Goal: Task Accomplishment & Management: Use online tool/utility

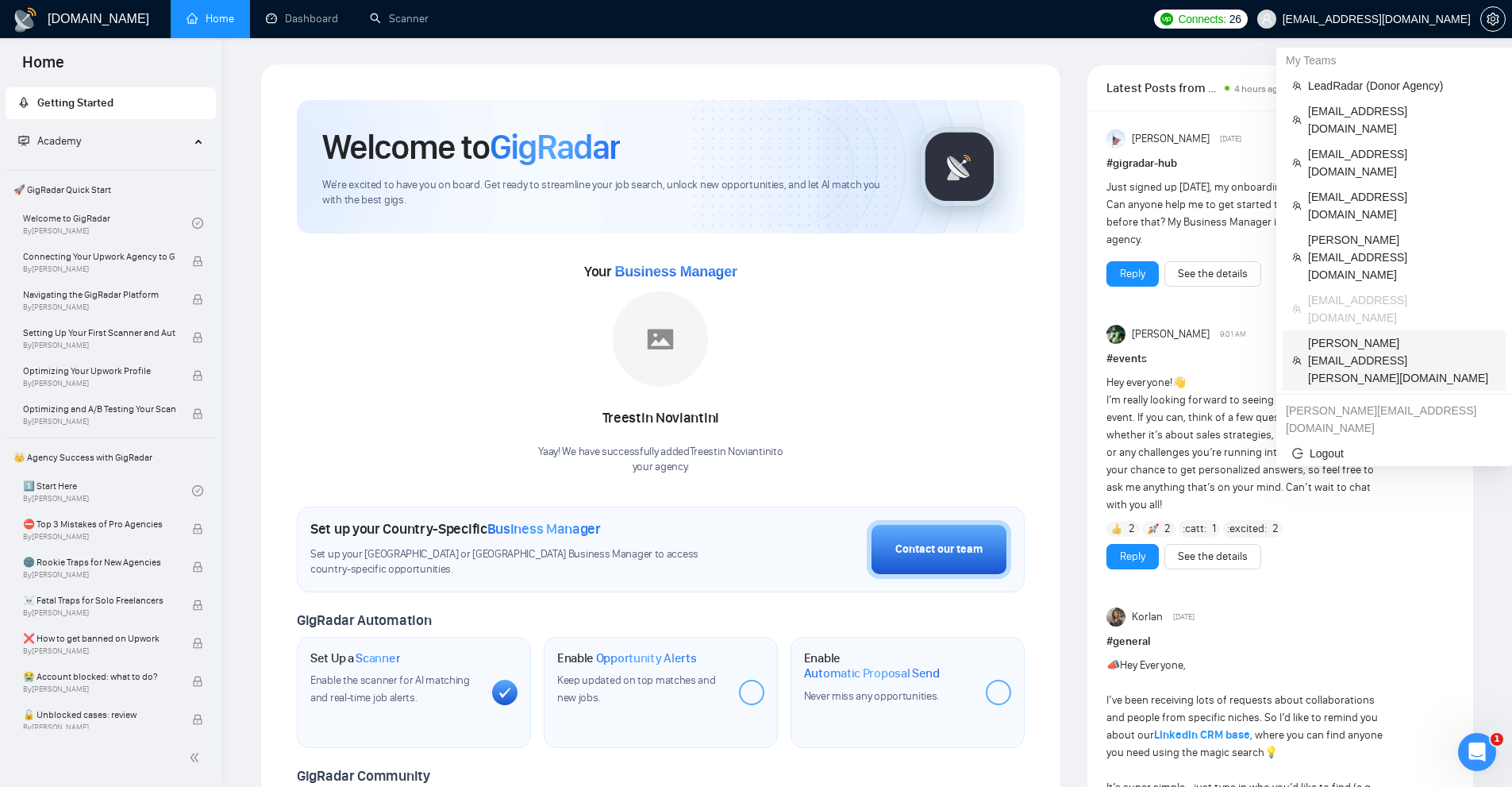
click at [1352, 334] on span "todd.hogan@geeksforgrowth.com" at bounding box center [1403, 361] width 189 height 53
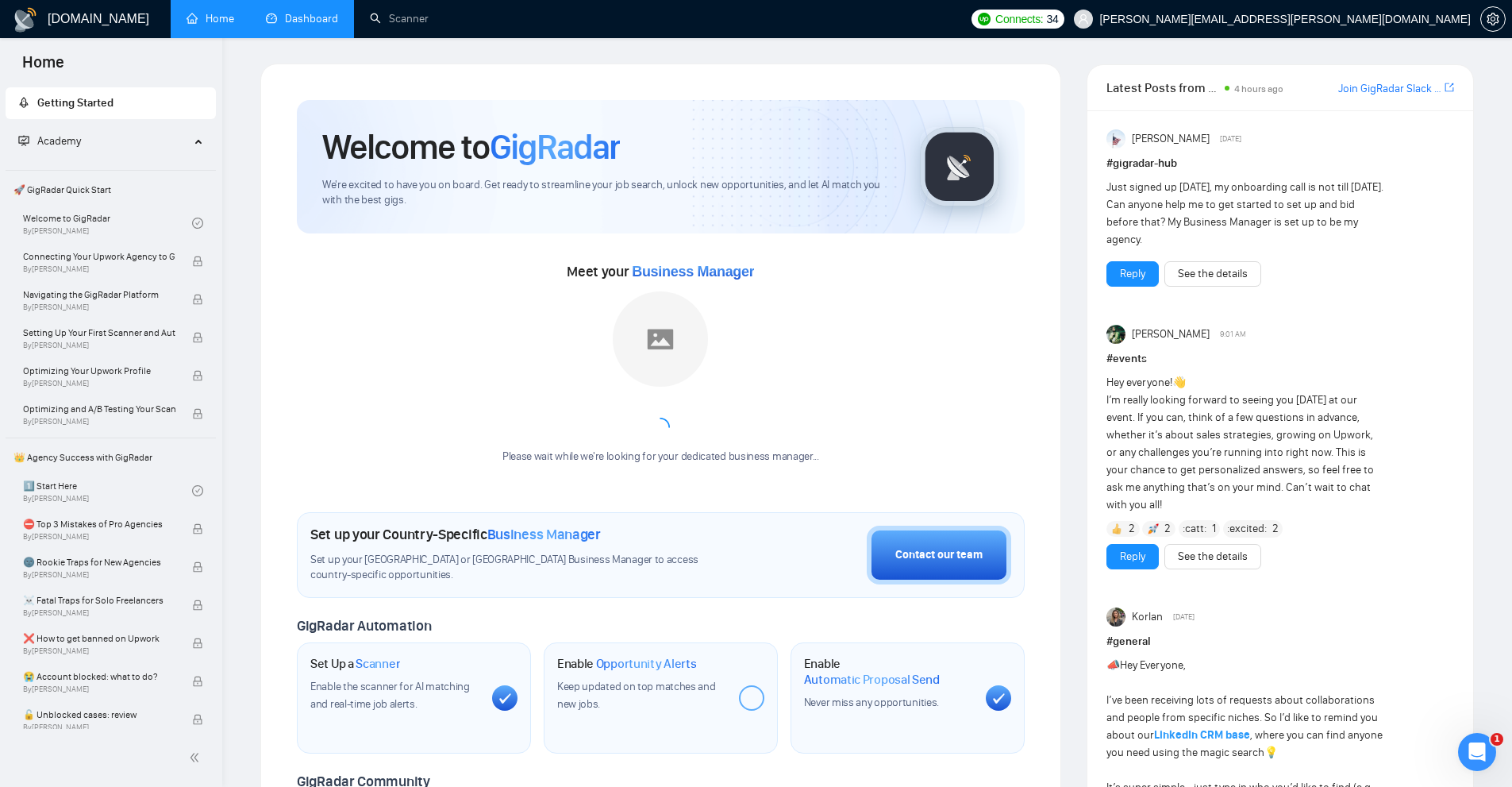
click at [320, 15] on link "Dashboard" at bounding box center [302, 19] width 72 height 14
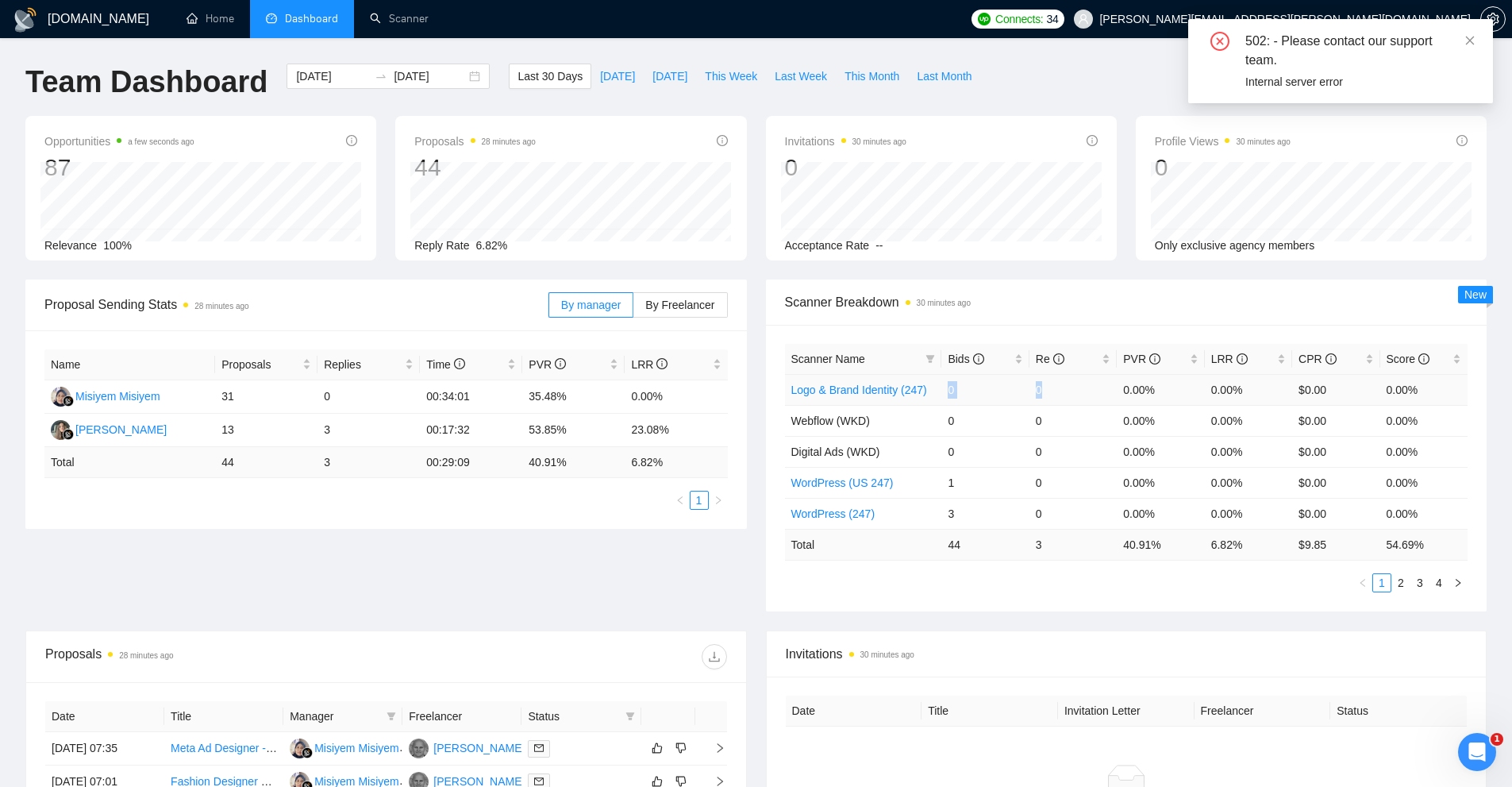
drag, startPoint x: 939, startPoint y: 390, endPoint x: 1055, endPoint y: 392, distance: 116.0
click at [1055, 392] on tr "Logo & Brand Identity (247) 0 0 0.00% 0.00% $0.00 0.00%" at bounding box center [1126, 390] width 683 height 31
click at [1044, 598] on div "Scanner Name Bids Re PVR LRR CPR Score Logo & Brand Identity (247) 0 0 0.00% 0.…" at bounding box center [1127, 467] width 721 height 286
drag, startPoint x: 1059, startPoint y: 536, endPoint x: 953, endPoint y: 567, distance: 110.4
click at [921, 548] on tr "Total 44 3 40.91 % 6.82 % $ 9.85 54.69 %" at bounding box center [1126, 545] width 683 height 31
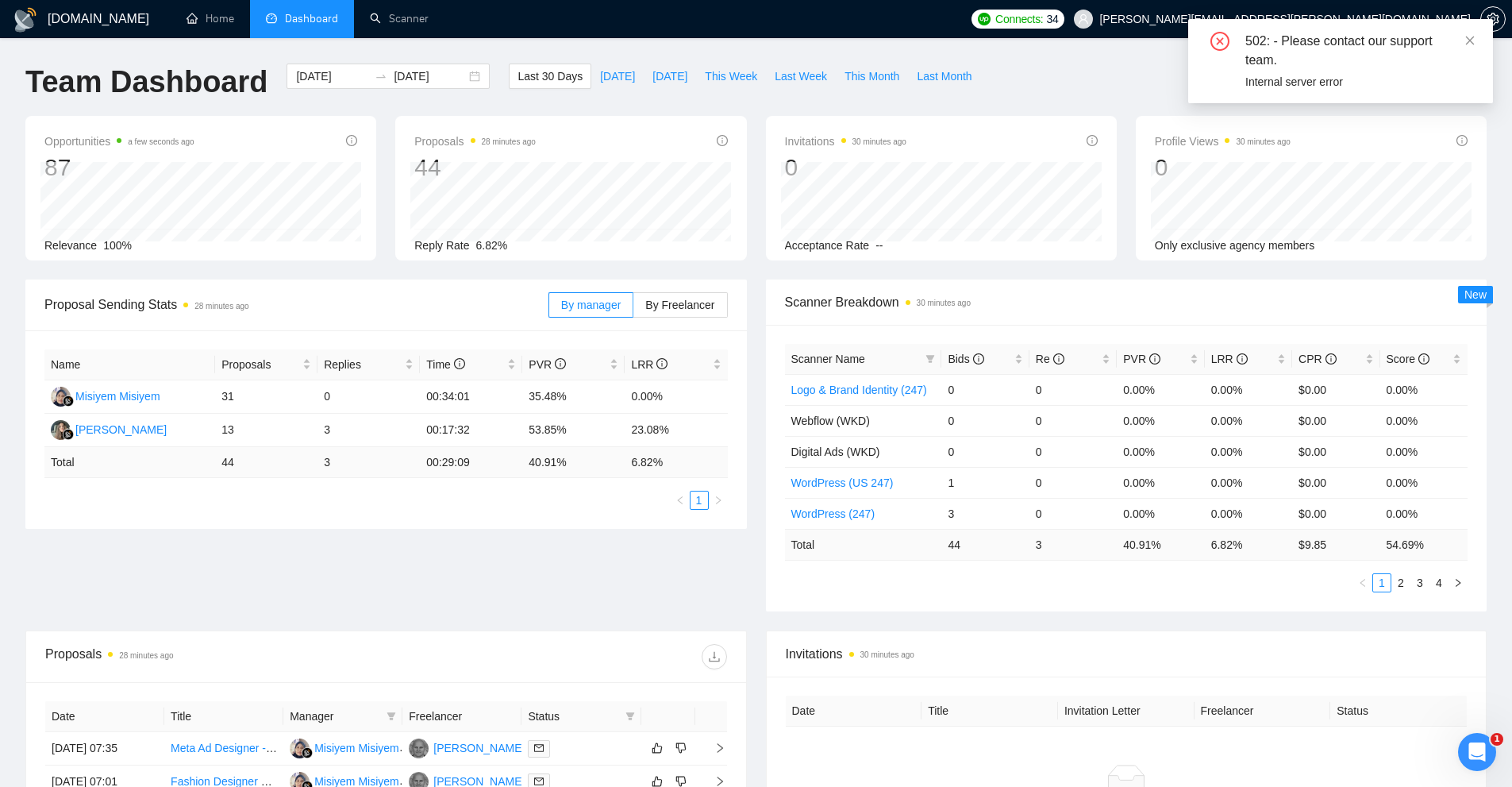
click at [976, 578] on ul "1 2 3 4" at bounding box center [1126, 582] width 683 height 19
drag, startPoint x: 1112, startPoint y: 553, endPoint x: 1182, endPoint y: 550, distance: 70.1
click at [1182, 550] on tr "Total 44 3 40.91 % 6.82 % $ 9.85 54.69 %" at bounding box center [1126, 545] width 683 height 31
click at [1234, 579] on ul "1 2 3 4" at bounding box center [1126, 582] width 683 height 19
drag, startPoint x: 1233, startPoint y: 548, endPoint x: 1199, endPoint y: 554, distance: 34.5
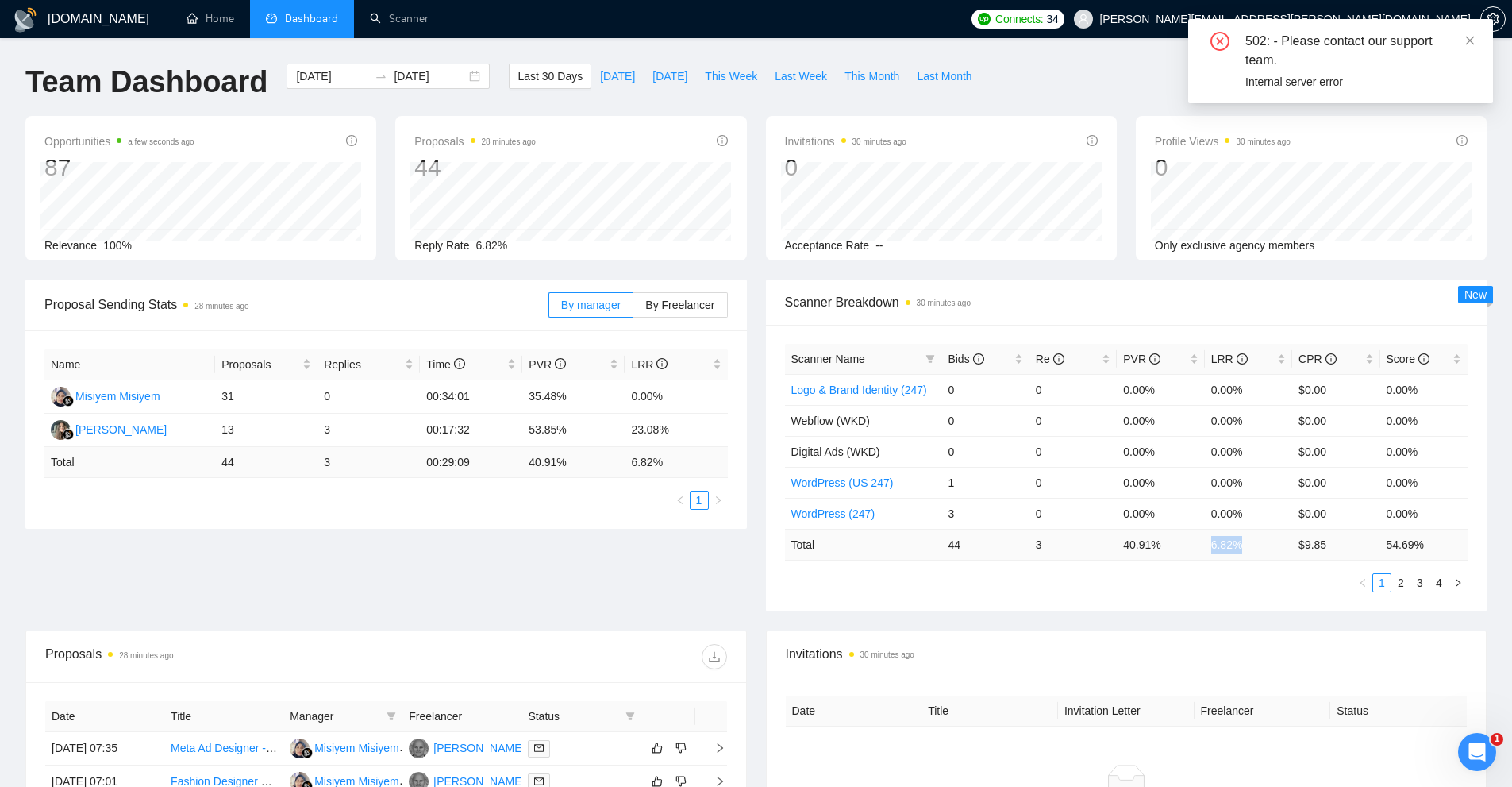
click at [1199, 554] on tr "Total 44 3 40.91 % 6.82 % $ 9.85 54.69 %" at bounding box center [1126, 545] width 683 height 31
click at [1194, 576] on ul "1 2 3 4" at bounding box center [1126, 582] width 683 height 19
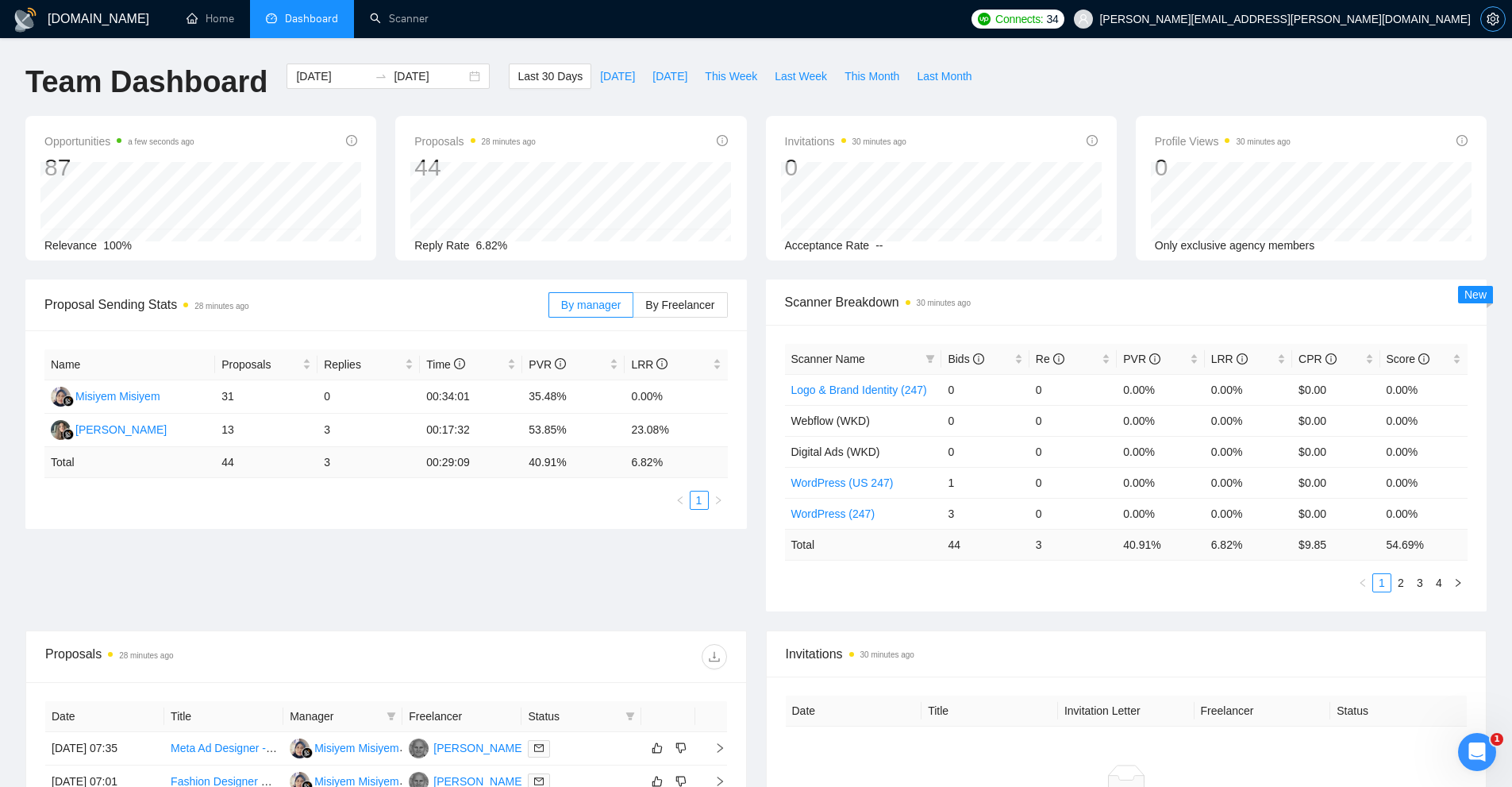
click at [1497, 19] on icon "setting" at bounding box center [1492, 19] width 12 height 13
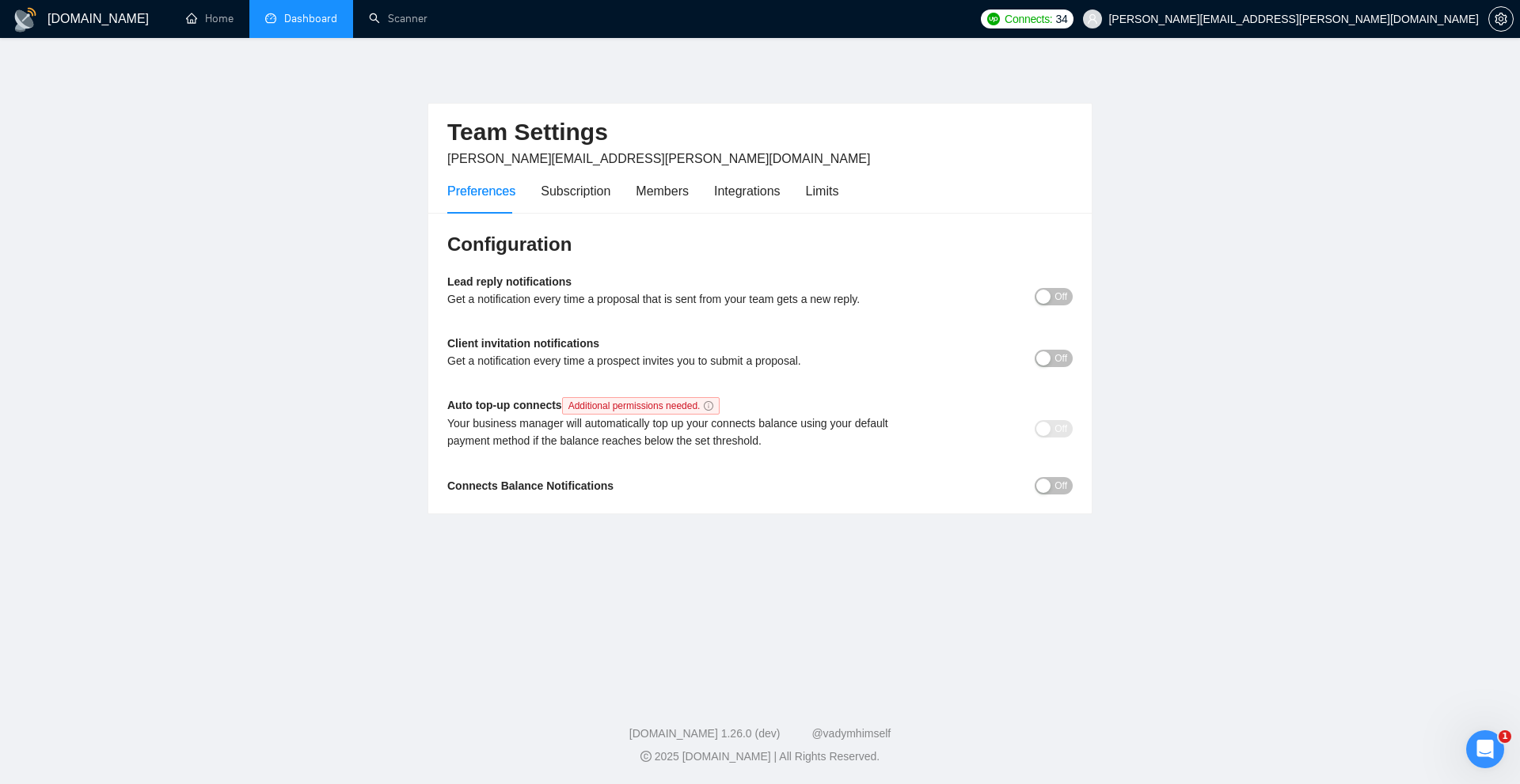
click at [842, 198] on div "Preferences Subscription Members Integrations Limits" at bounding box center [760, 191] width 626 height 45
click at [821, 191] on div "Limits" at bounding box center [822, 191] width 33 height 19
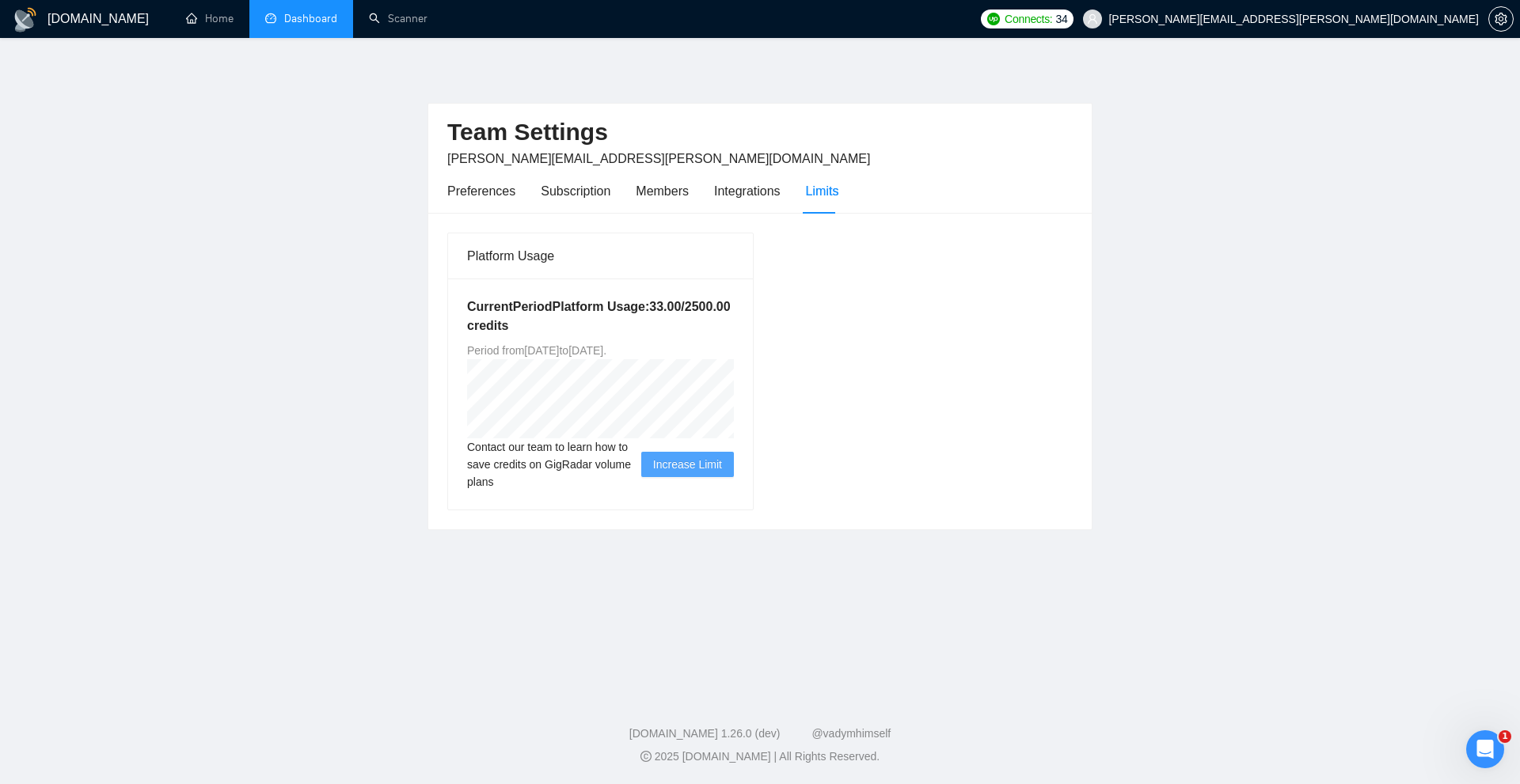
drag, startPoint x: 544, startPoint y: 353, endPoint x: 591, endPoint y: 353, distance: 47.0
click at [594, 353] on span "Period from Sat Aug 09 2025 to Sun Feb 08 2026 ." at bounding box center [536, 350] width 139 height 13
click at [298, 25] on link "Dashboard" at bounding box center [301, 19] width 72 height 14
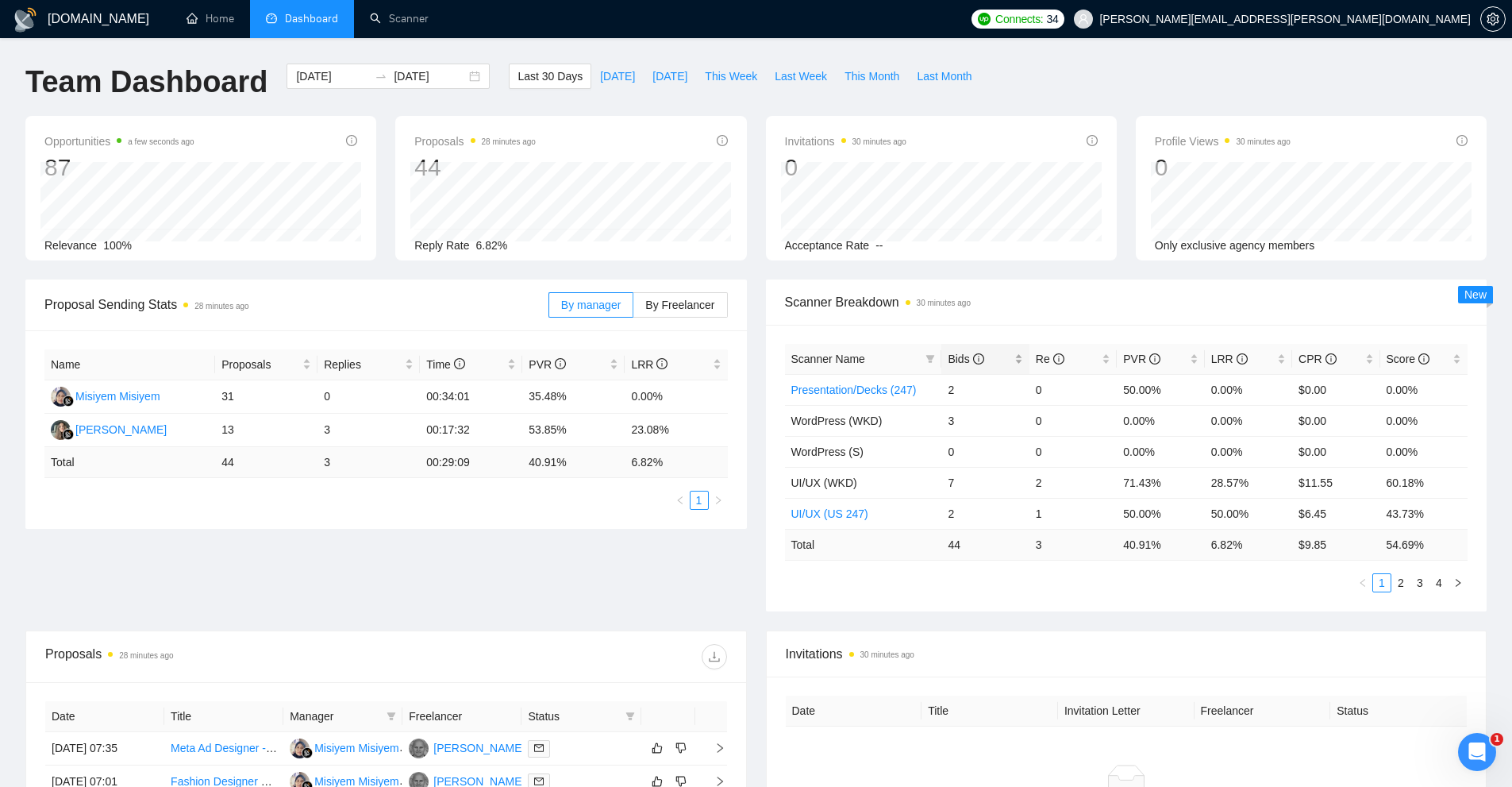
click at [1022, 366] on div "Bids" at bounding box center [985, 359] width 74 height 18
drag, startPoint x: 1246, startPoint y: 425, endPoint x: 885, endPoint y: 425, distance: 361.0
click at [904, 423] on tr "UI/UX (WKD) 7 2 71.43% 28.57% $11.55 60.18%" at bounding box center [1126, 420] width 683 height 31
click at [846, 420] on span "UI/UX (WKD)" at bounding box center [824, 420] width 65 height 13
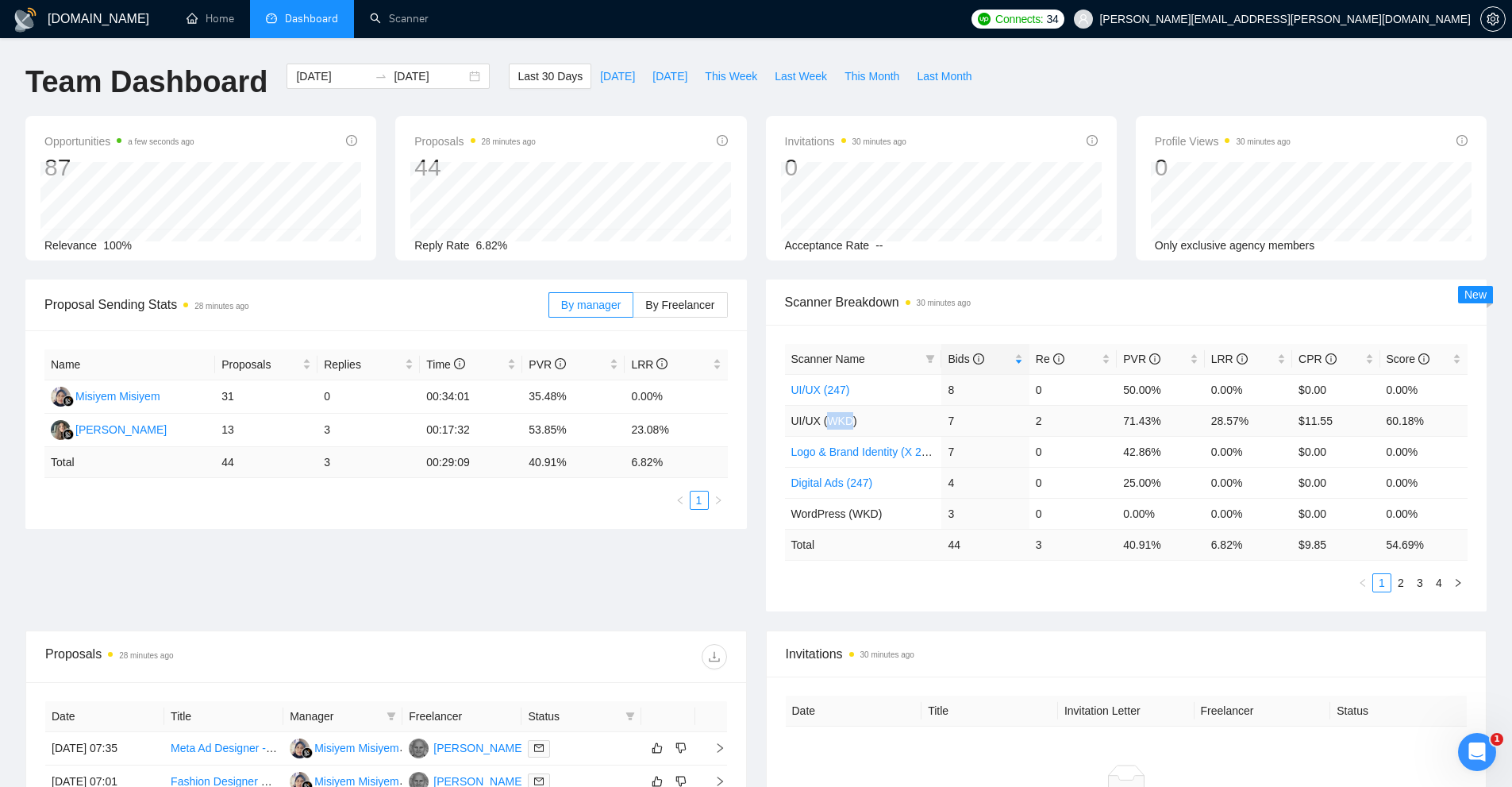
click at [847, 420] on span "UI/UX (WKD)" at bounding box center [824, 420] width 65 height 13
click at [901, 415] on td "UI/UX (WKD)" at bounding box center [863, 420] width 157 height 31
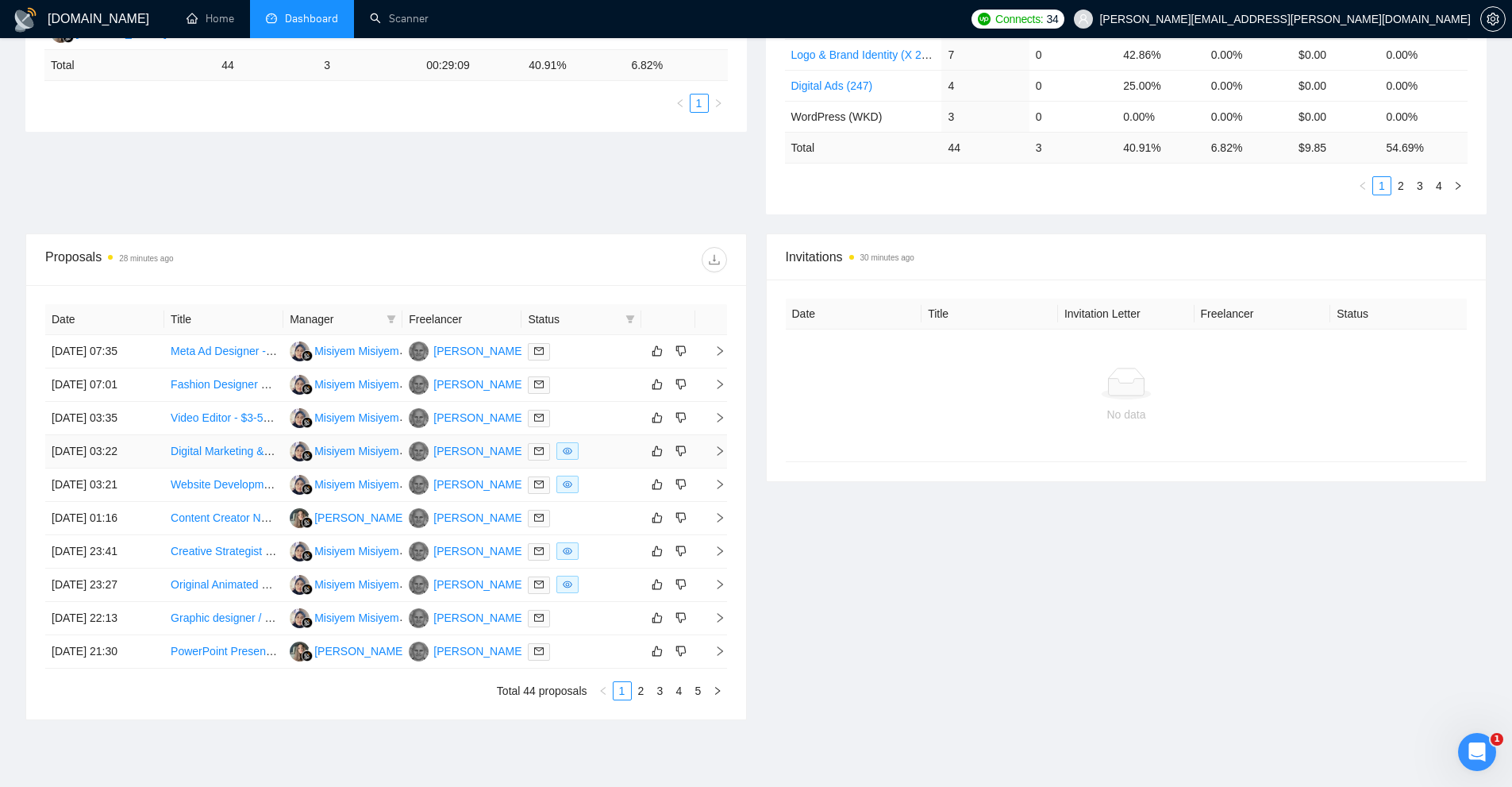
click at [604, 450] on div at bounding box center [581, 451] width 107 height 19
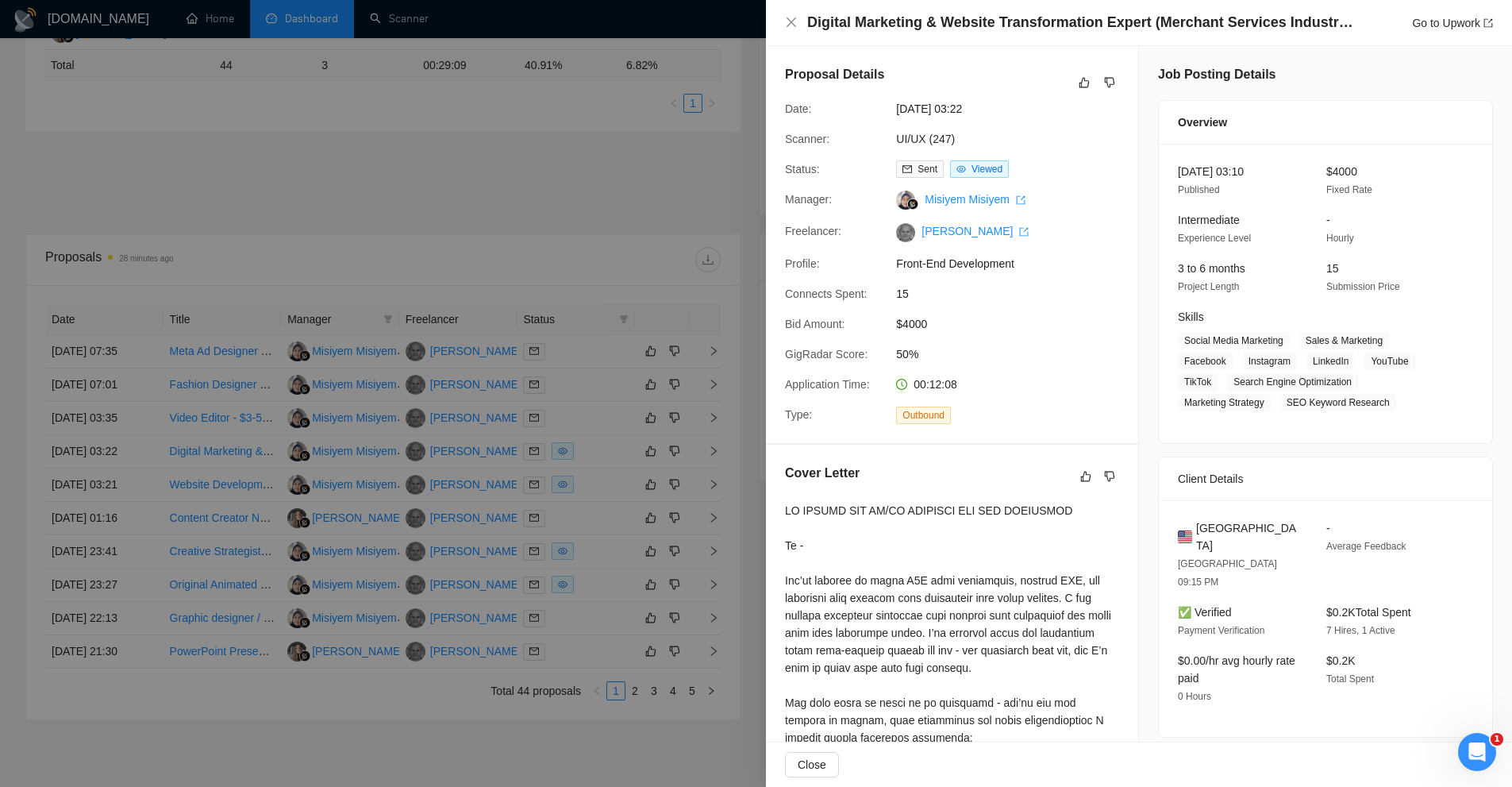
scroll to position [239, 0]
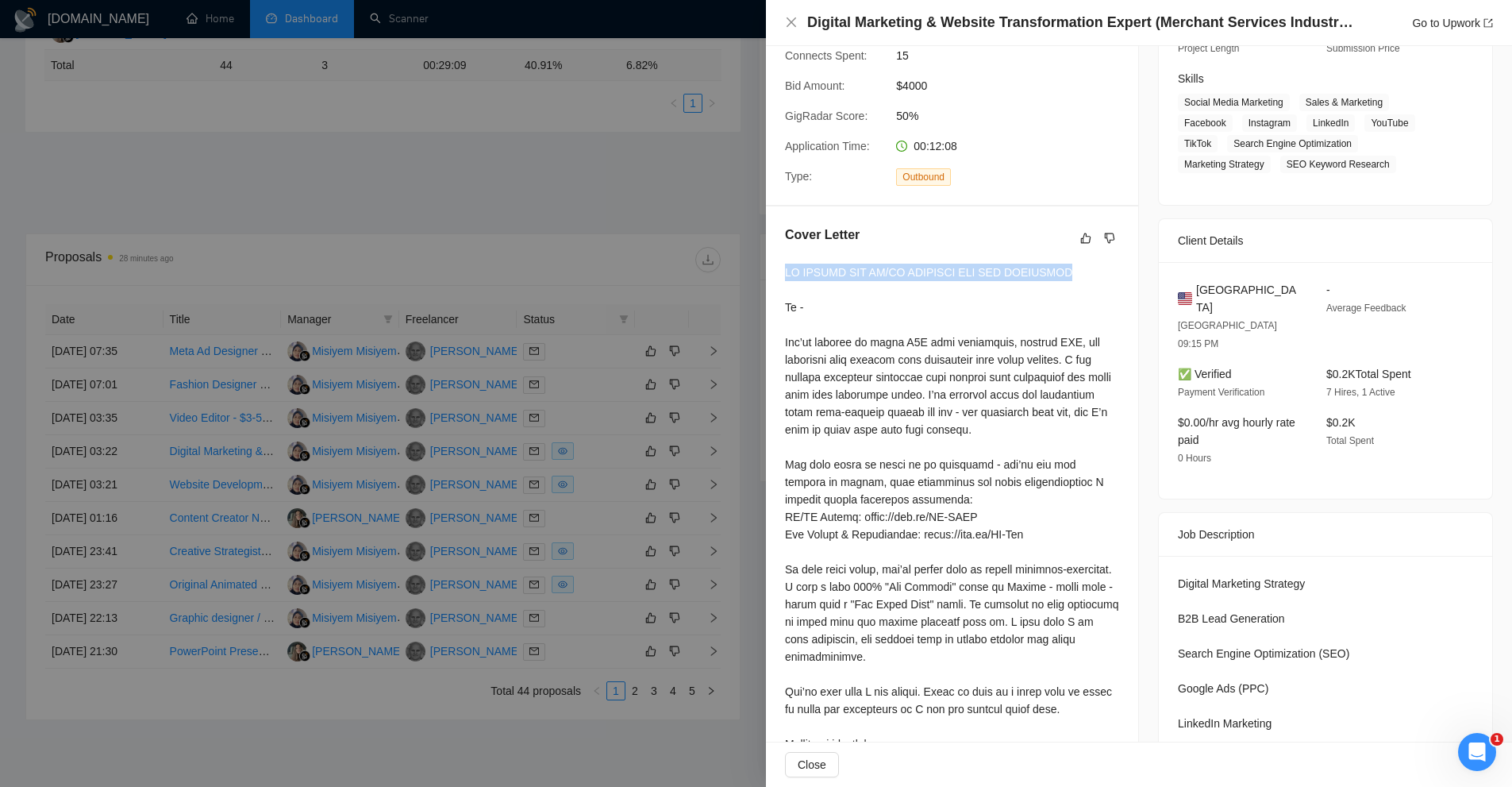
drag, startPoint x: 783, startPoint y: 269, endPoint x: 1099, endPoint y: 270, distance: 316.0
click at [1099, 270] on div "Cover Letter" at bounding box center [952, 501] width 372 height 590
click at [1099, 270] on div at bounding box center [952, 517] width 334 height 506
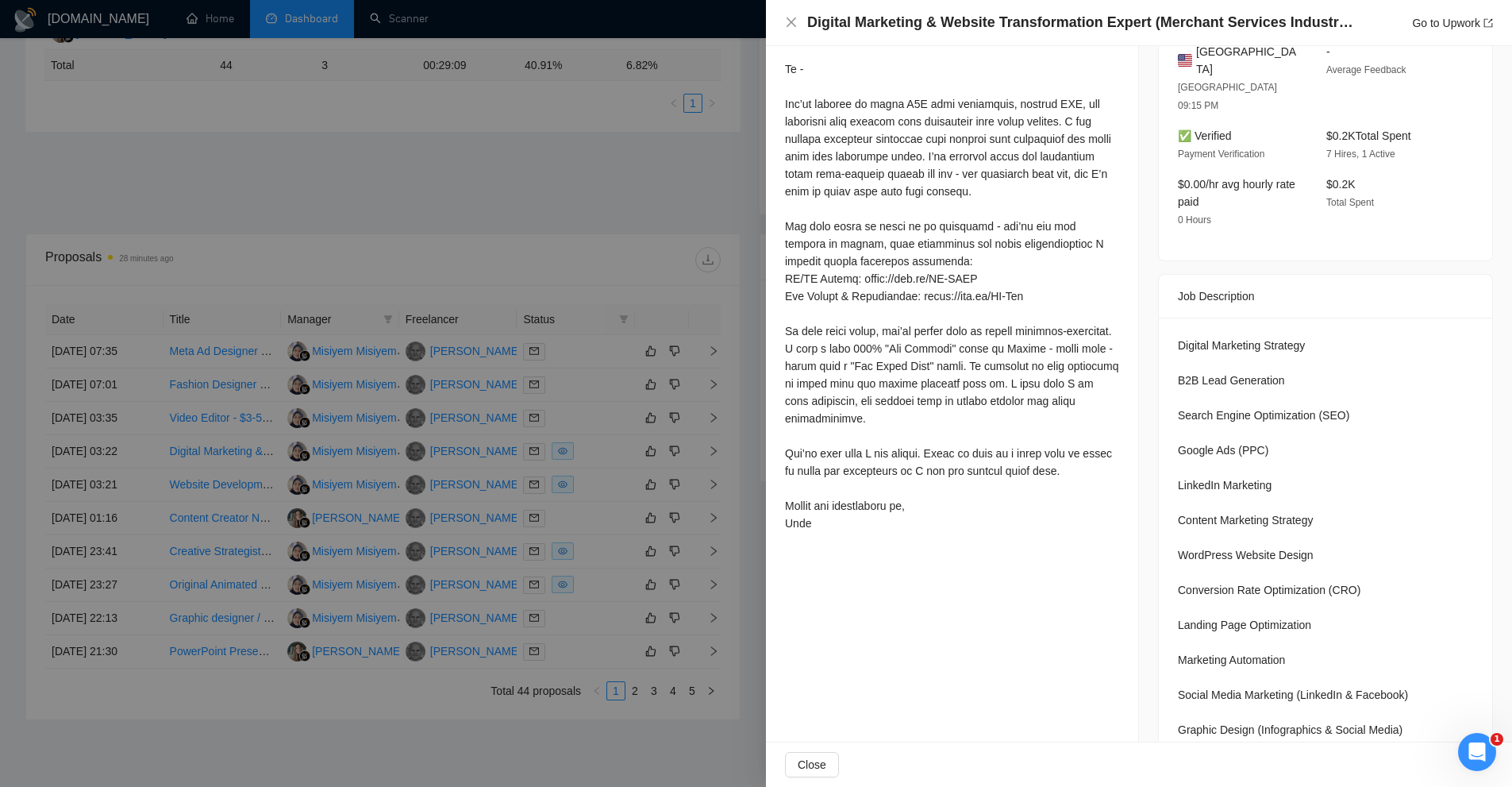
scroll to position [583, 0]
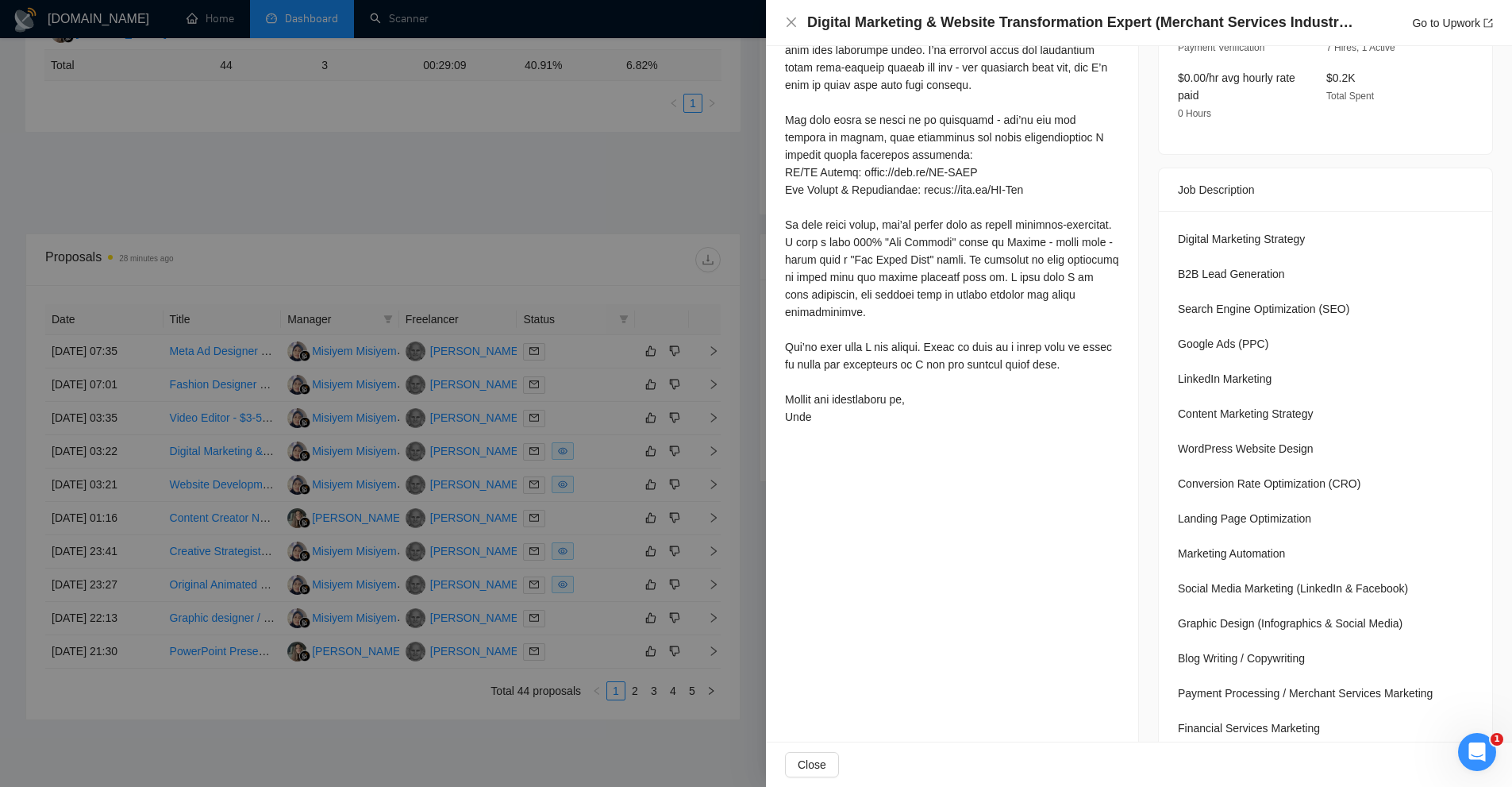
click at [608, 613] on div at bounding box center [756, 393] width 1512 height 787
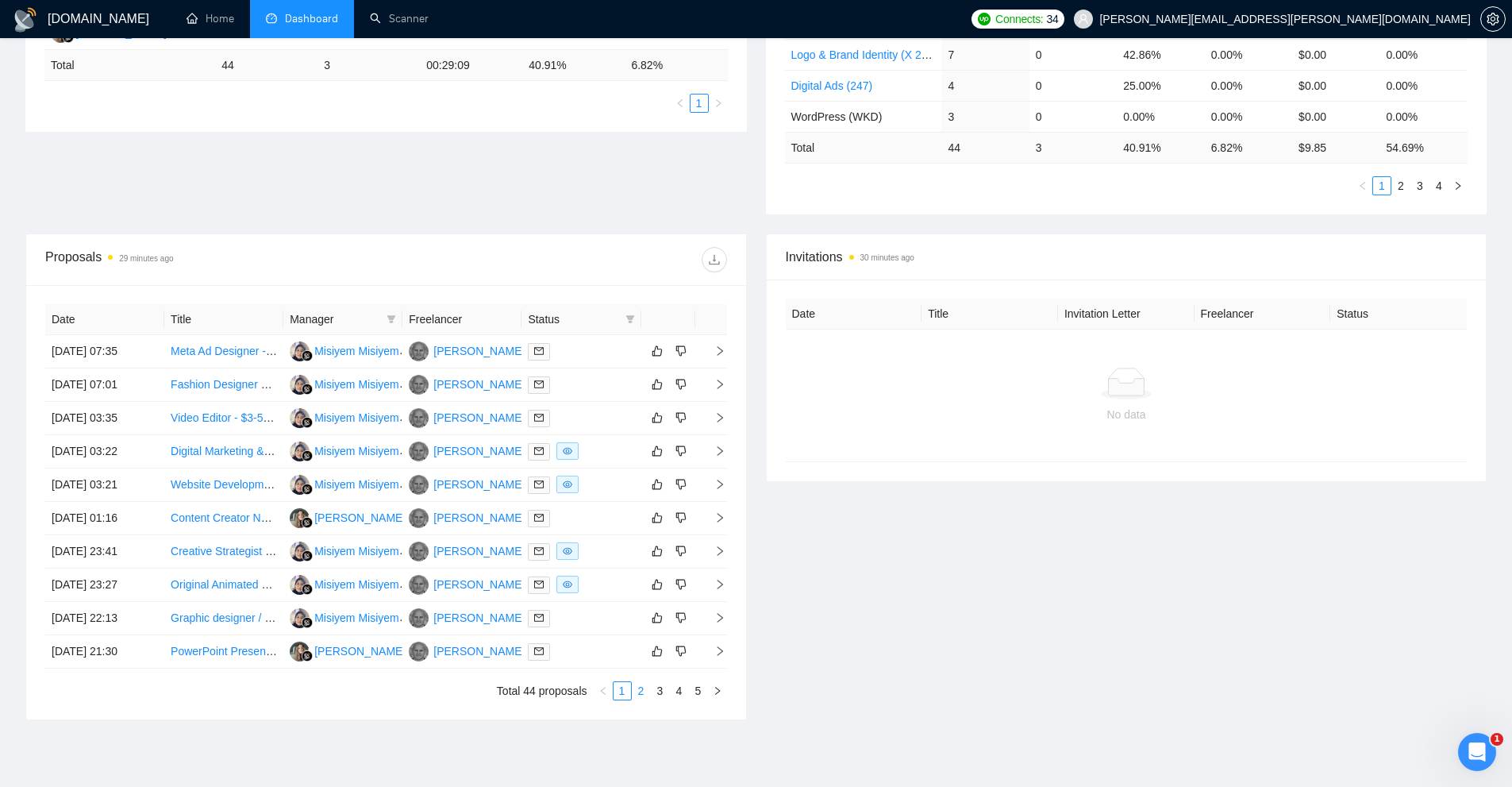
click at [640, 685] on link "2" at bounding box center [641, 691] width 18 height 18
click at [606, 413] on div at bounding box center [581, 417] width 107 height 19
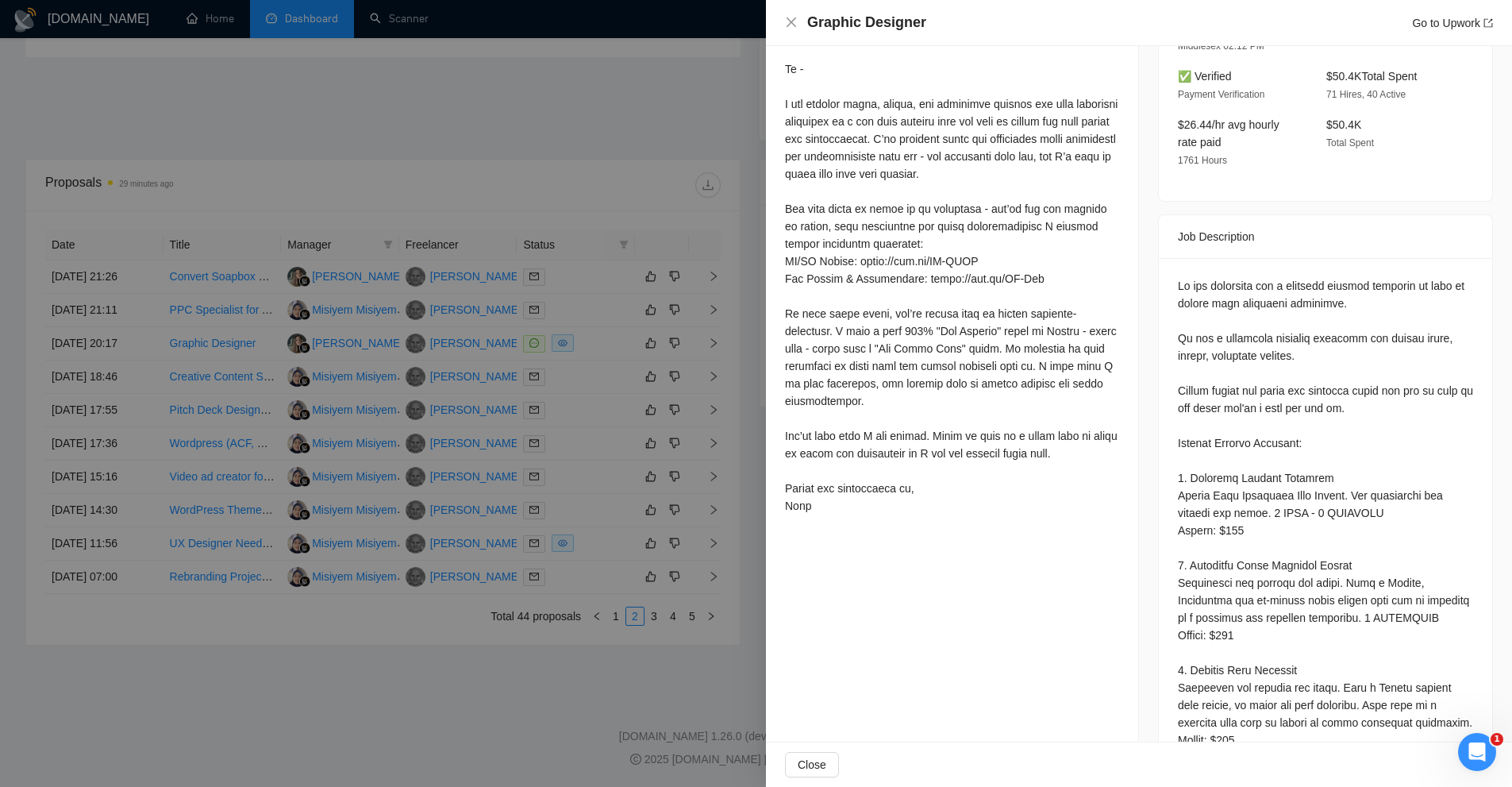
scroll to position [556, 0]
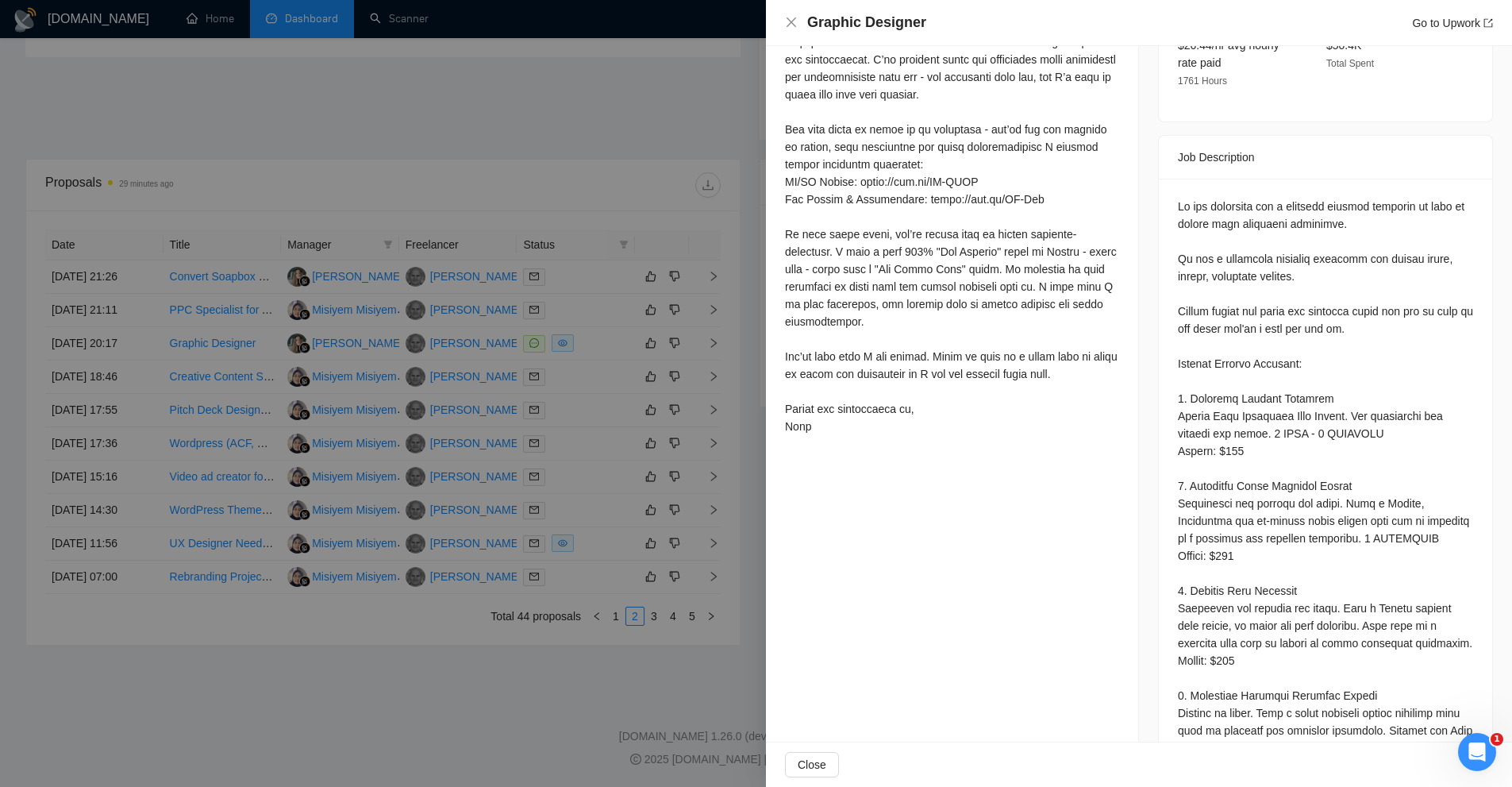
click at [598, 193] on div at bounding box center [756, 393] width 1512 height 787
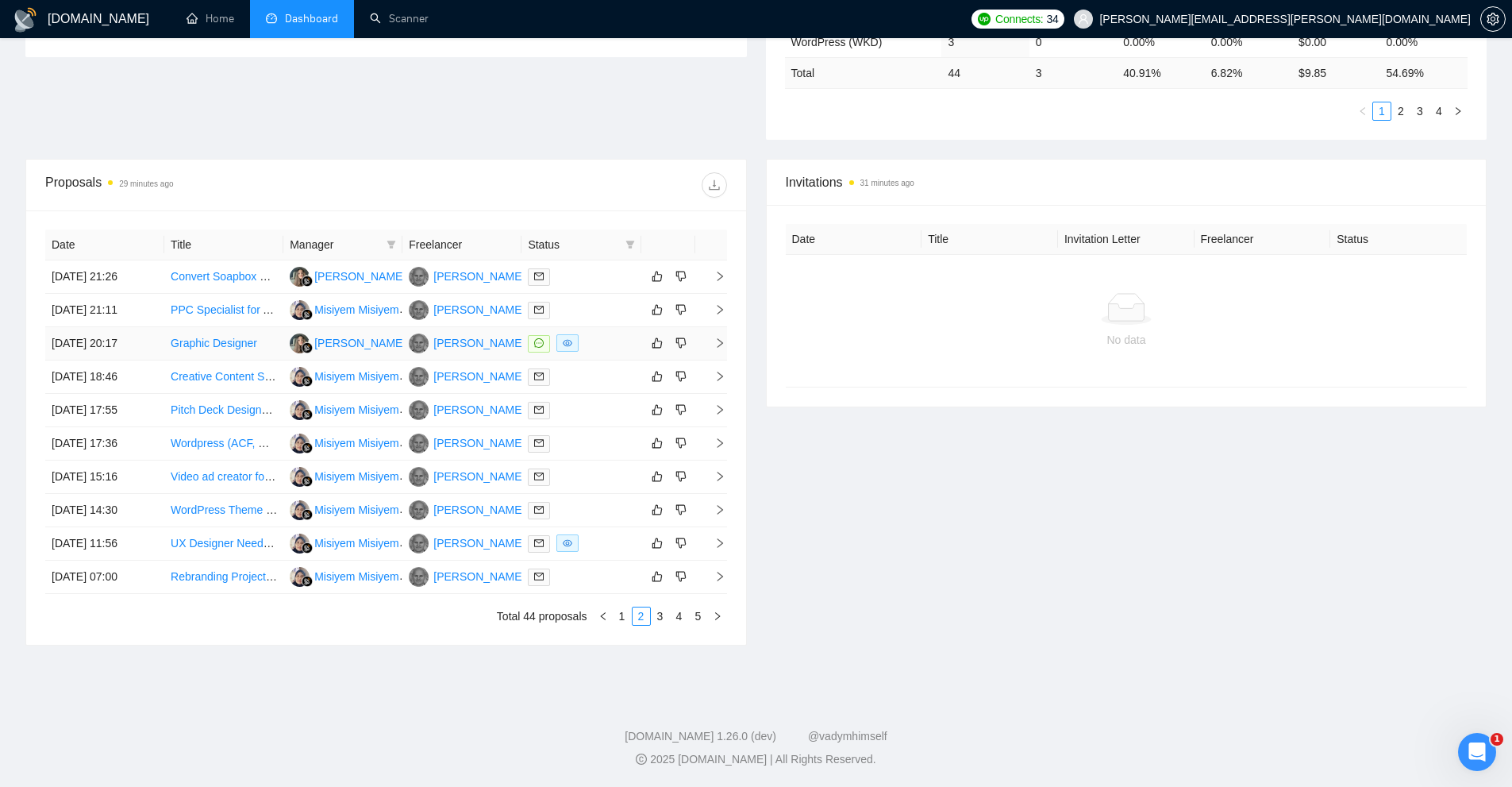
click at [590, 352] on div at bounding box center [581, 343] width 107 height 19
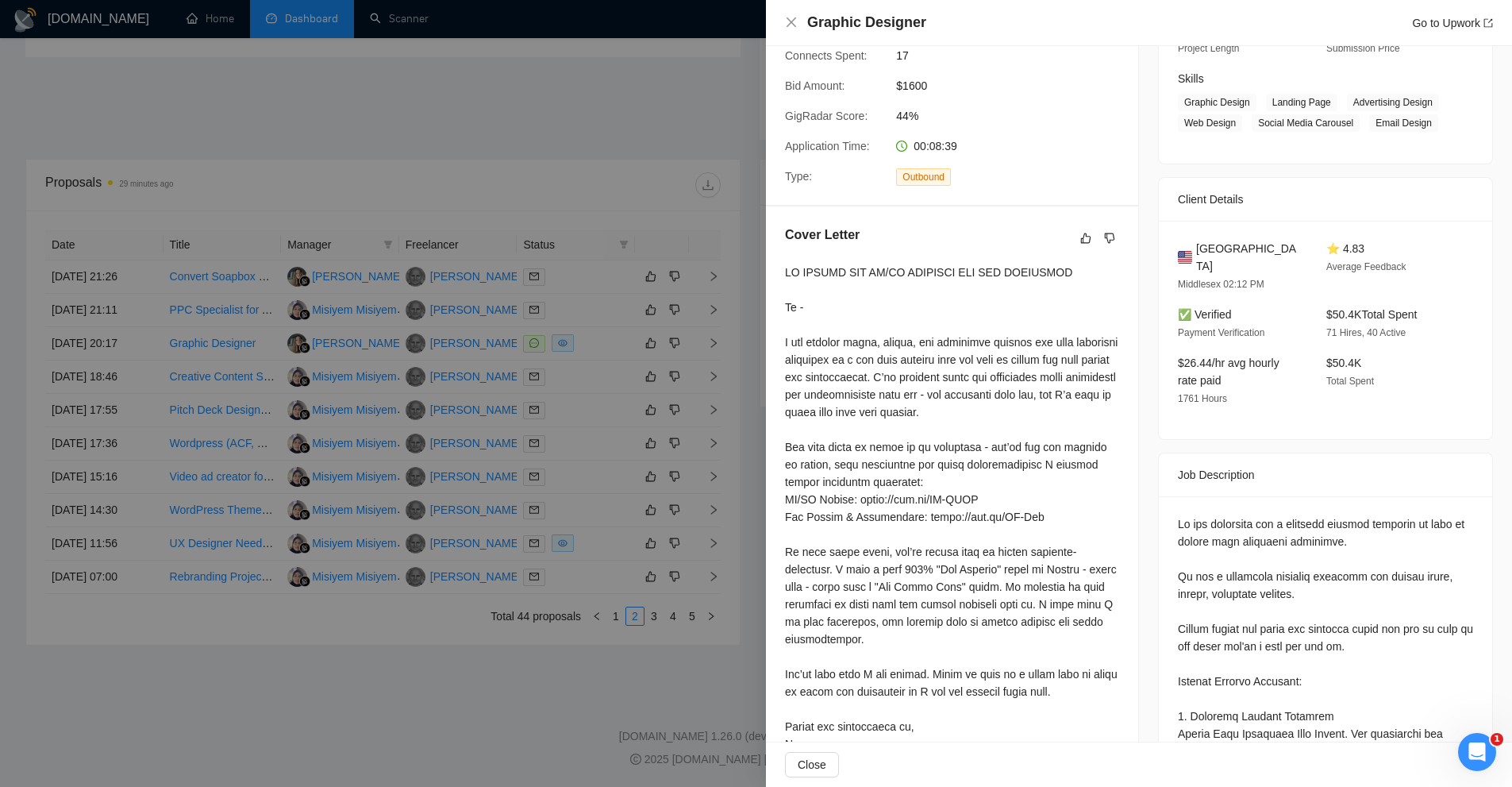
scroll to position [158, 0]
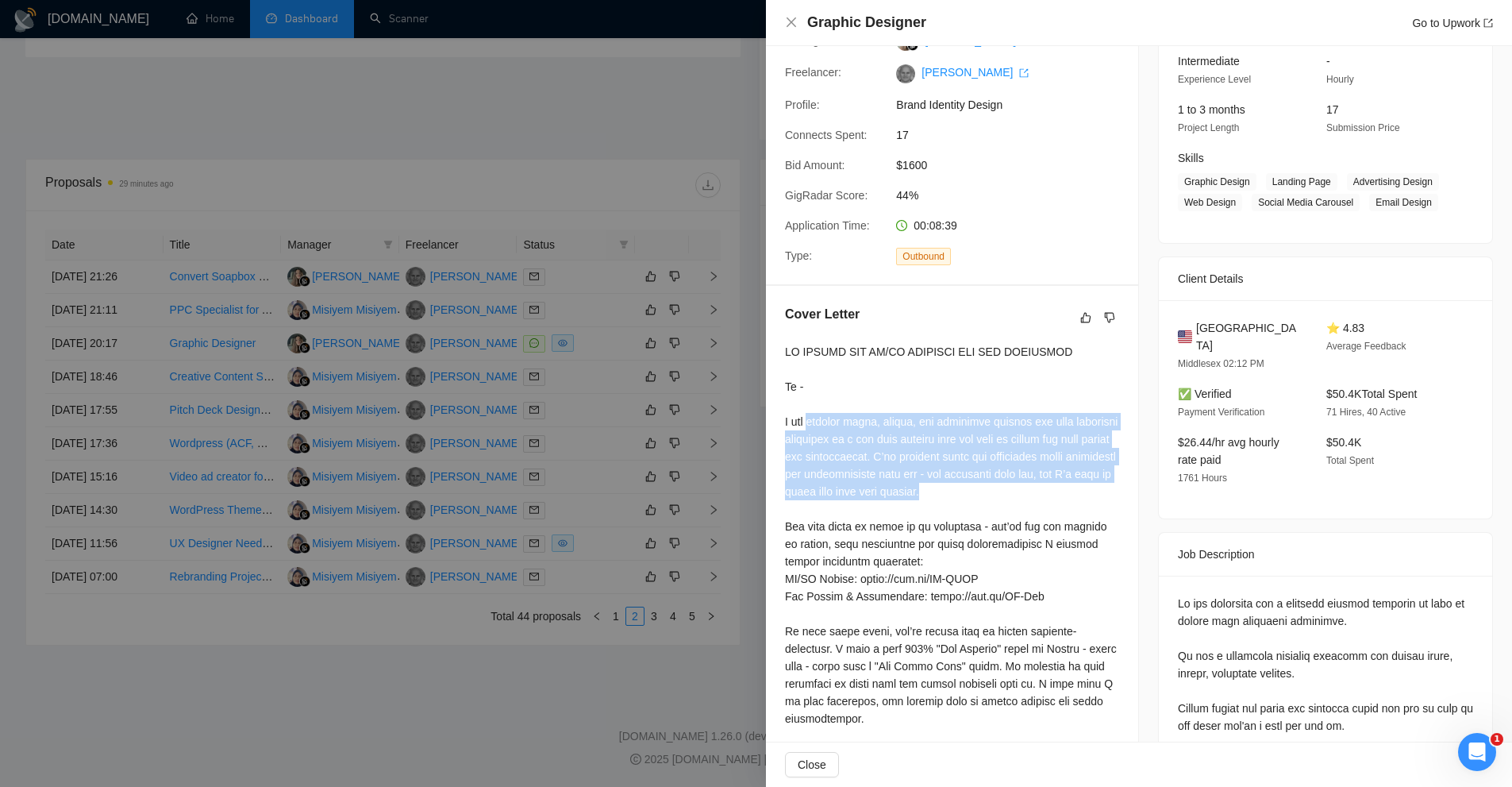
drag, startPoint x: 810, startPoint y: 425, endPoint x: 1015, endPoint y: 487, distance: 214.2
click at [1015, 486] on div at bounding box center [952, 588] width 334 height 489
click at [1017, 489] on div at bounding box center [952, 588] width 334 height 489
drag, startPoint x: 1012, startPoint y: 497, endPoint x: 860, endPoint y: 414, distance: 173.2
click at [867, 415] on div at bounding box center [952, 588] width 334 height 489
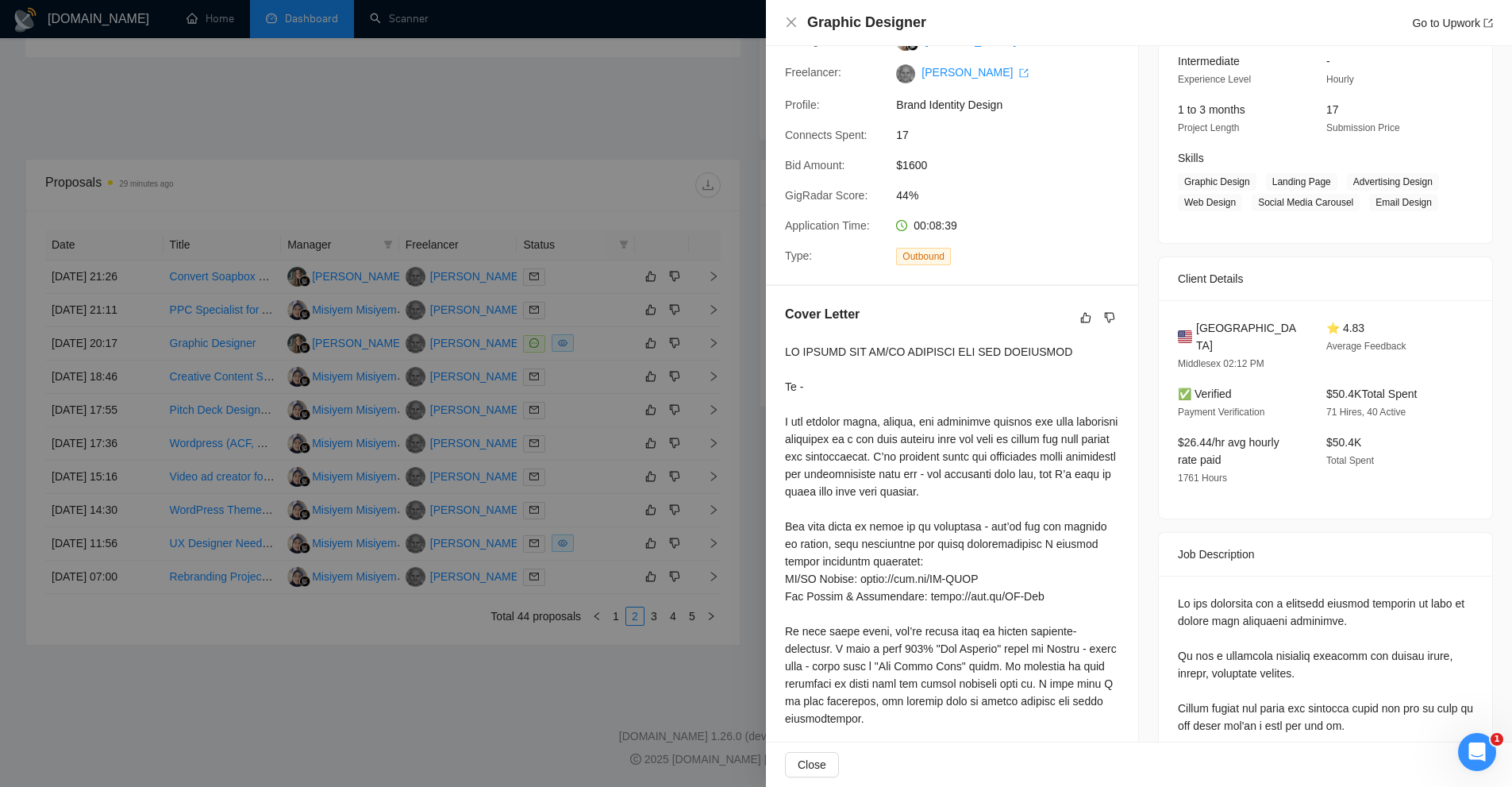
click at [691, 372] on div at bounding box center [756, 393] width 1512 height 787
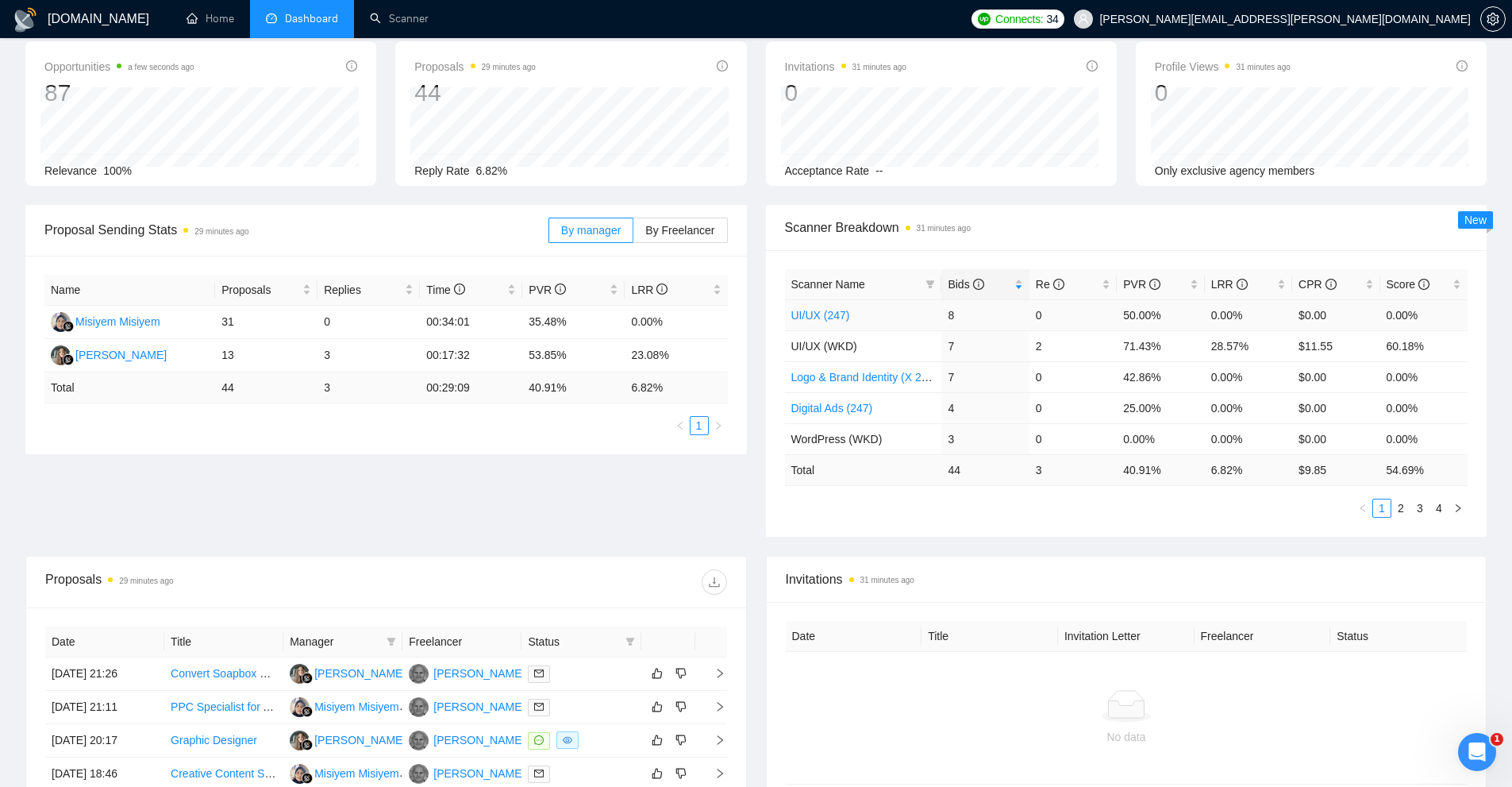
scroll to position [0, 0]
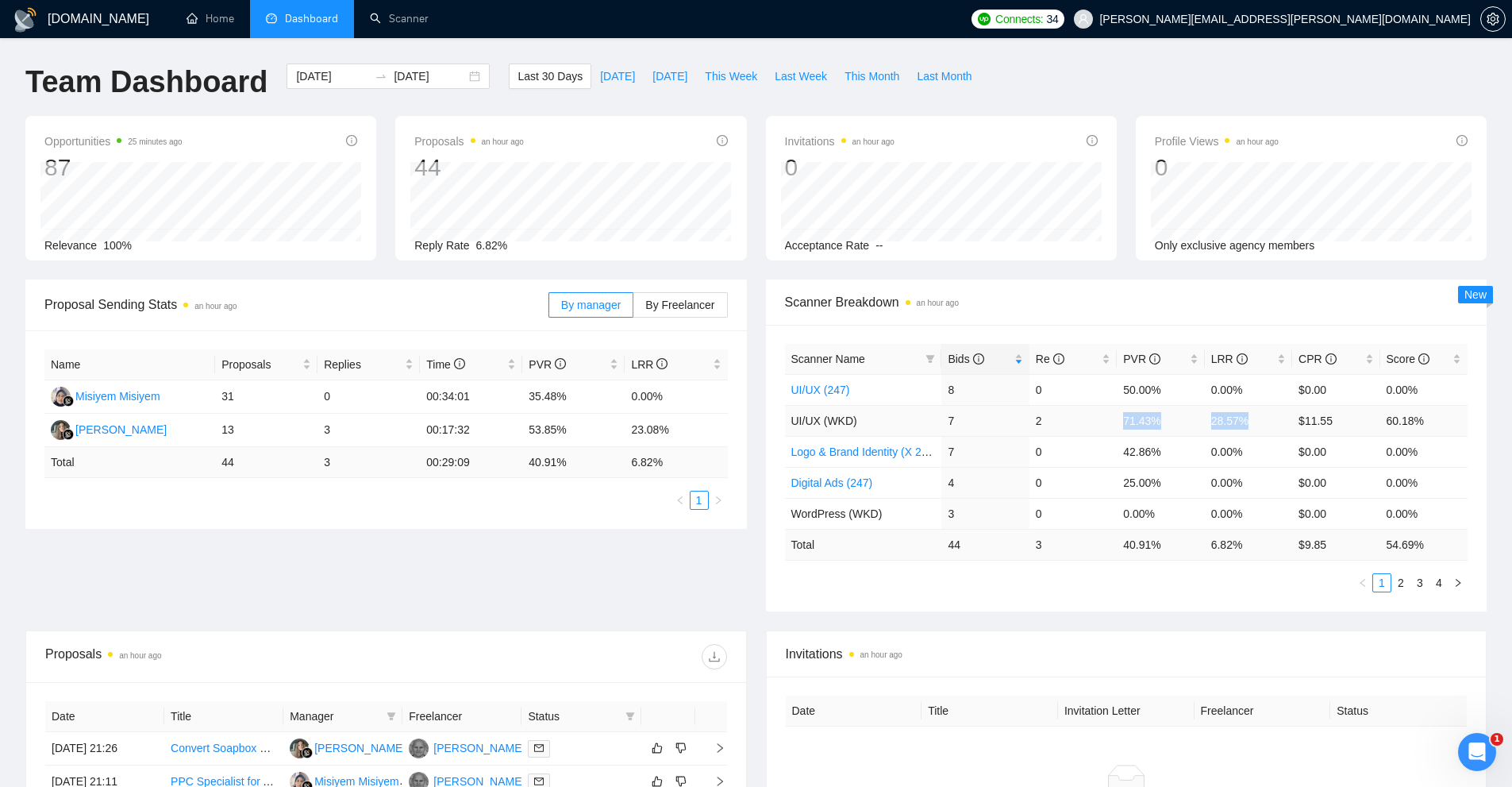
drag, startPoint x: 1157, startPoint y: 425, endPoint x: 1262, endPoint y: 423, distance: 105.0
click at [1262, 423] on tr "UI/UX (WKD) 7 2 71.43% 28.57% $11.55 60.18%" at bounding box center [1126, 420] width 683 height 31
click at [1260, 457] on td "0.00%" at bounding box center [1248, 452] width 87 height 31
drag, startPoint x: 1265, startPoint y: 455, endPoint x: 1089, endPoint y: 451, distance: 176.0
click at [1089, 451] on tr "Logo & Brand Identity (X 247) 7 0 42.86% 0.00% $0.00 0.00%" at bounding box center [1126, 452] width 683 height 31
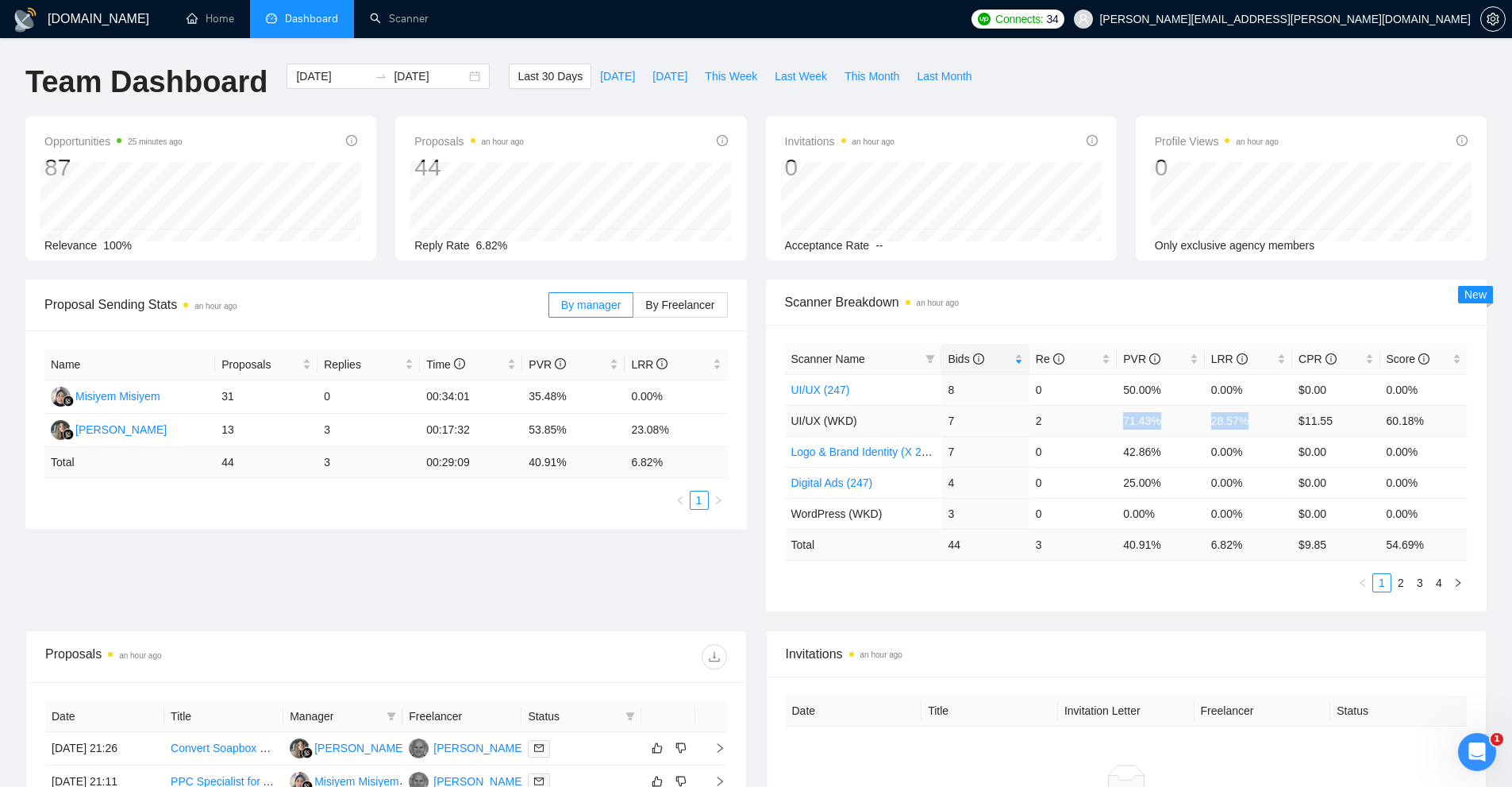
drag, startPoint x: 1087, startPoint y: 426, endPoint x: 1269, endPoint y: 431, distance: 182.1
click at [1269, 431] on tr "UI/UX (WKD) 7 2 71.43% 28.57% $11.55 60.18%" at bounding box center [1126, 420] width 683 height 31
click at [1271, 433] on td "28.57%" at bounding box center [1248, 420] width 87 height 31
click at [189, 18] on link "Home" at bounding box center [210, 19] width 48 height 14
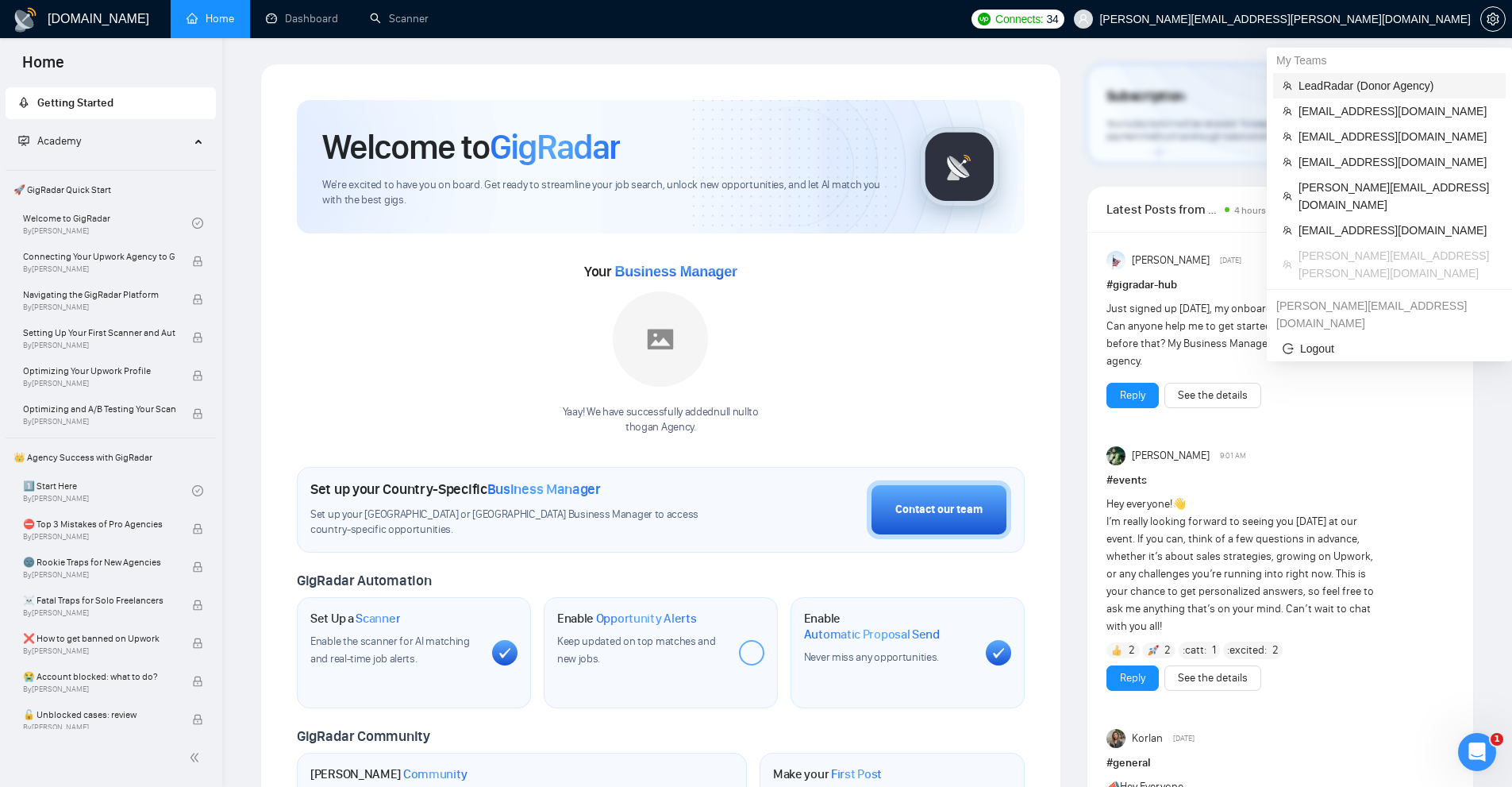
click at [1330, 79] on span "LeadRadar (Donor Agency)" at bounding box center [1398, 86] width 197 height 18
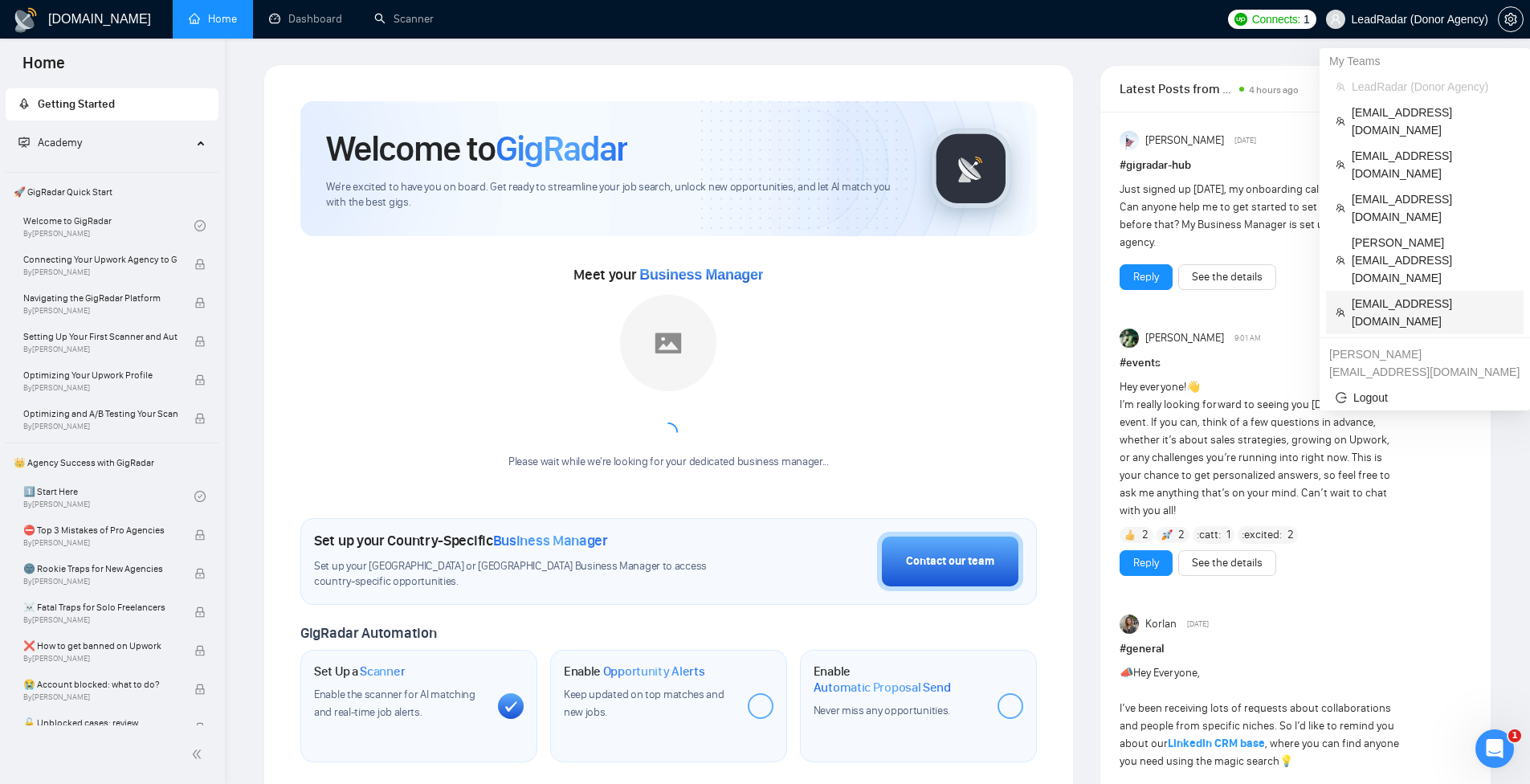
click at [1396, 295] on span "[EMAIL_ADDRESS][DOMAIN_NAME]" at bounding box center [1433, 312] width 162 height 36
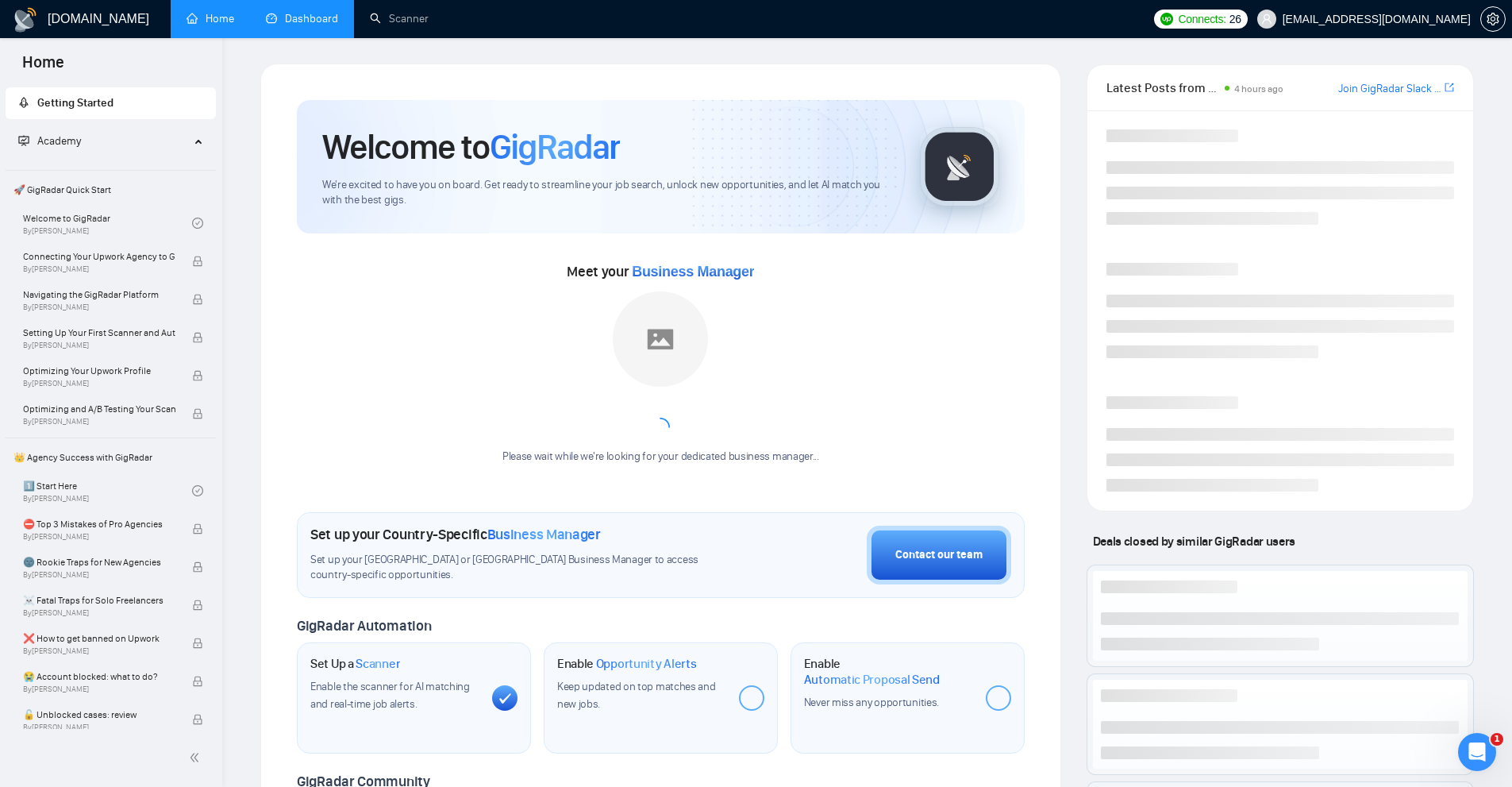
click at [317, 19] on link "Dashboard" at bounding box center [302, 19] width 72 height 14
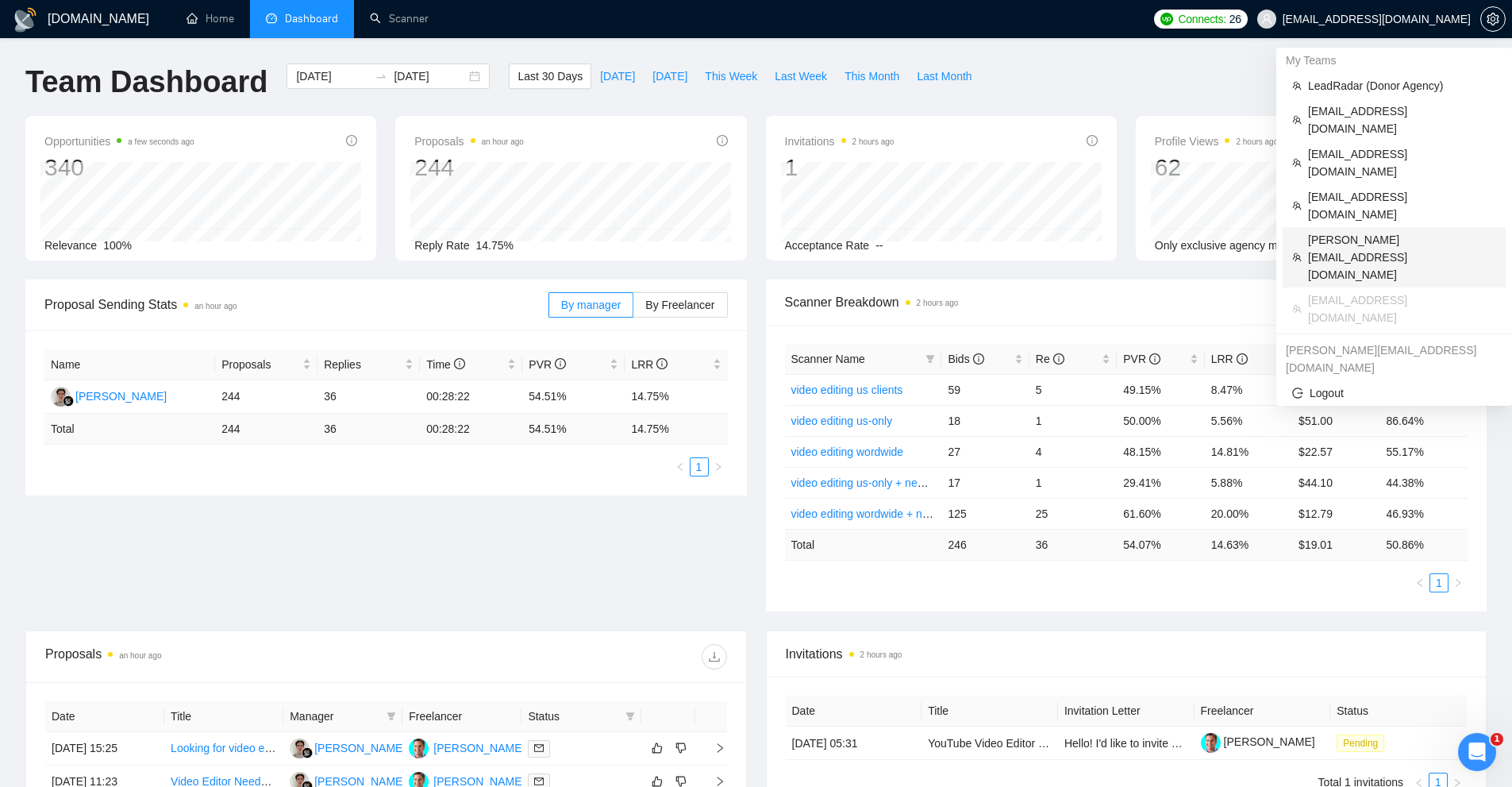
click at [1388, 231] on span "[PERSON_NAME][EMAIL_ADDRESS][DOMAIN_NAME]" at bounding box center [1403, 257] width 189 height 53
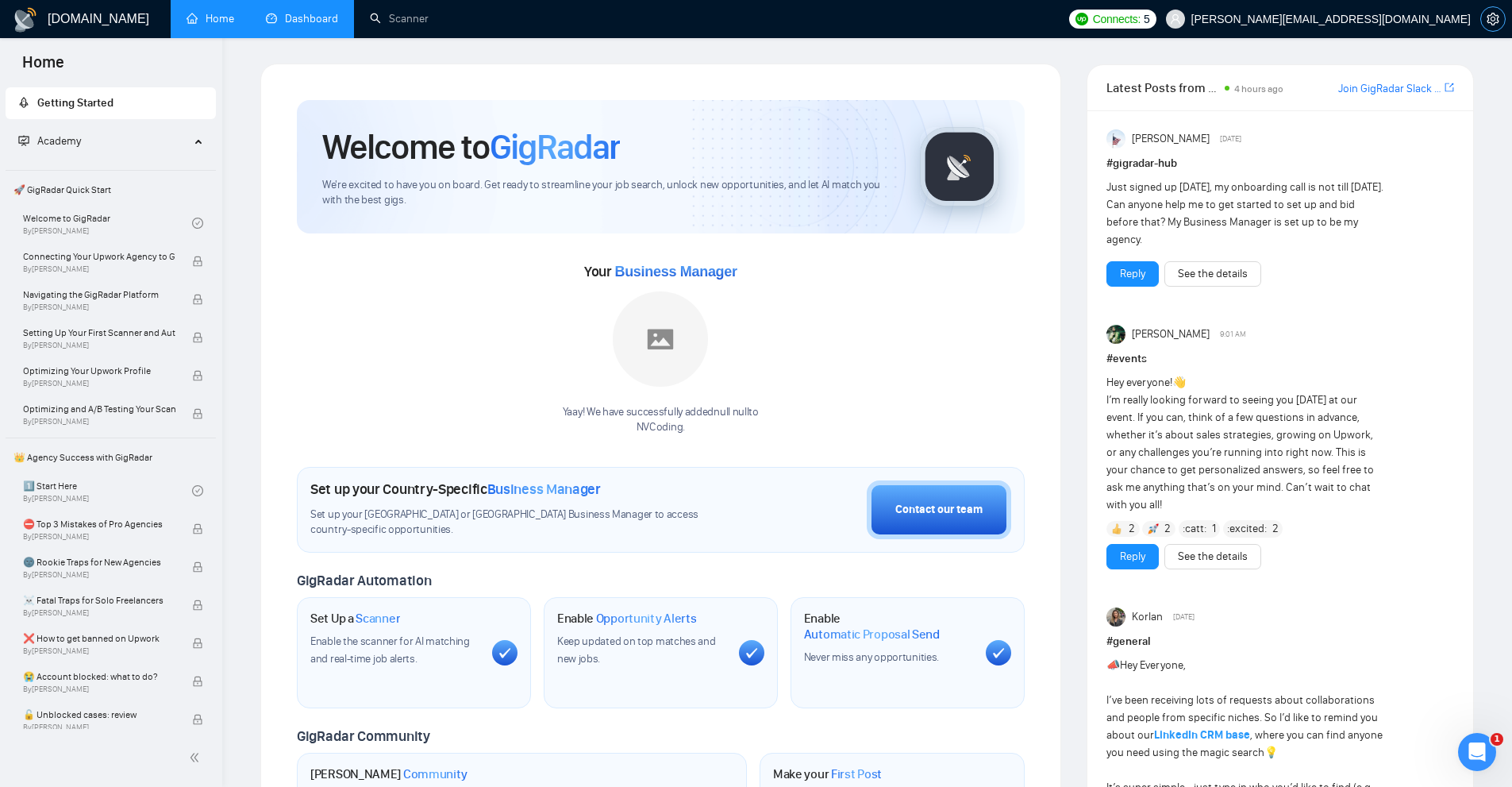
click at [1494, 22] on icon "setting" at bounding box center [1492, 19] width 13 height 13
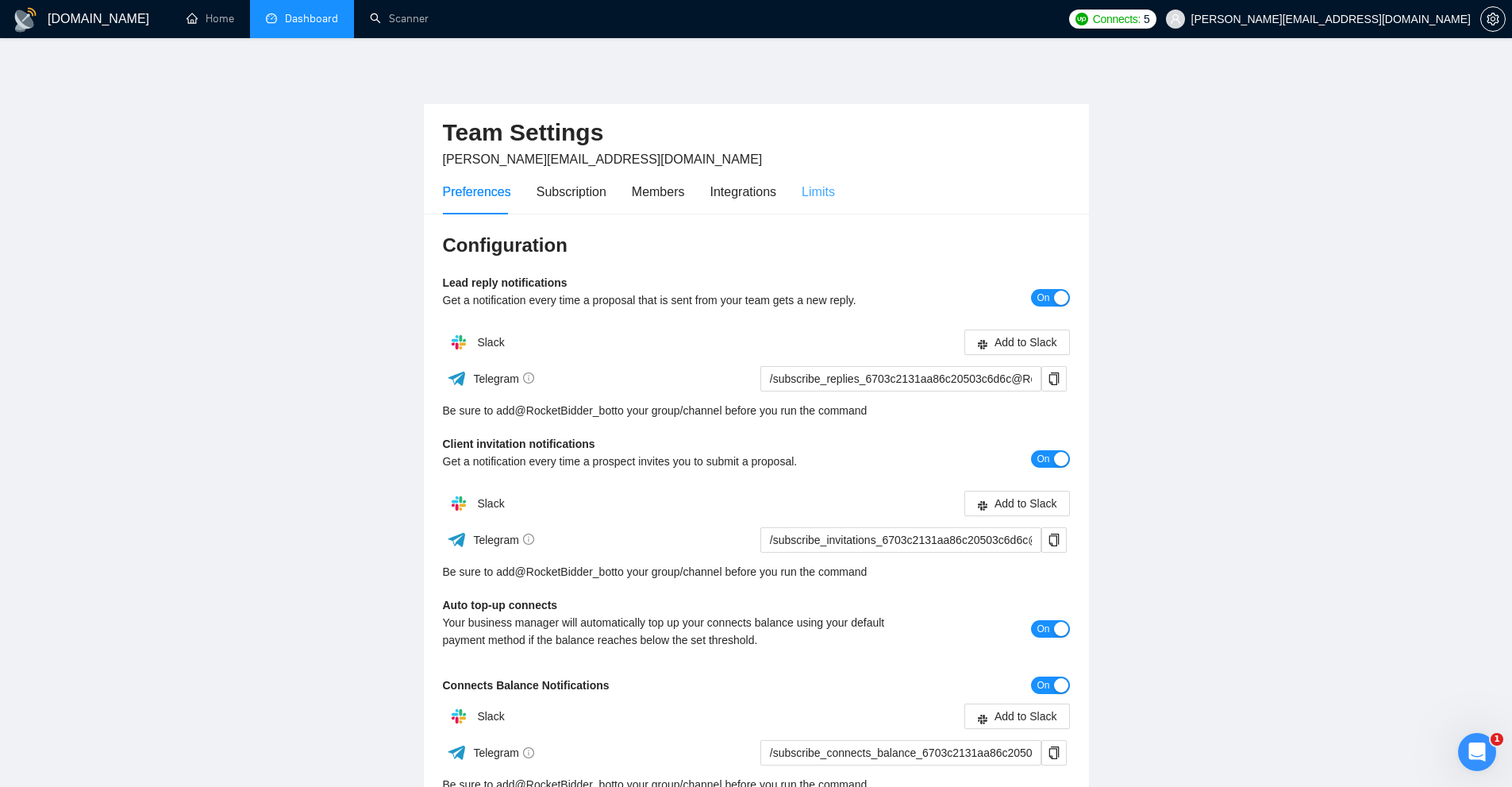
click at [817, 179] on div "Limits" at bounding box center [818, 192] width 33 height 45
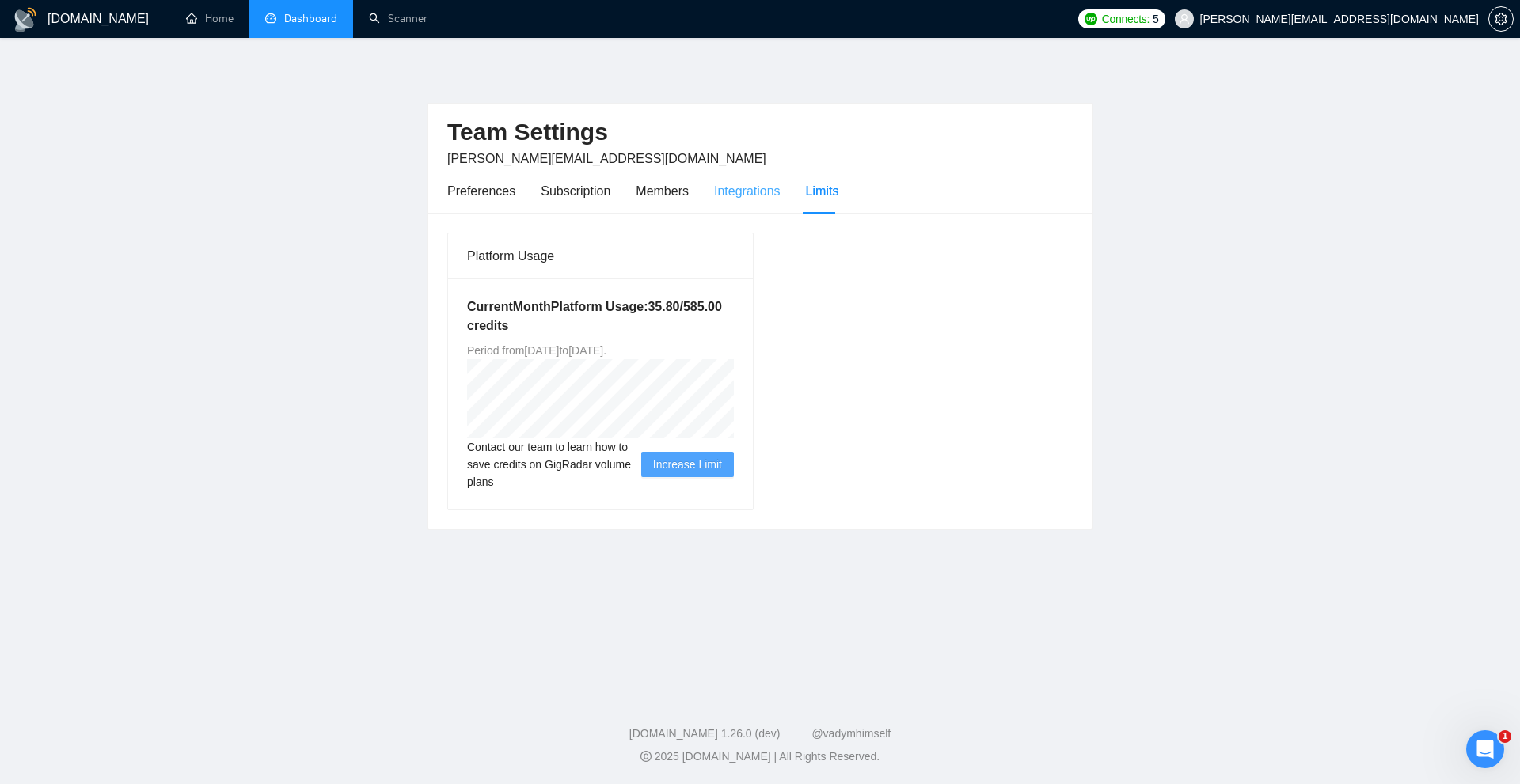
click at [732, 208] on div "Integrations" at bounding box center [747, 191] width 66 height 45
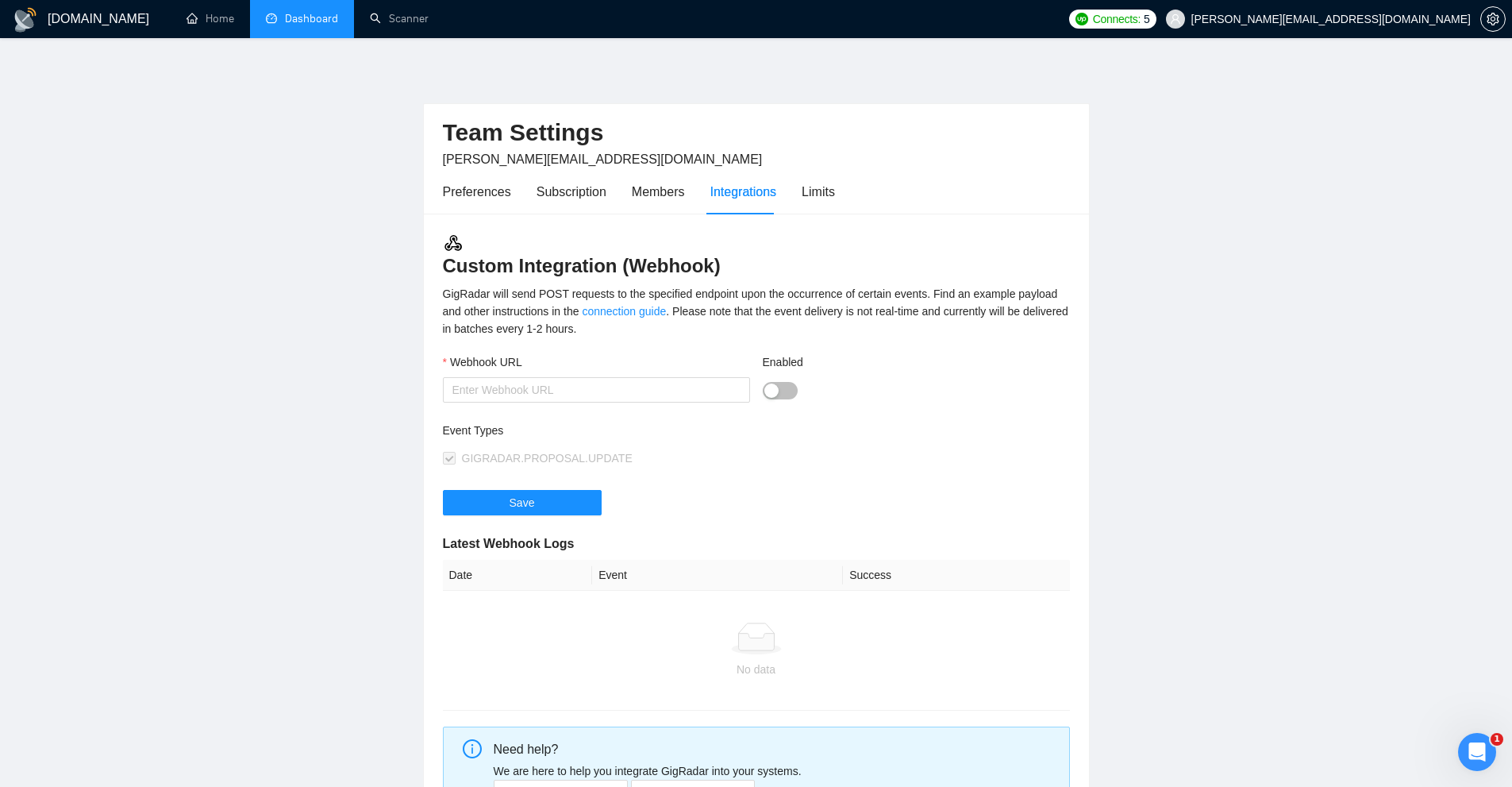
click at [606, 197] on div "Preferences Subscription Members Integrations Limits" at bounding box center [638, 192] width 392 height 45
click at [643, 194] on div "Members" at bounding box center [659, 192] width 53 height 20
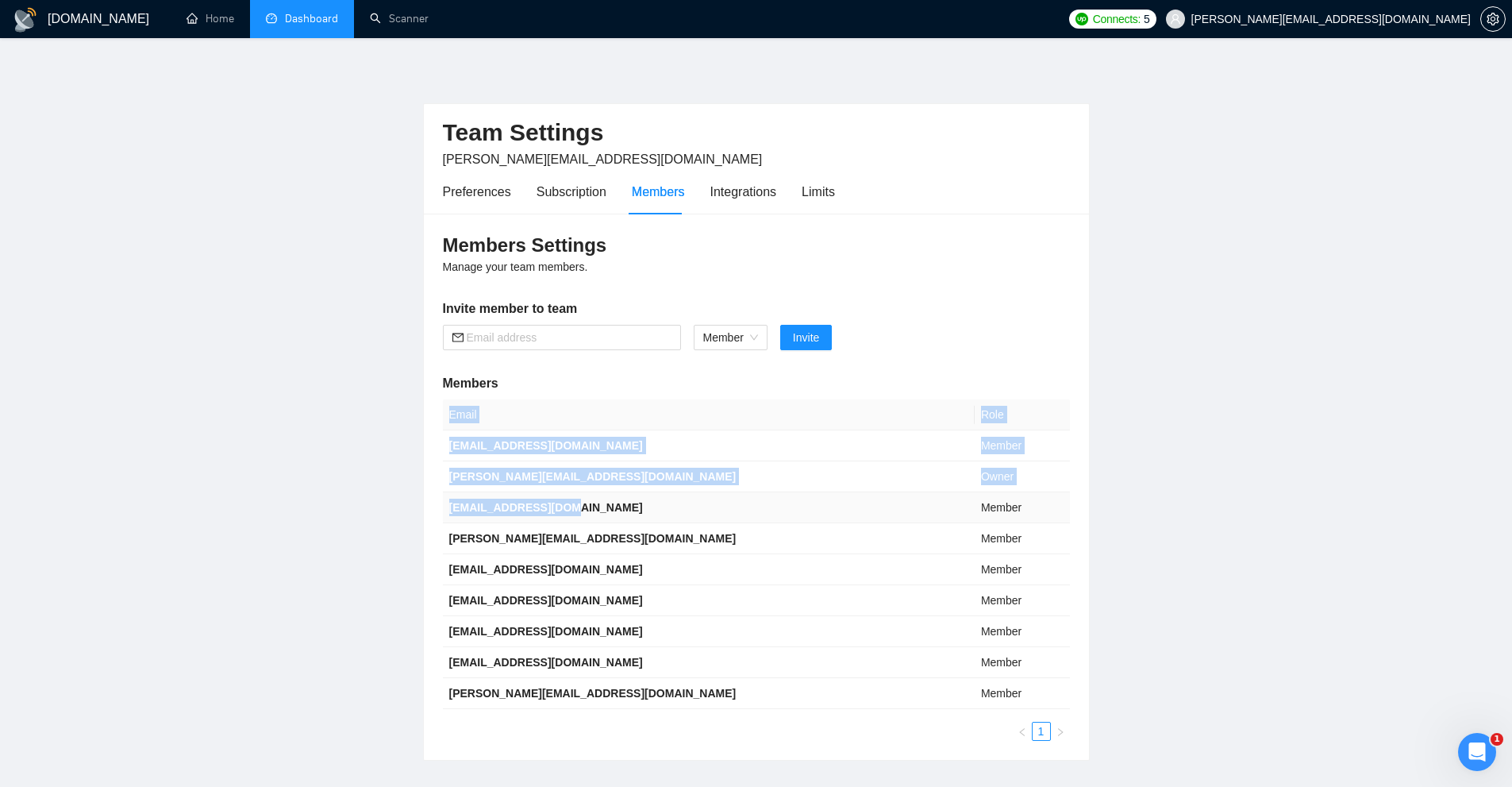
drag, startPoint x: 442, startPoint y: 454, endPoint x: 582, endPoint y: 518, distance: 153.9
click at [582, 518] on div "Members Settings Manage your team members. Invite member to team Member Invite …" at bounding box center [756, 486] width 666 height 547
click at [273, 22] on link "Dashboard" at bounding box center [302, 19] width 72 height 14
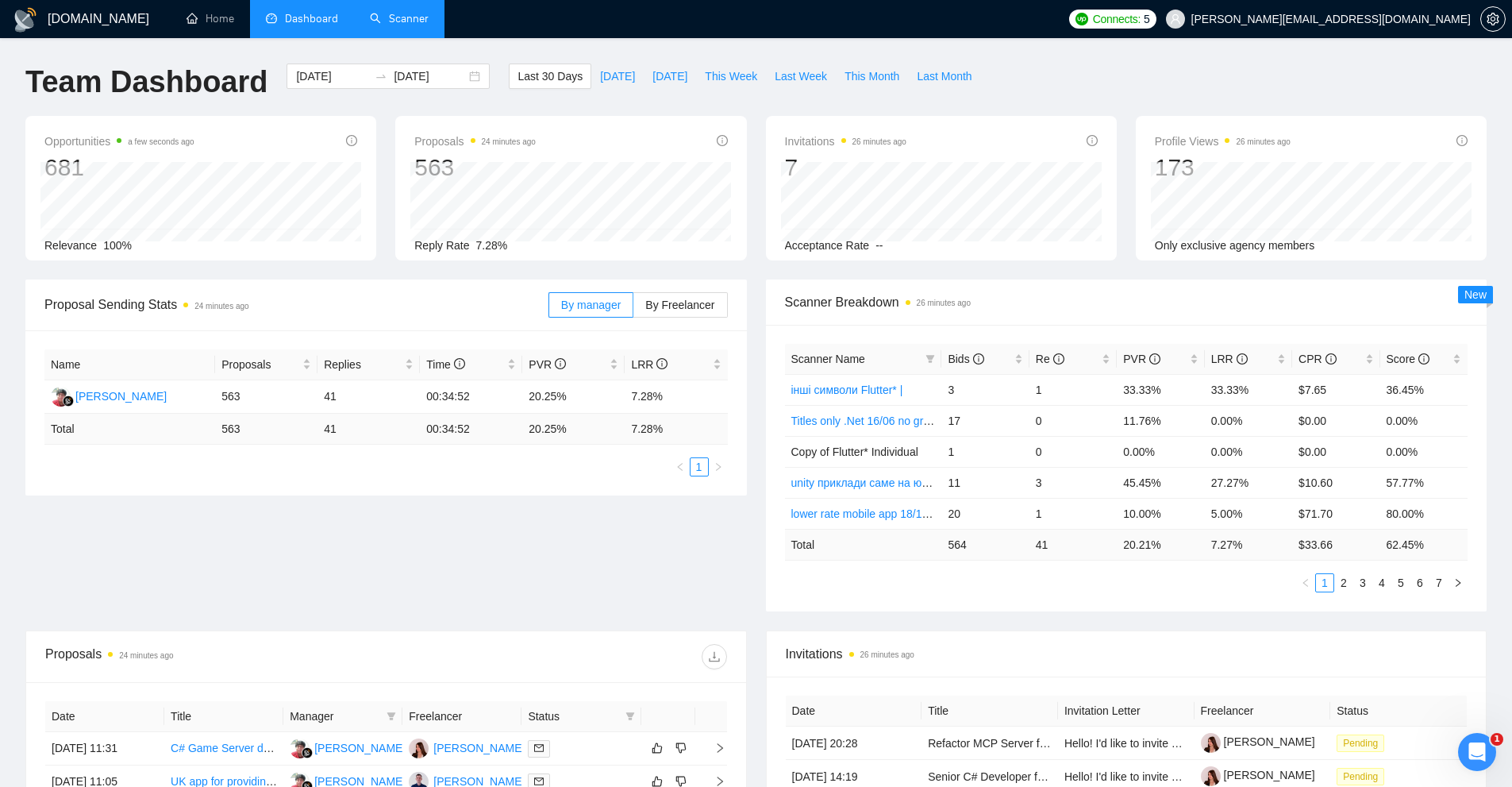
click at [390, 25] on link "Scanner" at bounding box center [400, 19] width 59 height 14
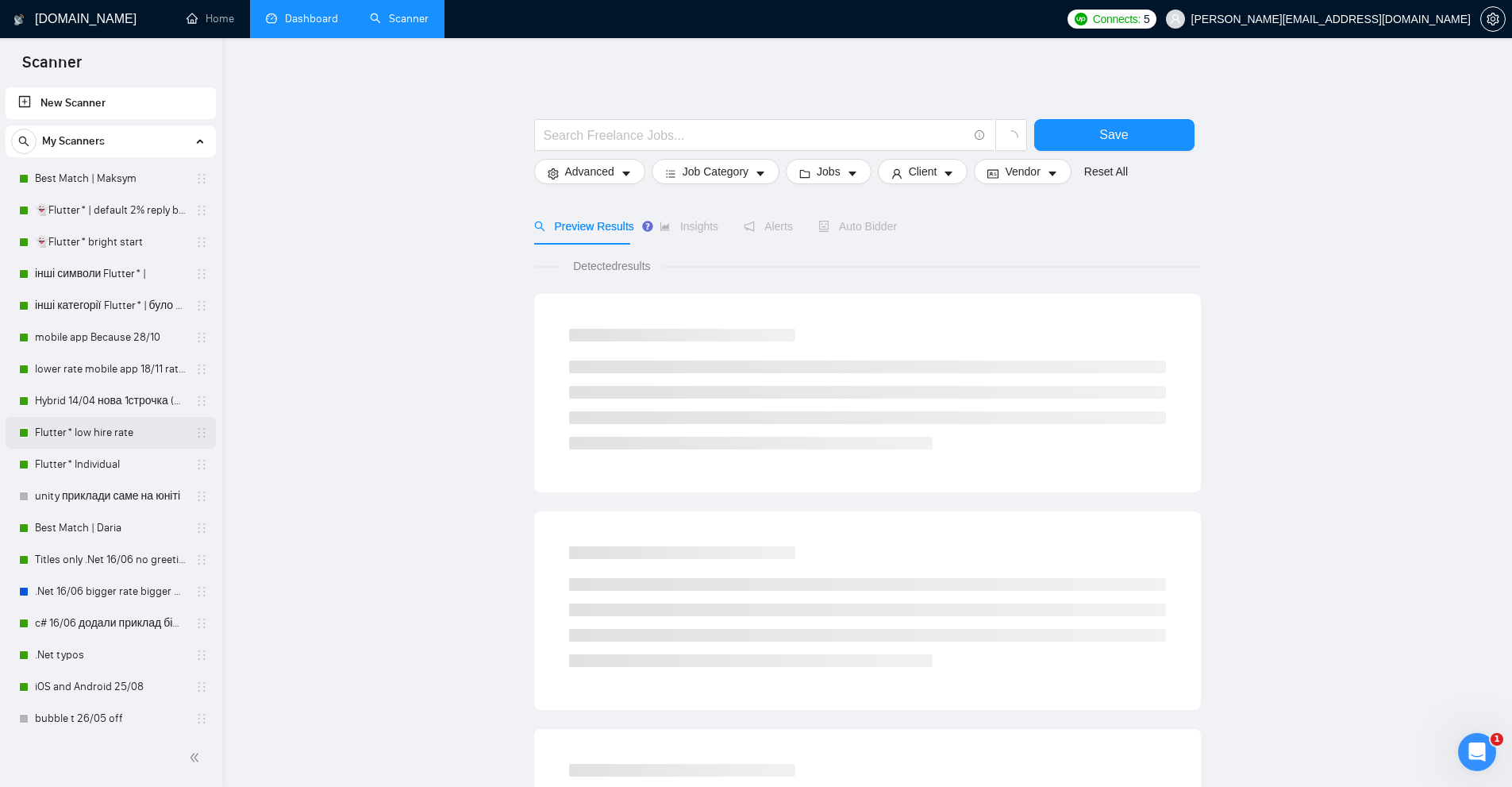
click at [100, 428] on link "Flutter* low hire rate" at bounding box center [110, 432] width 151 height 31
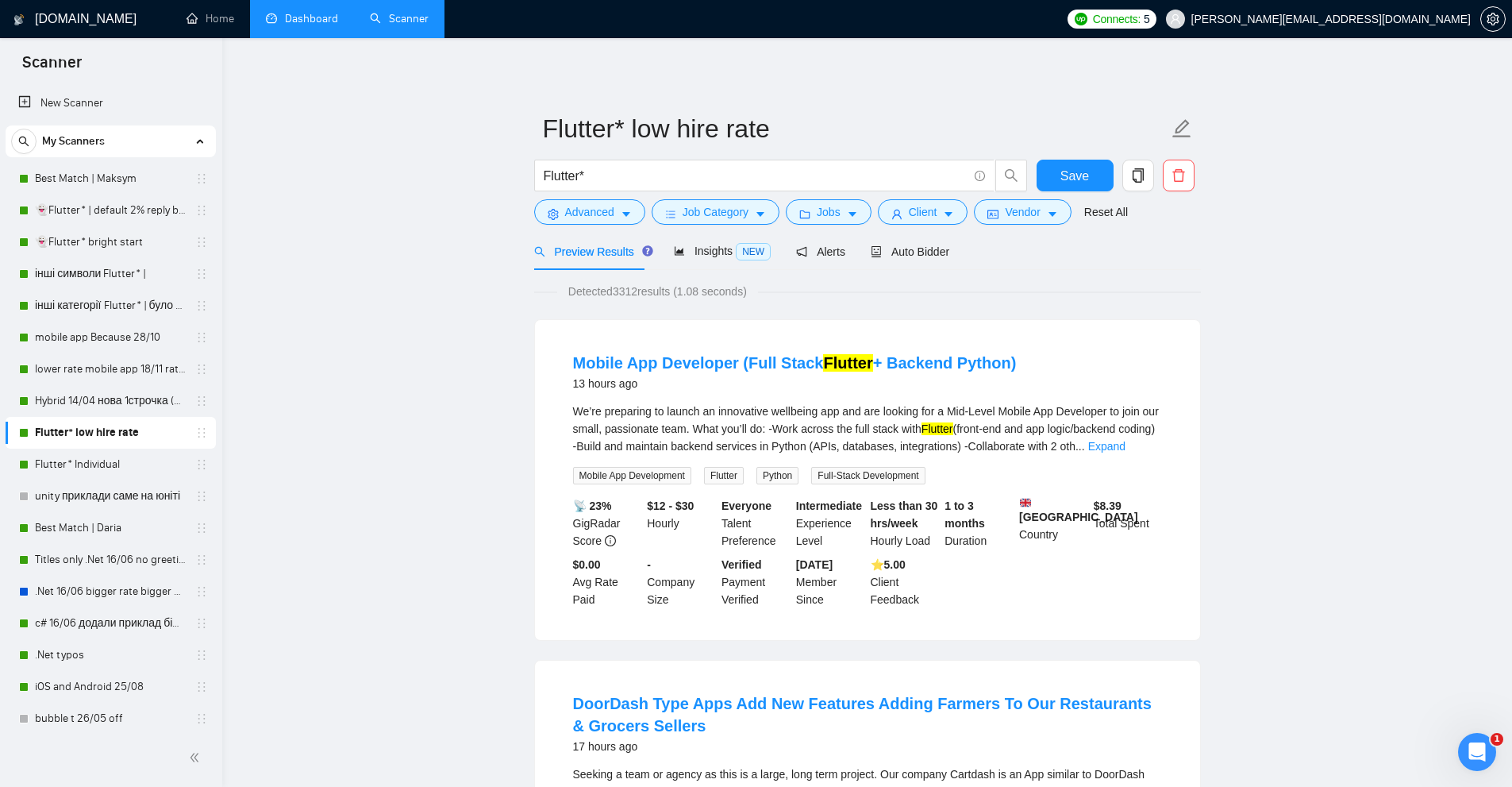
drag, startPoint x: 125, startPoint y: 447, endPoint x: 1329, endPoint y: 411, distance: 1204.5
drag, startPoint x: 1329, startPoint y: 411, endPoint x: 980, endPoint y: 312, distance: 362.8
click at [84, 185] on link "Best Match | Maksym" at bounding box center [110, 179] width 151 height 31
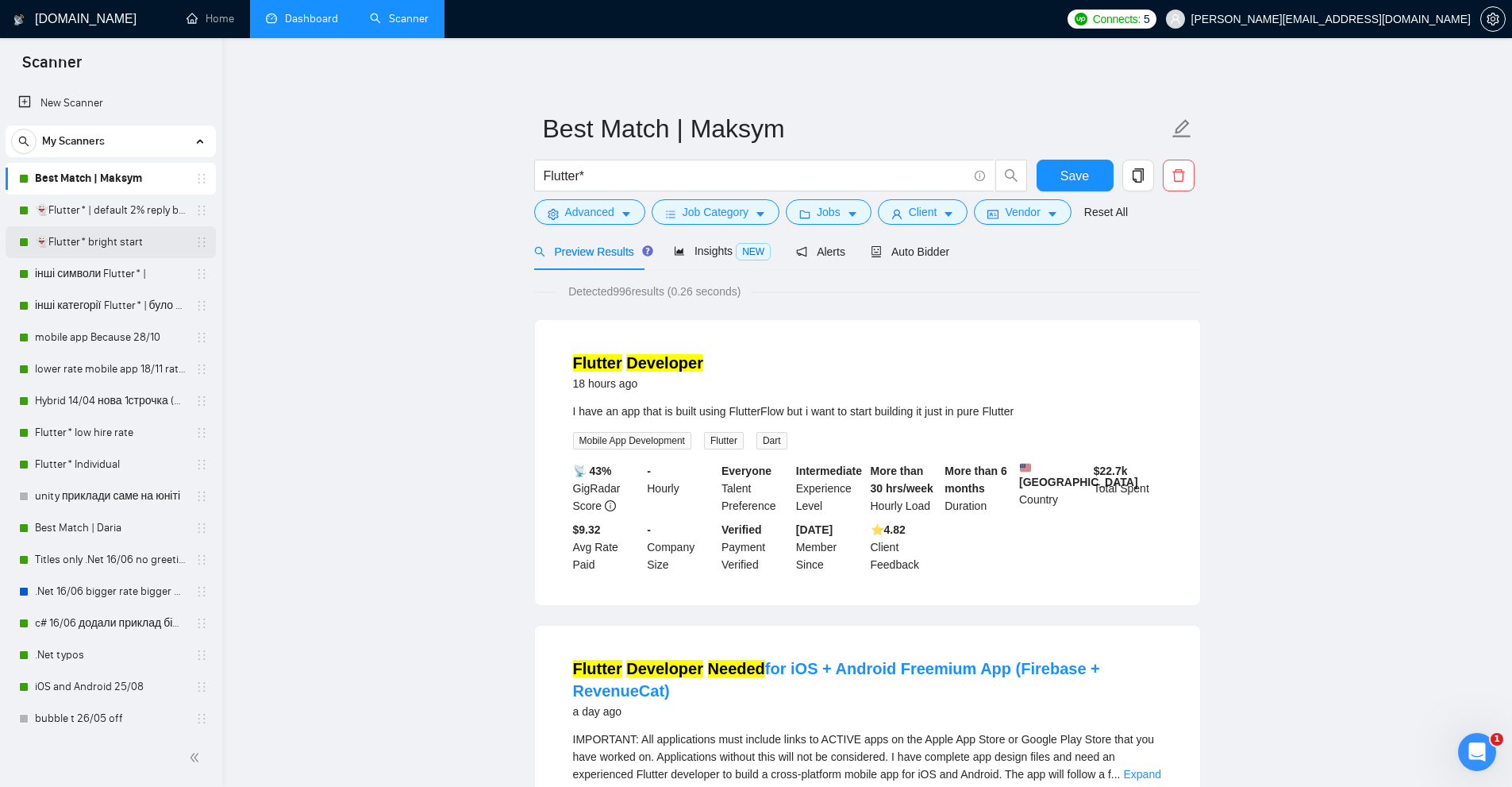
click at [73, 256] on link "👻Flutter* bright start" at bounding box center [110, 241] width 151 height 31
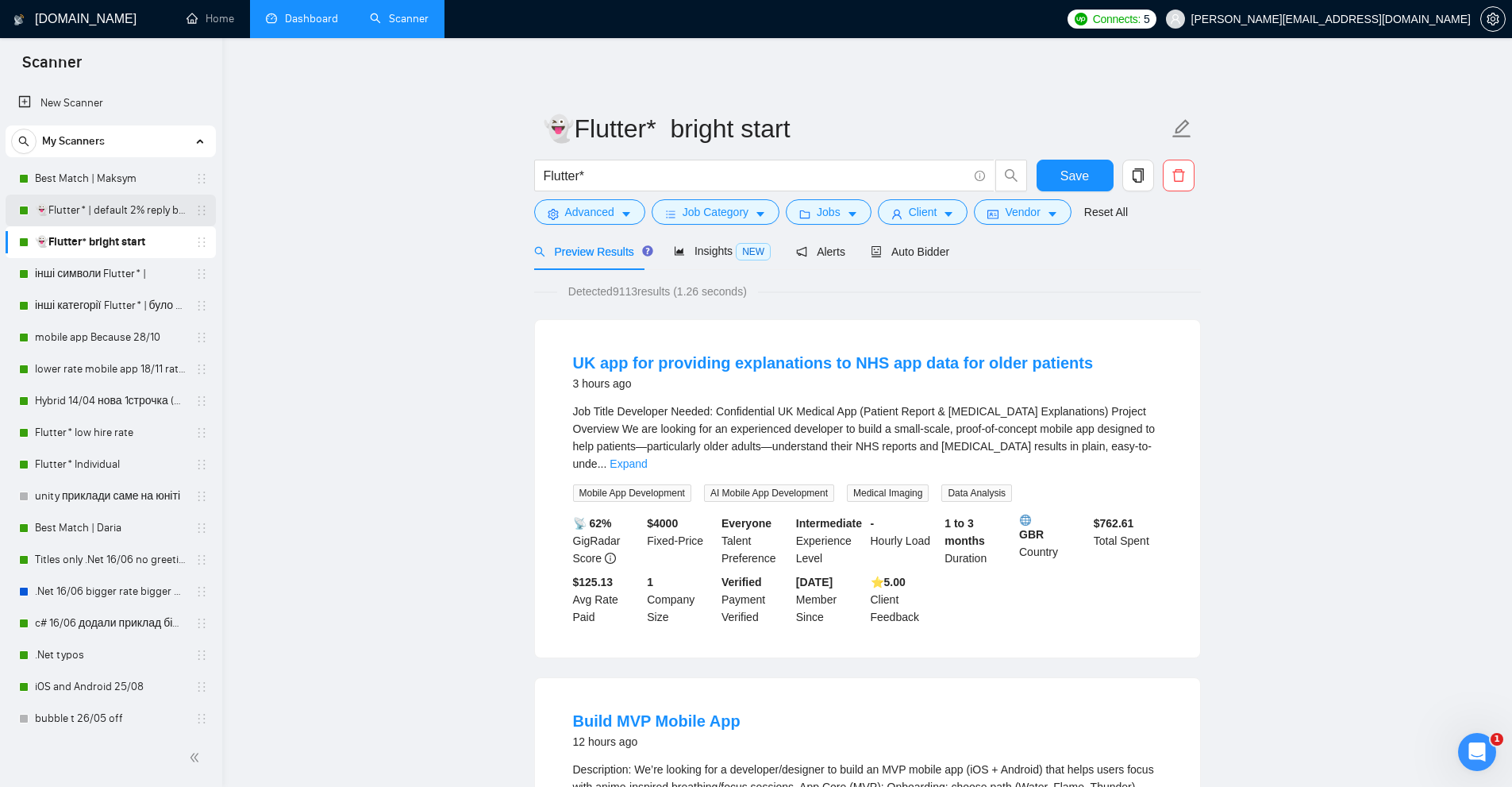
click at [116, 211] on link "👻Flutter* | default 2% reply before 09/06" at bounding box center [110, 210] width 151 height 31
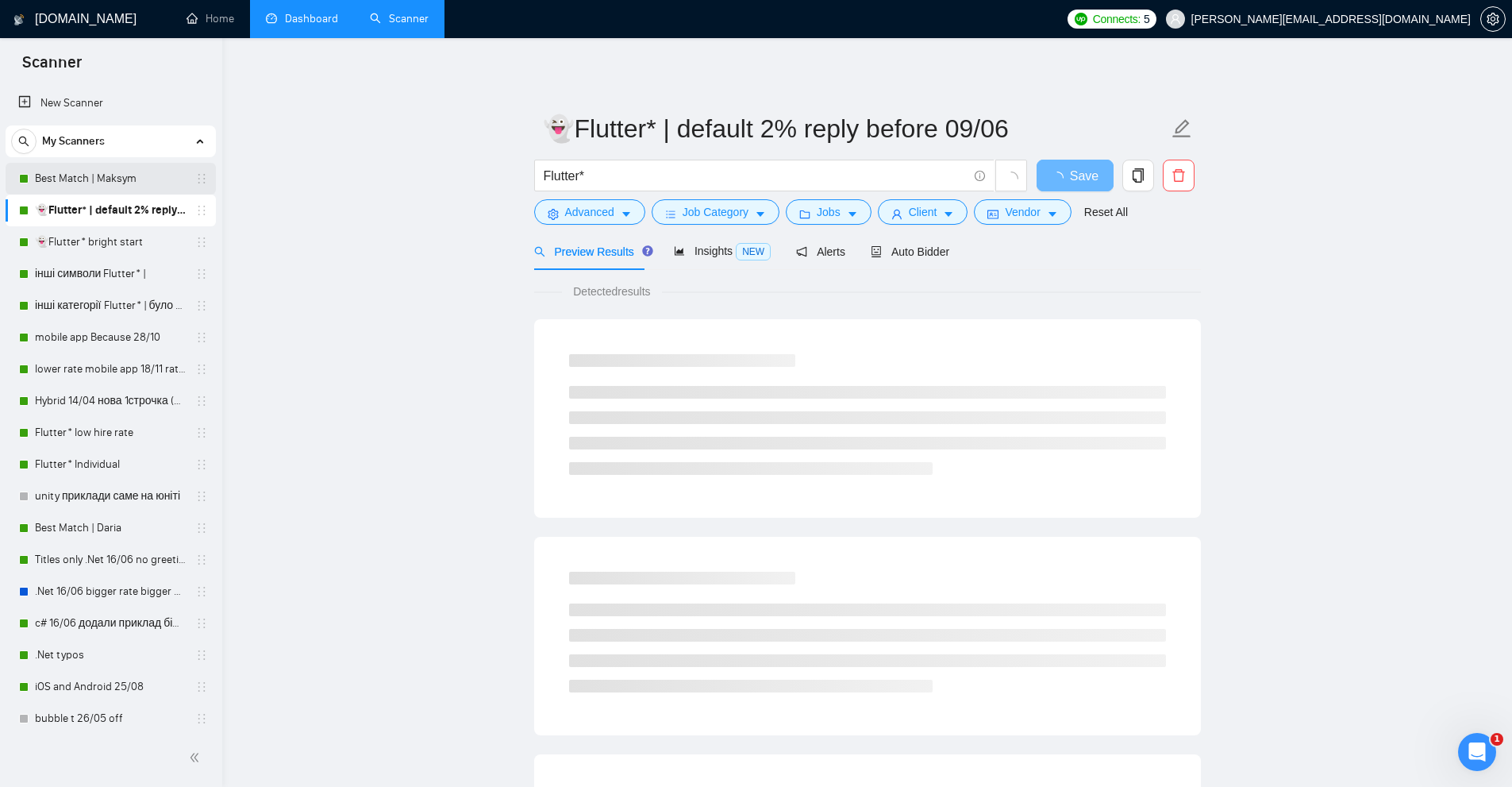
click at [130, 186] on link "Best Match | Maksym" at bounding box center [110, 179] width 151 height 31
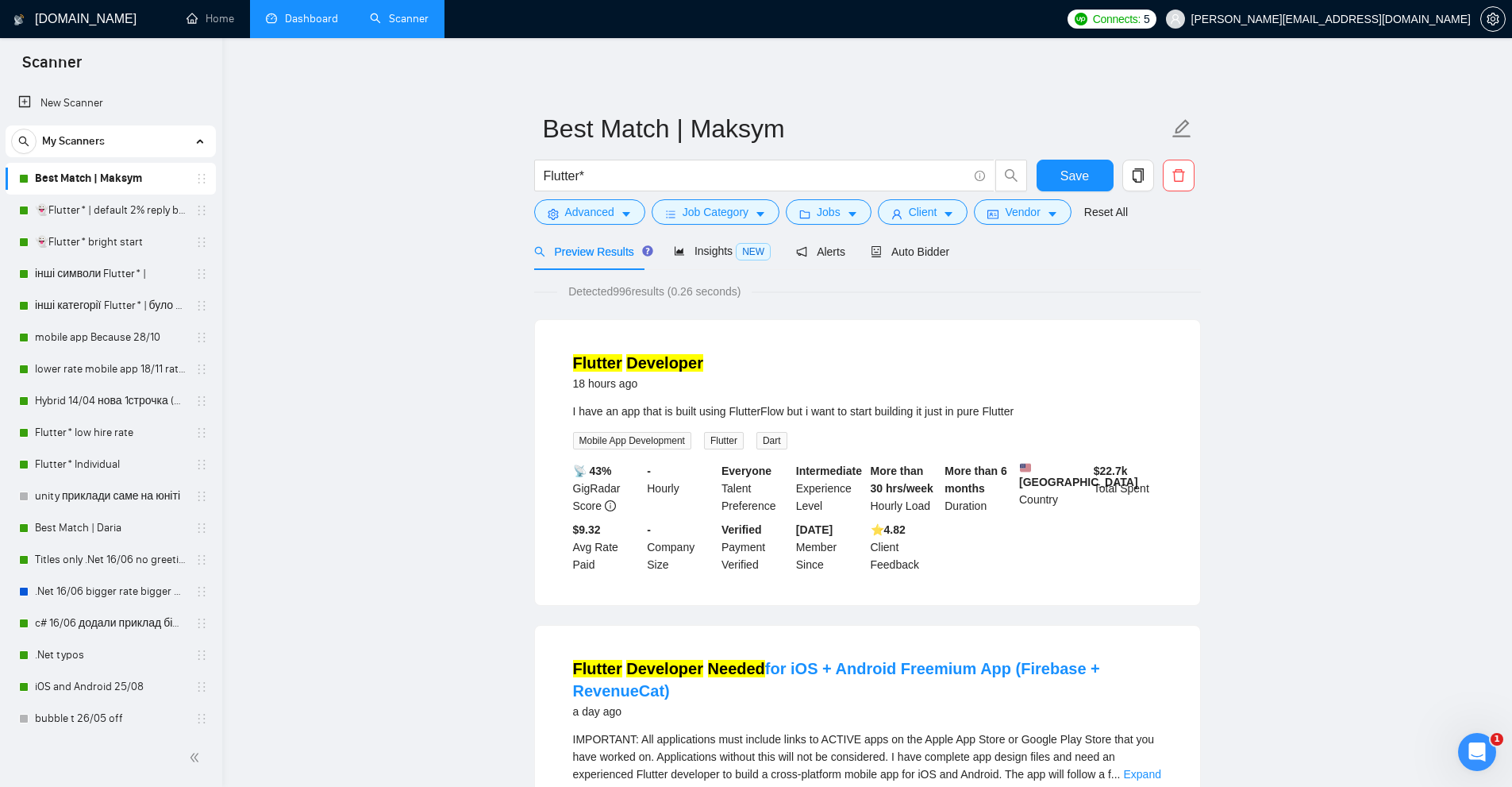
click at [573, 196] on div "Flutter*" at bounding box center [781, 179] width 500 height 40
click at [578, 202] on button "Advanced" at bounding box center [590, 212] width 111 height 25
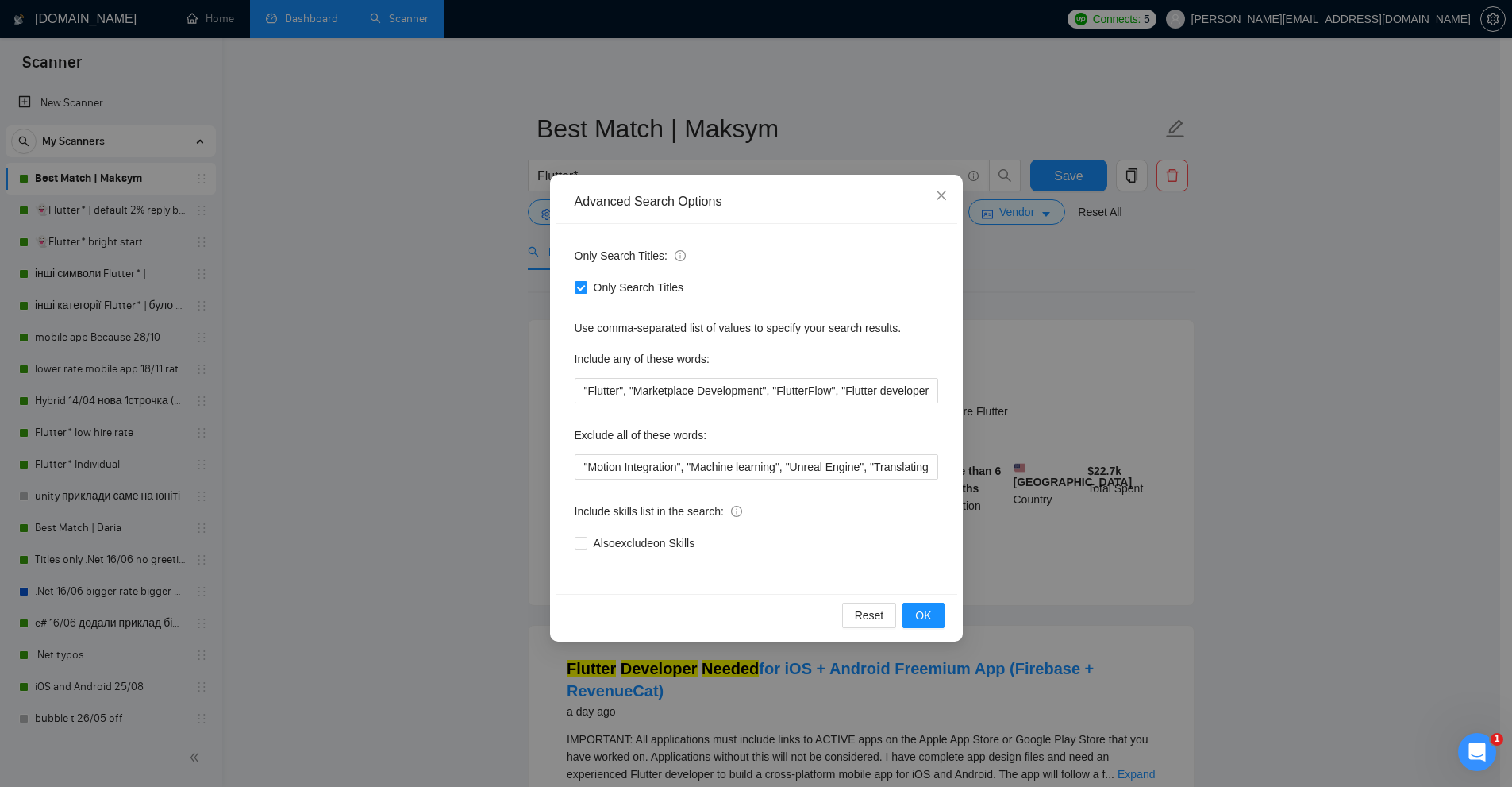
click at [1067, 353] on div "Advanced Search Options Only Search Titles: Only Search Titles Use comma-separa…" at bounding box center [756, 393] width 1512 height 787
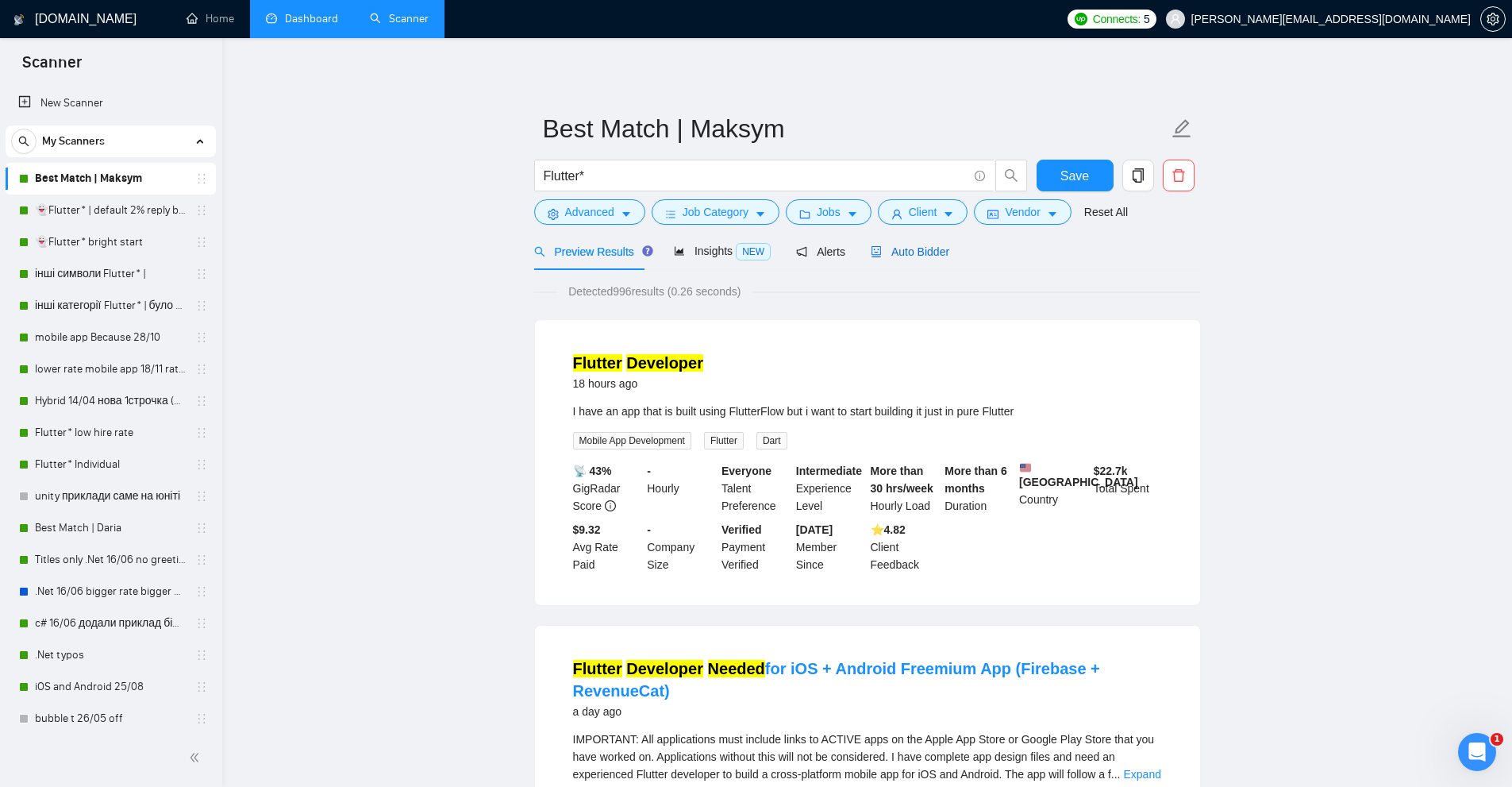
click at [907, 255] on span "Auto Bidder" at bounding box center [910, 251] width 78 height 13
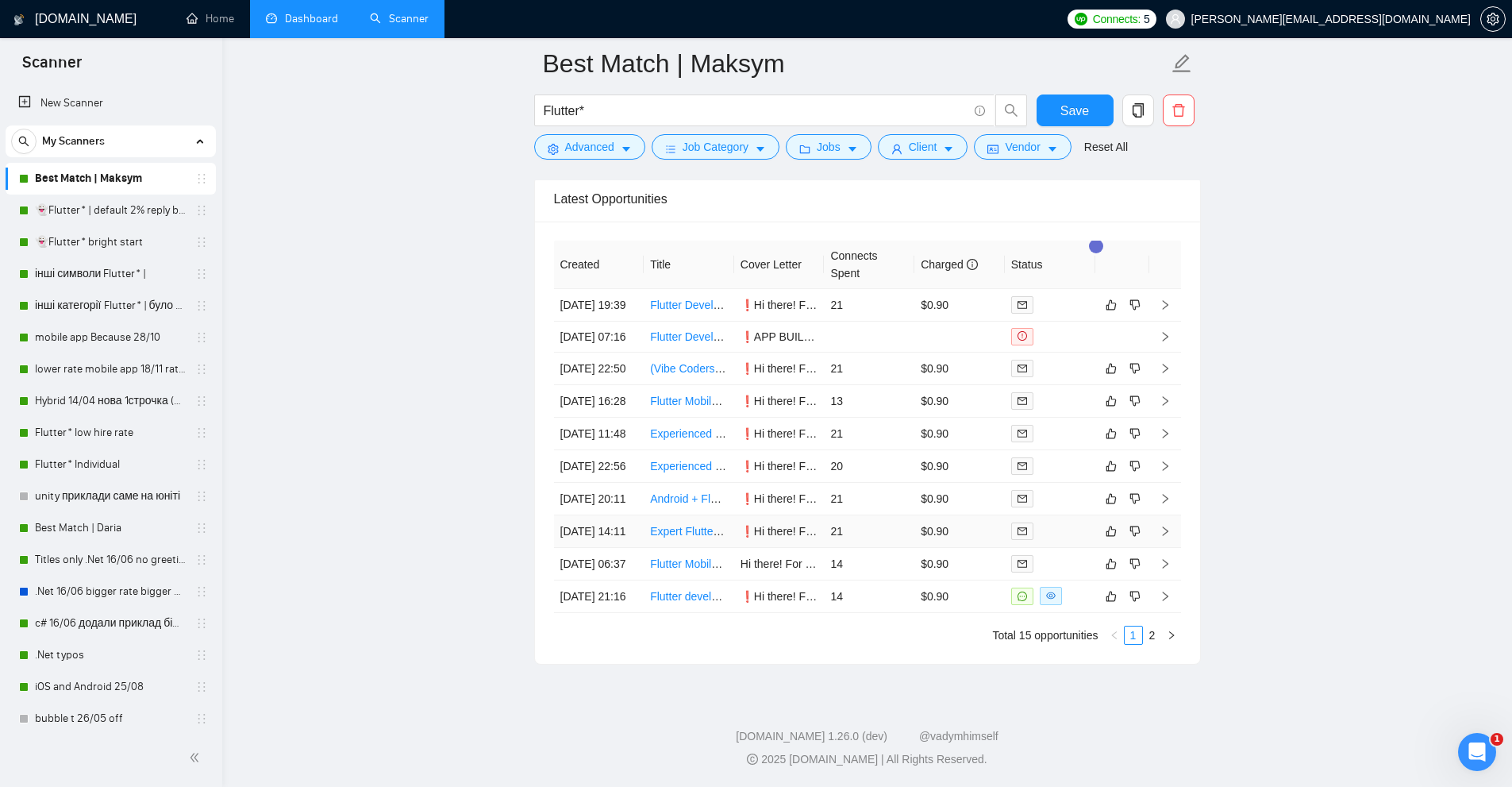
scroll to position [4114, 0]
click at [1156, 636] on link "2" at bounding box center [1152, 635] width 18 height 18
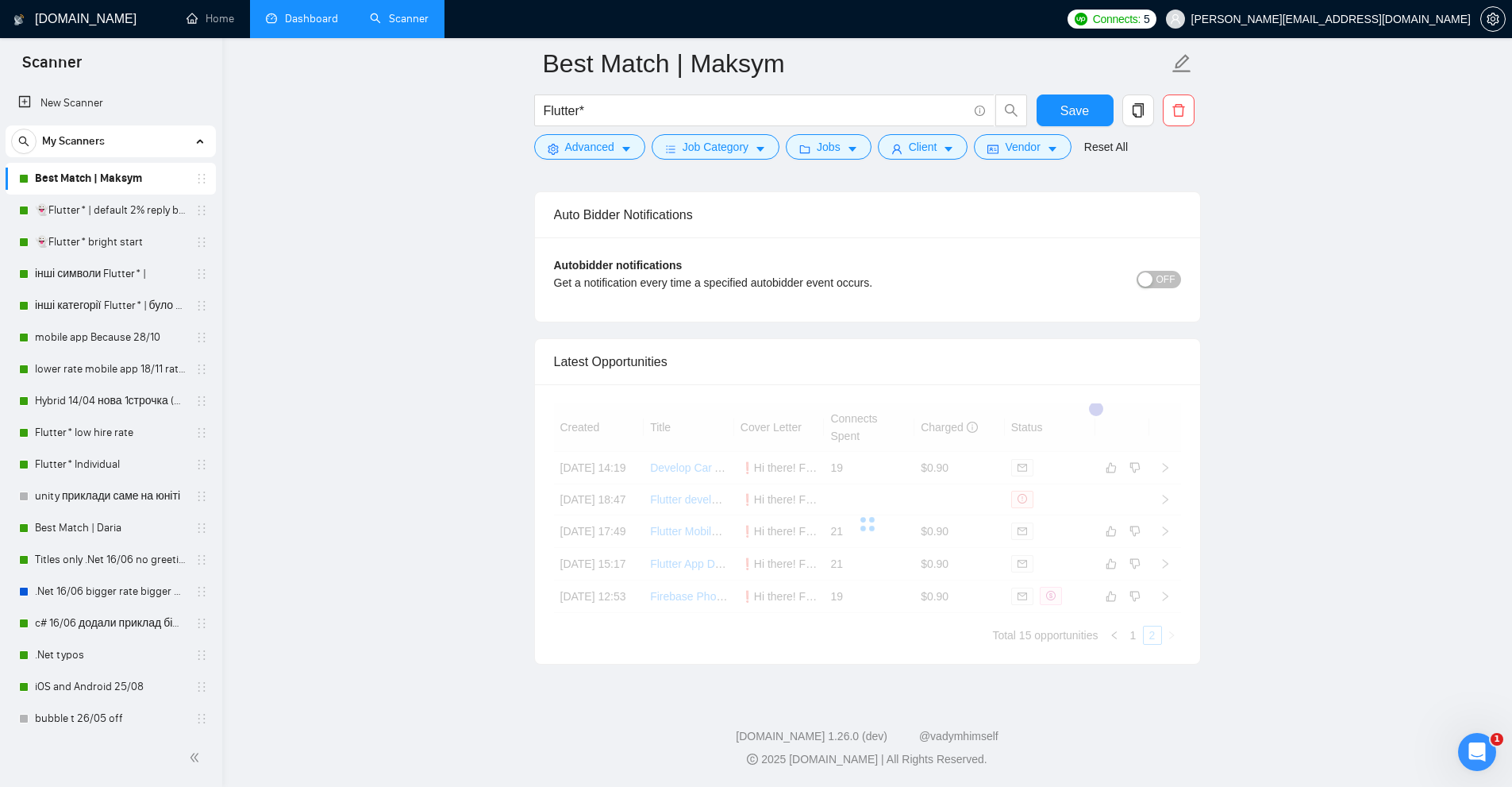
scroll to position [3872, 0]
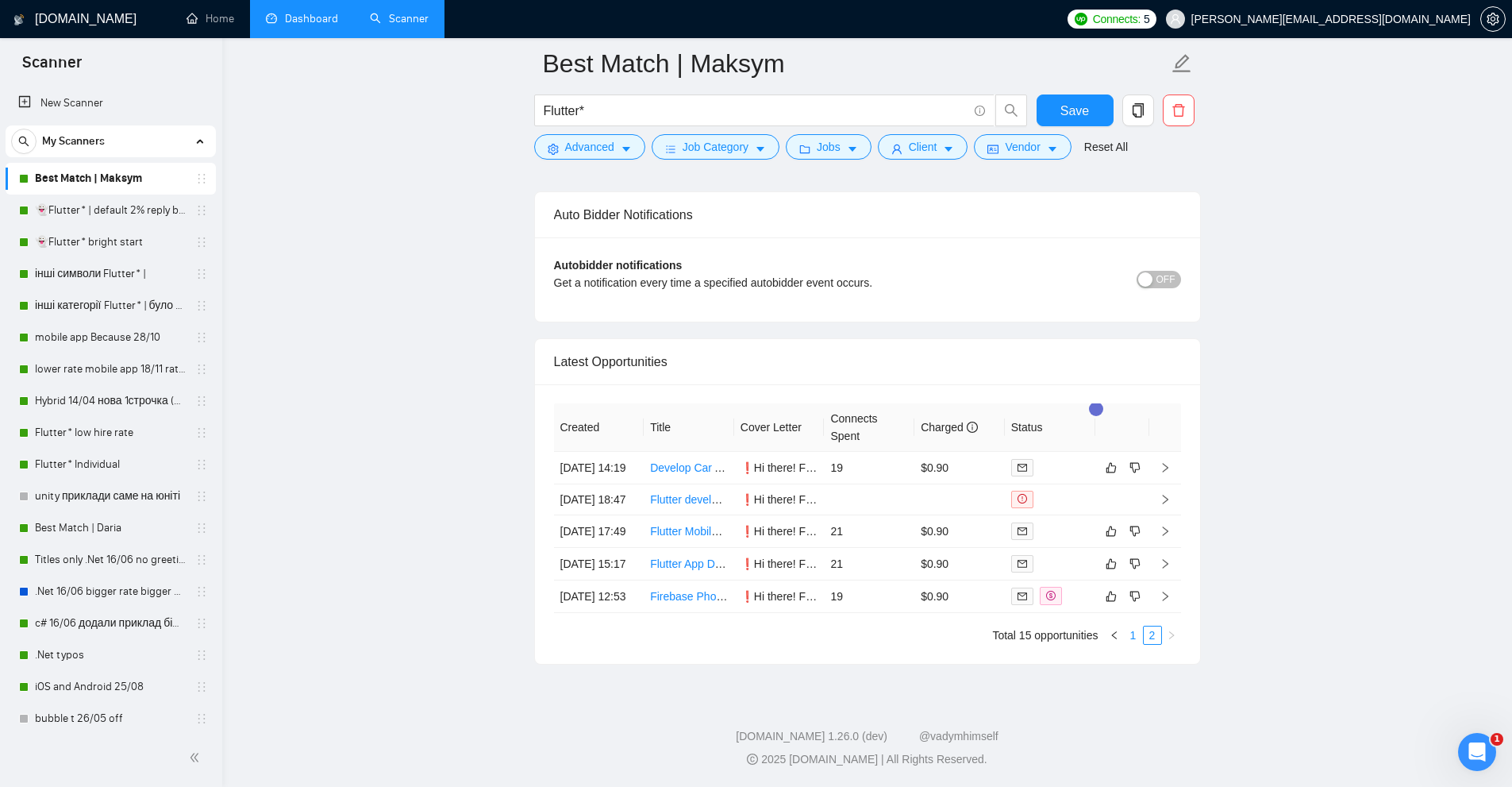
click at [1136, 639] on link "1" at bounding box center [1134, 635] width 18 height 18
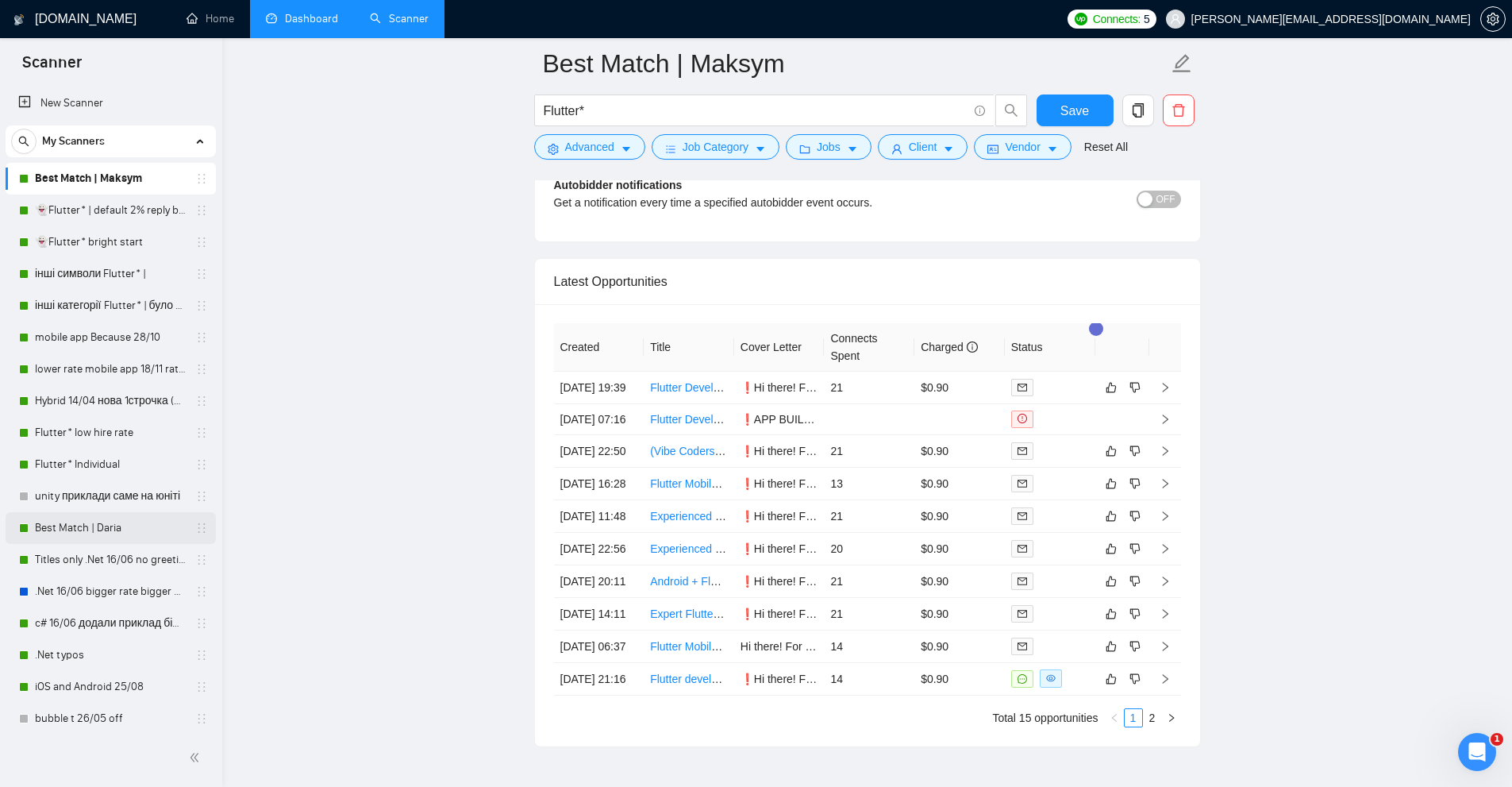
click at [88, 519] on link "Best Match | Daria" at bounding box center [110, 528] width 151 height 31
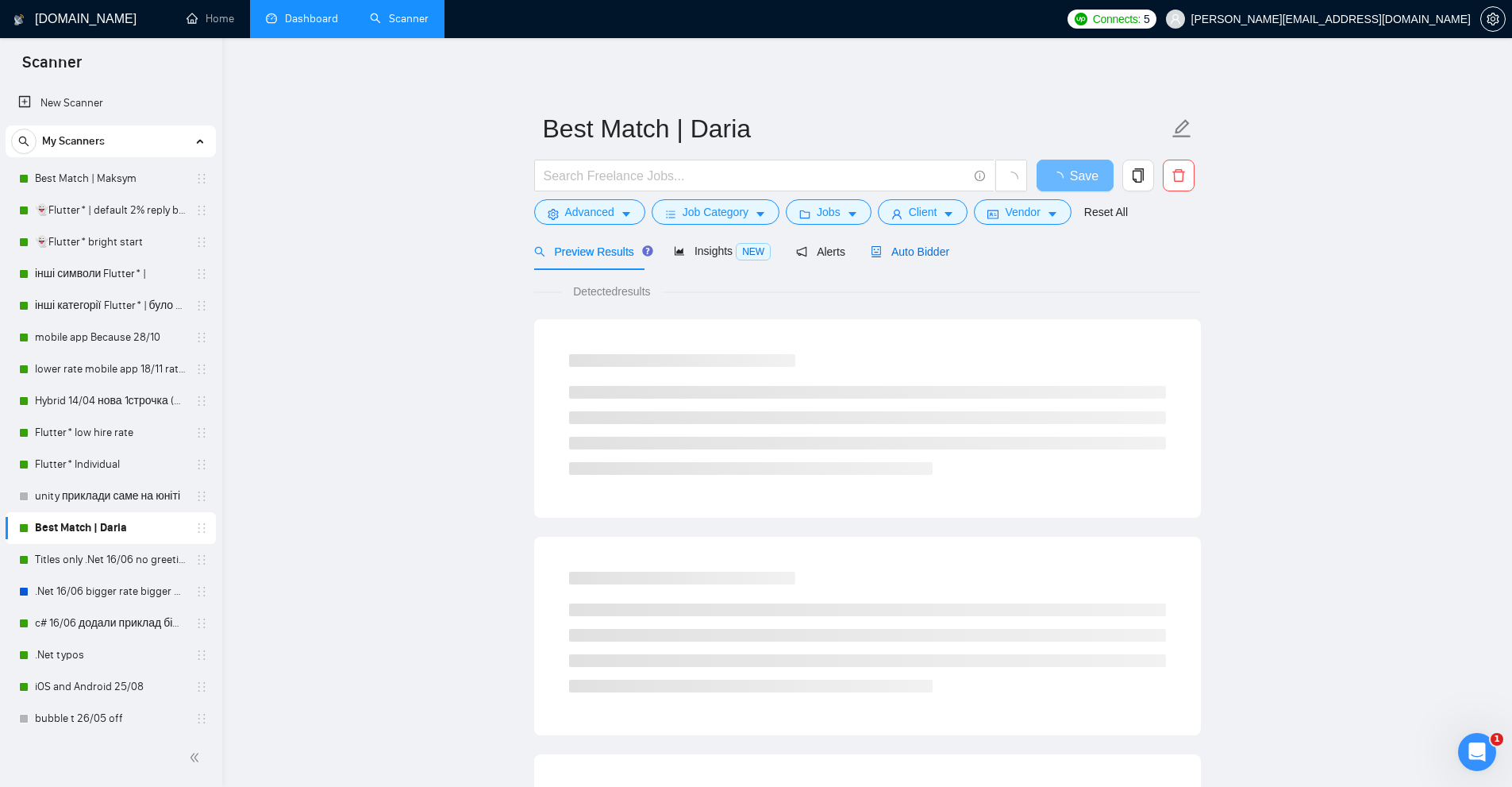
click at [909, 251] on span "Auto Bidder" at bounding box center [910, 251] width 78 height 13
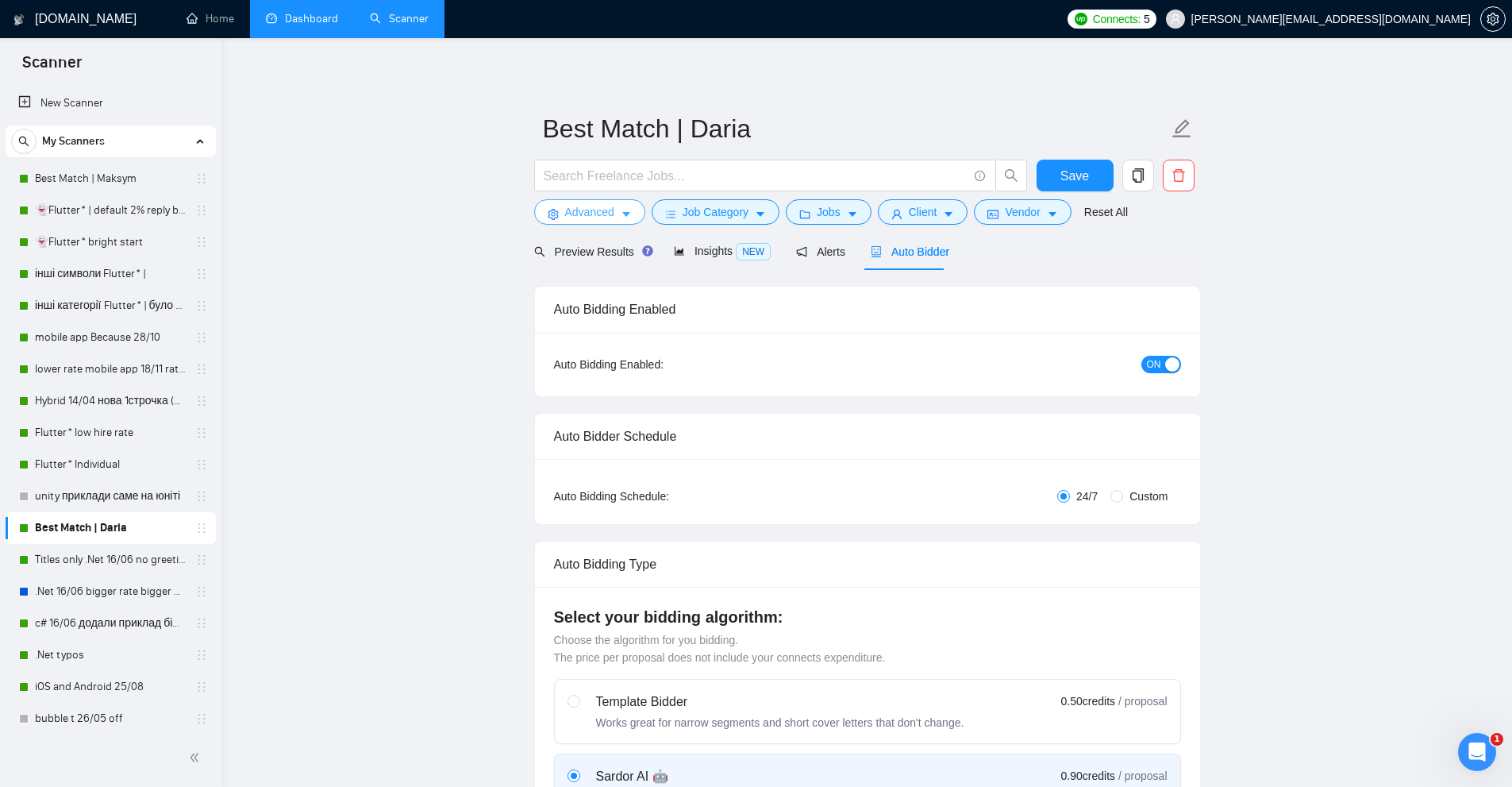
click at [623, 201] on button "Advanced" at bounding box center [590, 212] width 111 height 25
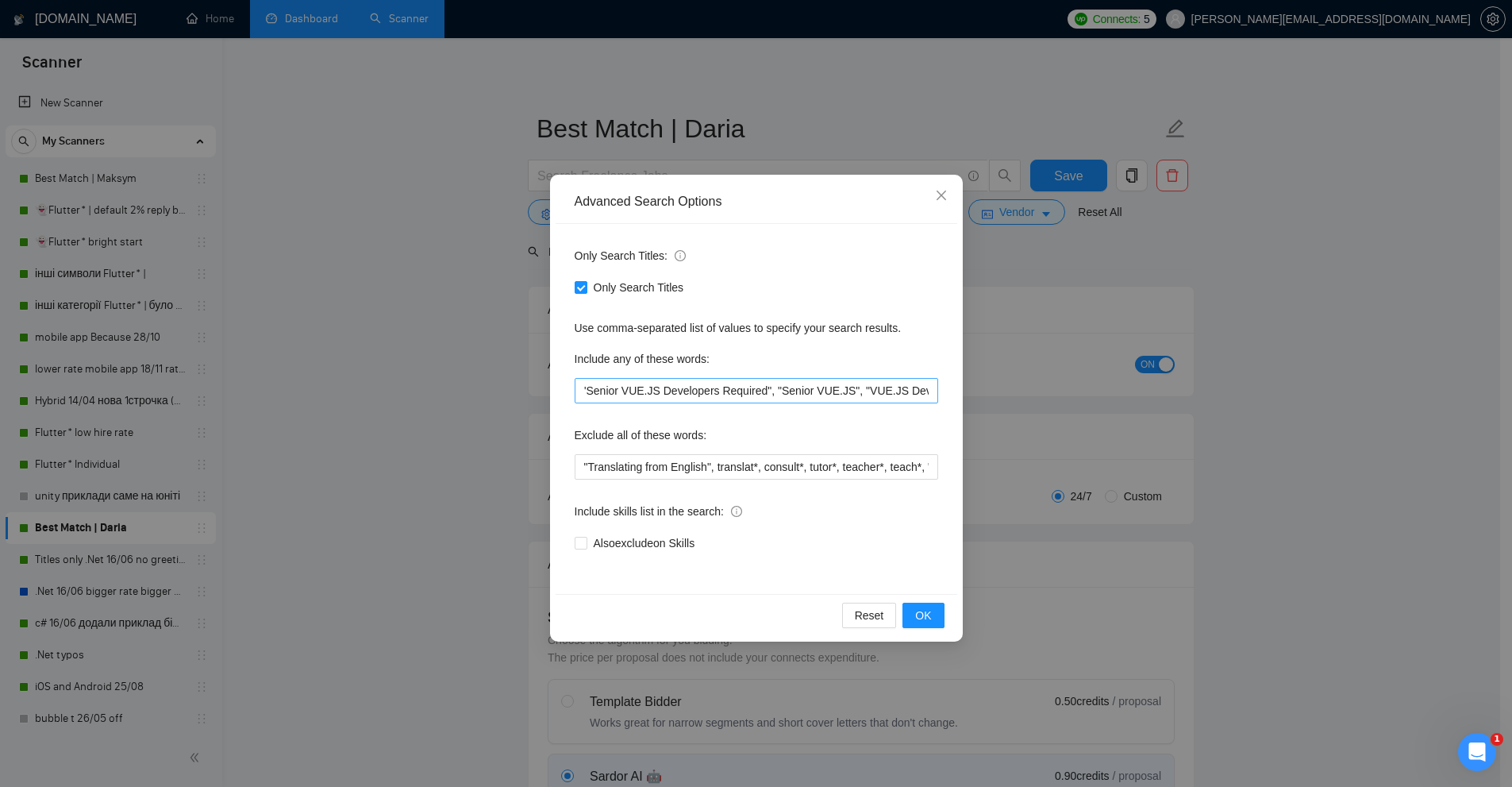
scroll to position [0, 1887]
click at [366, 209] on div "Advanced Search Options Only Search Titles: Only Search Titles Use comma-separa…" at bounding box center [756, 393] width 1512 height 787
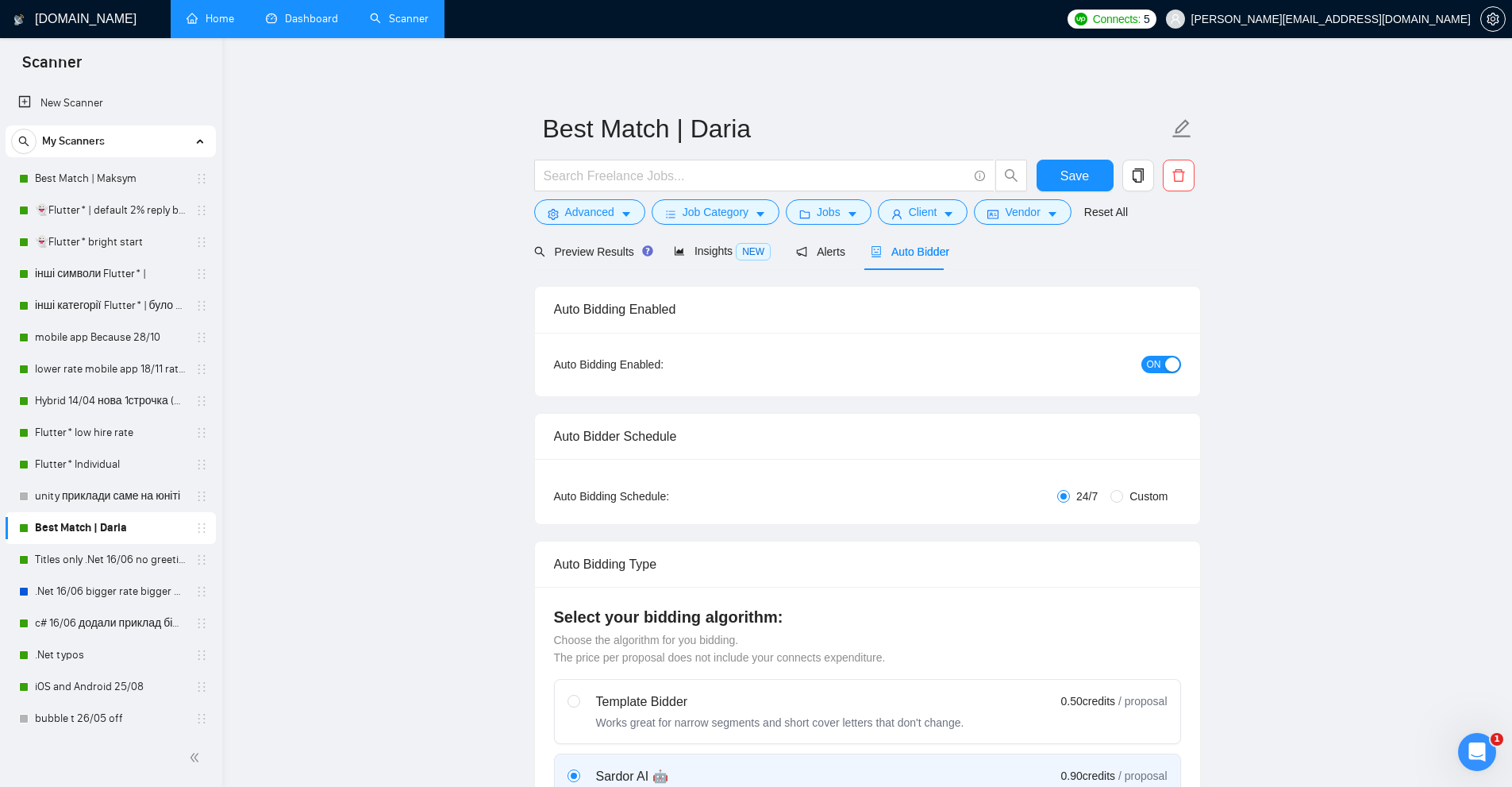
click at [199, 23] on link "Home" at bounding box center [210, 19] width 48 height 14
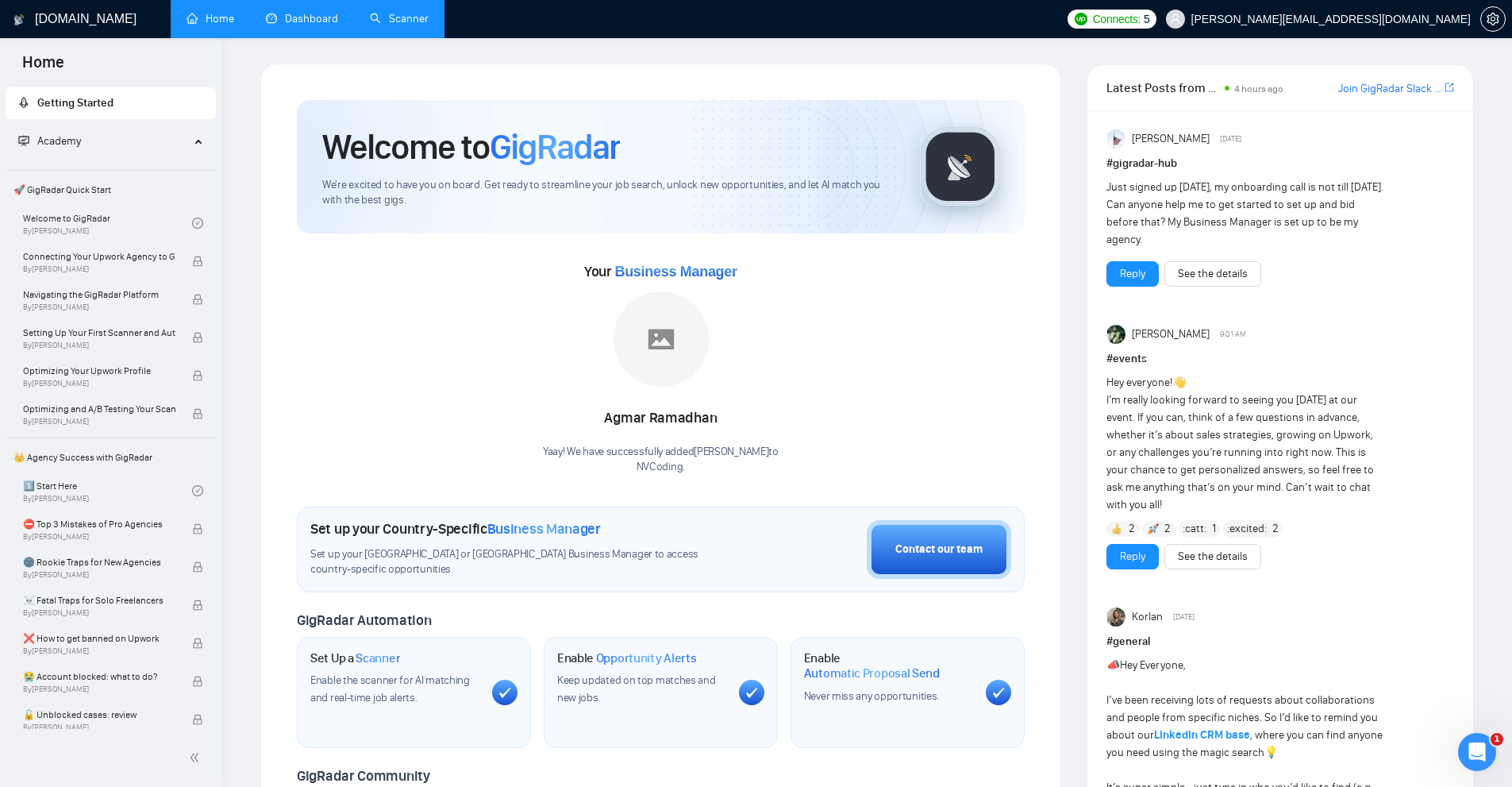
click at [409, 15] on link "Scanner" at bounding box center [400, 19] width 59 height 14
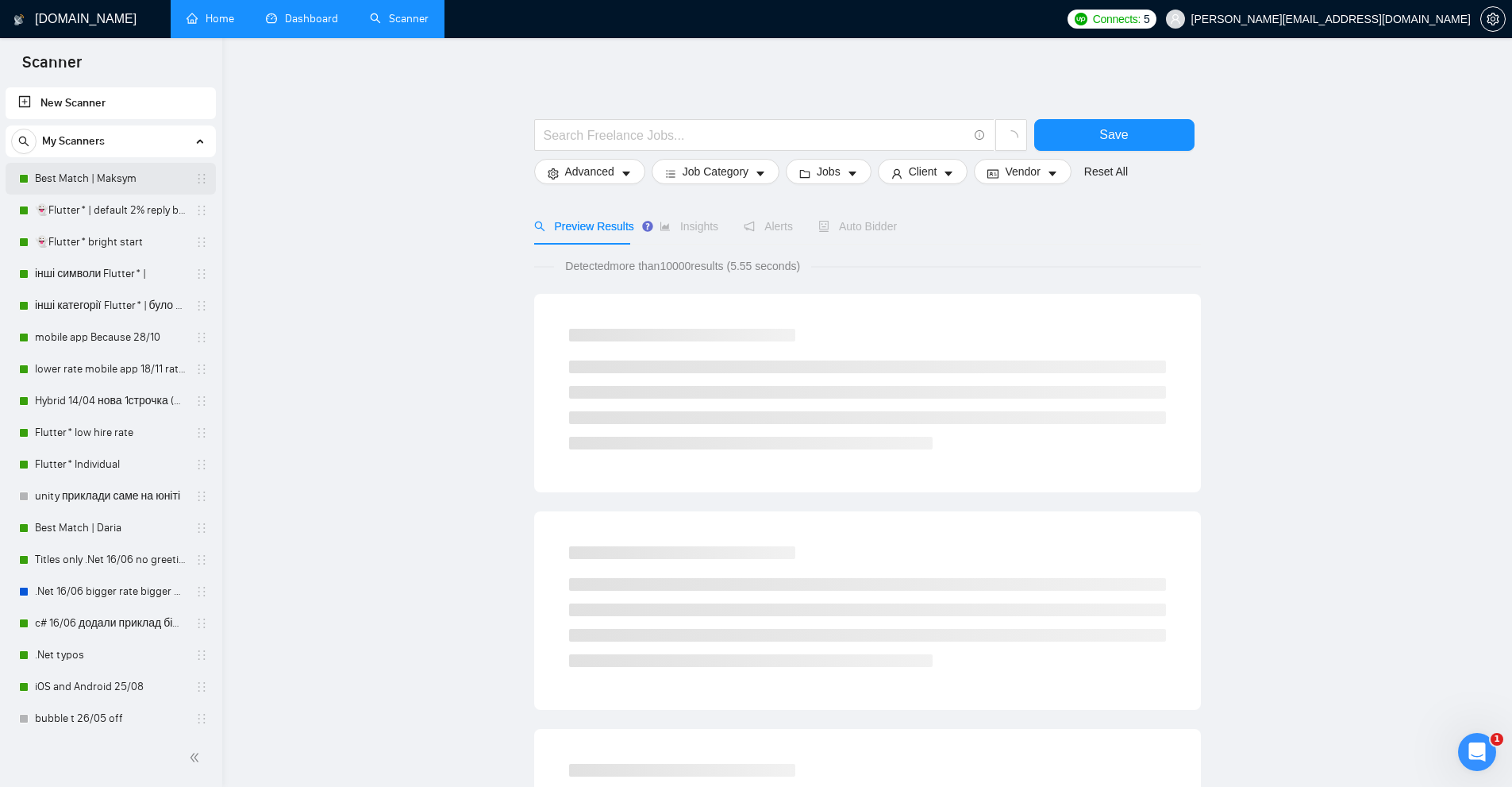
click at [75, 181] on link "Best Match | Maksym" at bounding box center [110, 179] width 151 height 31
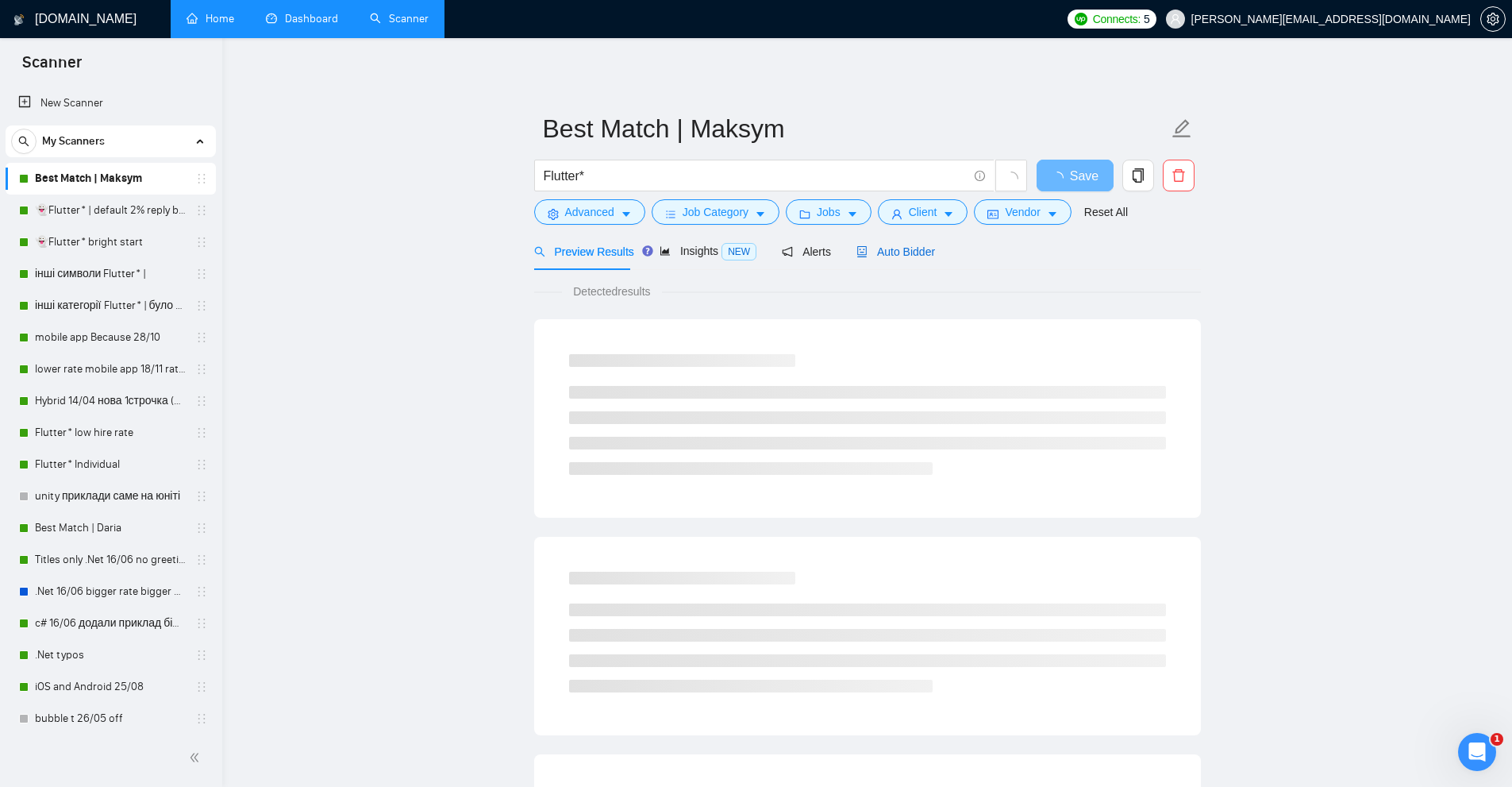
click at [911, 248] on span "Auto Bidder" at bounding box center [895, 251] width 78 height 13
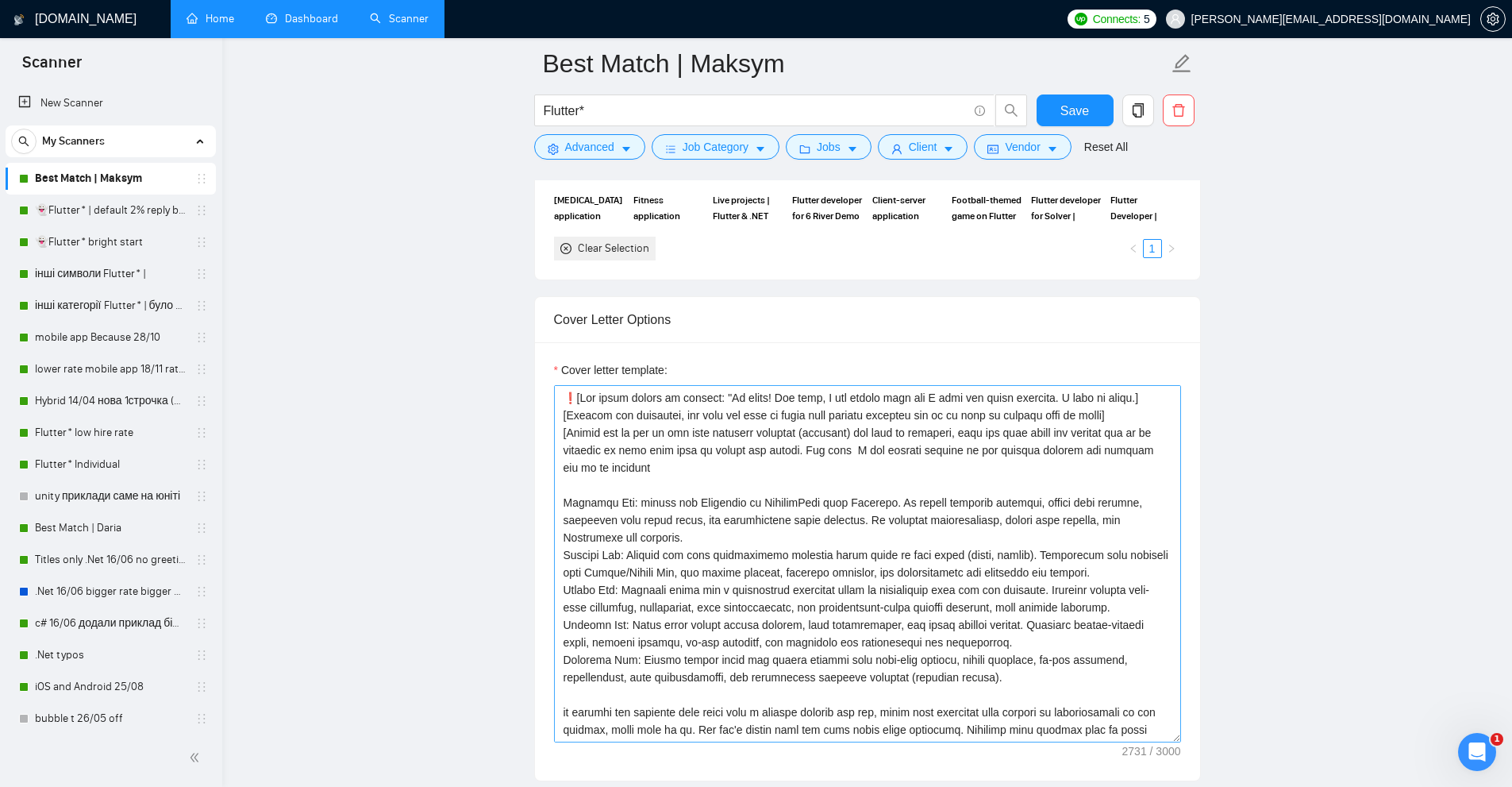
scroll to position [1508, 0]
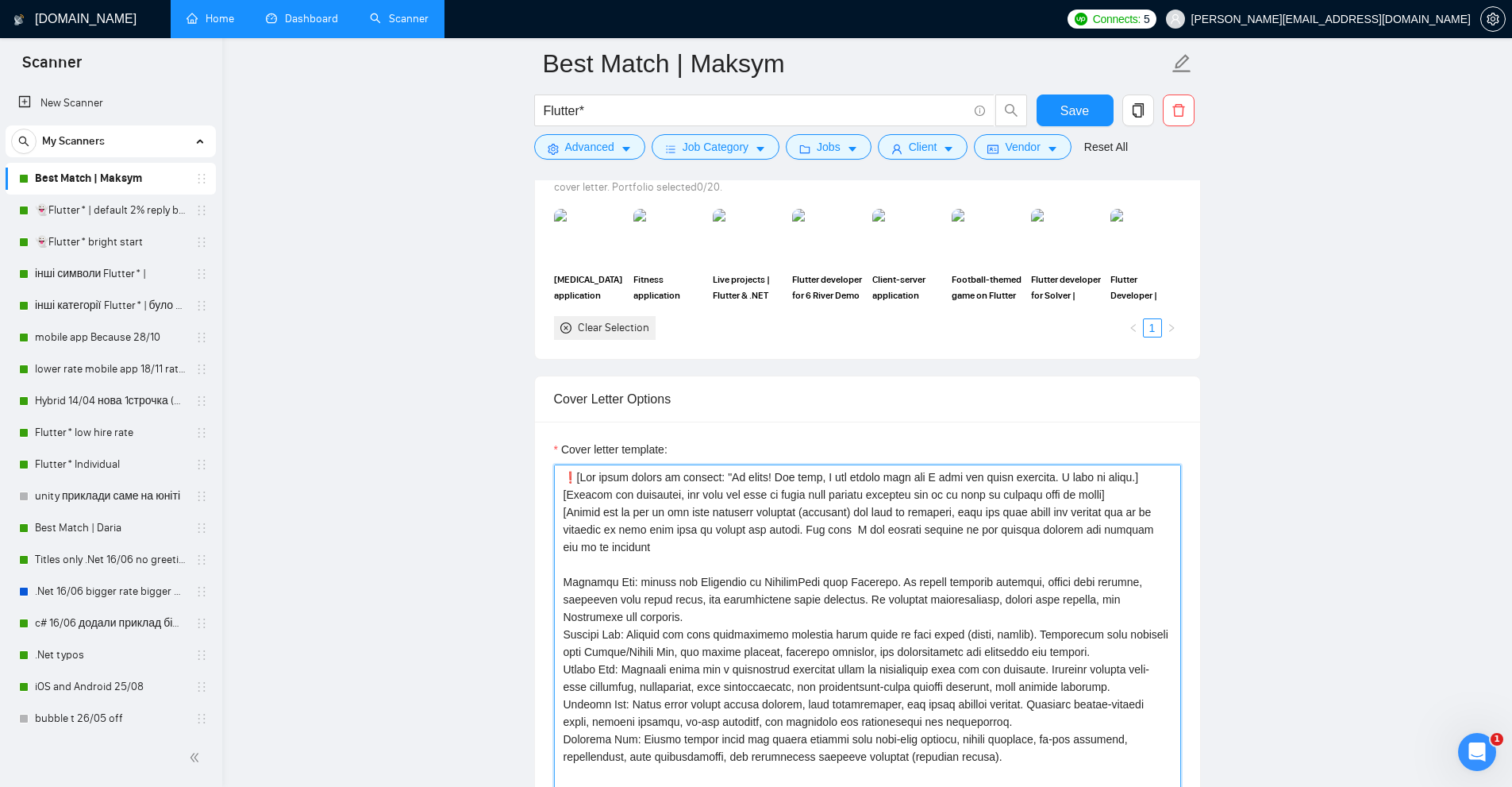
click at [705, 514] on textarea "Cover letter template:" at bounding box center [868, 643] width 627 height 358
click at [797, 533] on textarea "Cover letter template:" at bounding box center [868, 643] width 627 height 358
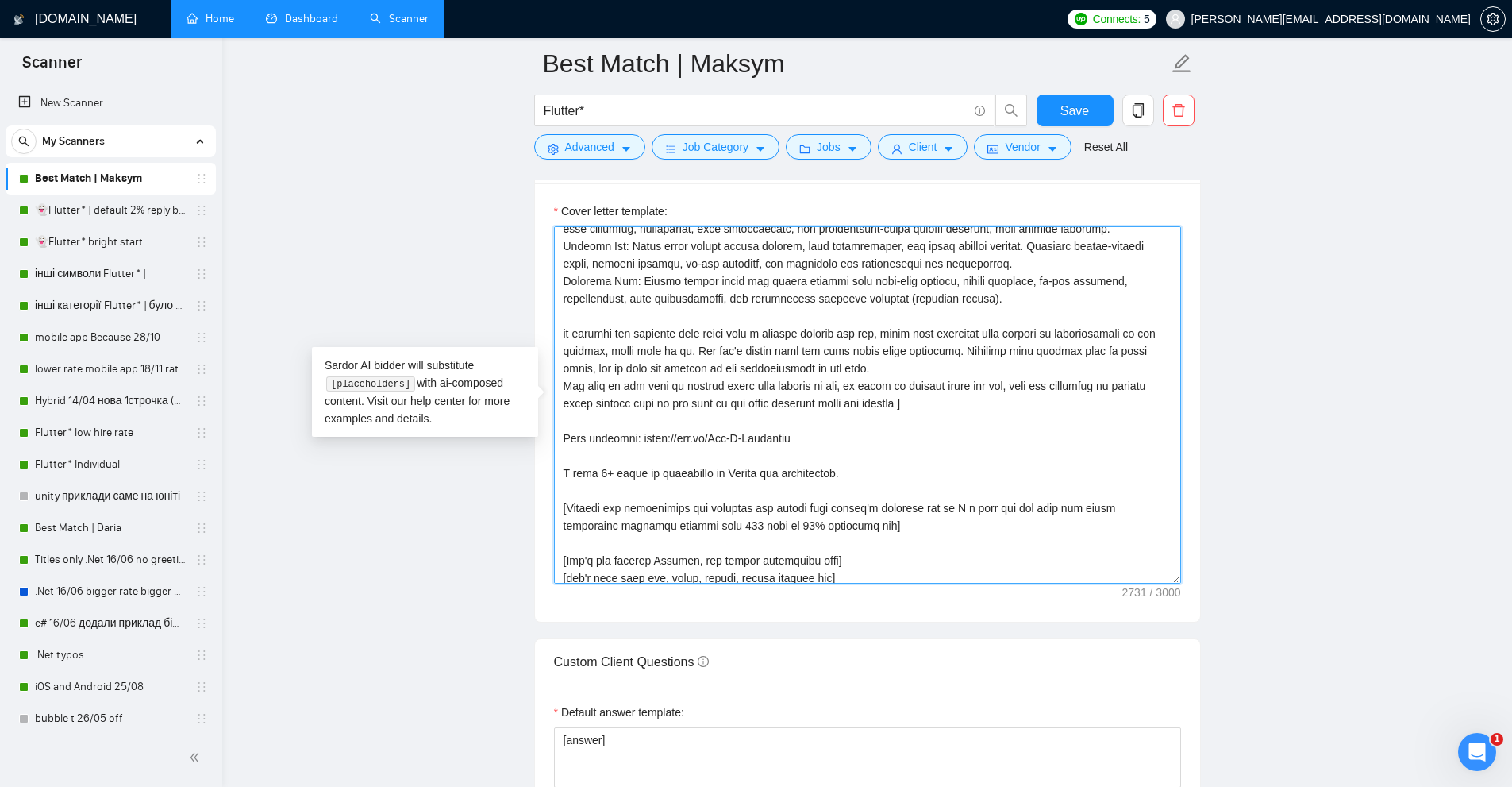
scroll to position [213, 0]
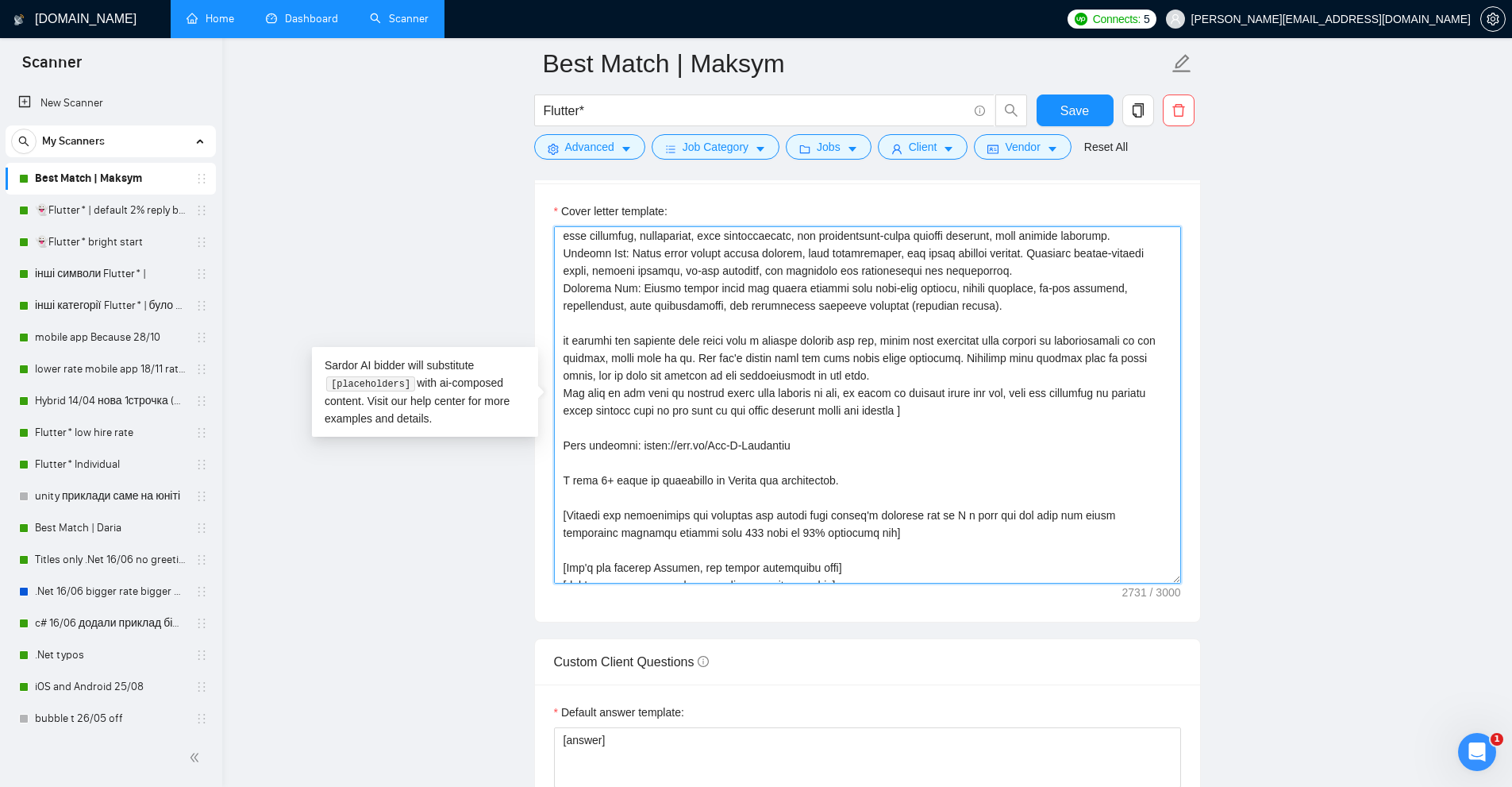
drag, startPoint x: 852, startPoint y: 531, endPoint x: 539, endPoint y: 513, distance: 313.5
click at [539, 513] on div "Cover letter template:" at bounding box center [867, 403] width 666 height 438
click at [924, 528] on textarea "Cover letter template:" at bounding box center [868, 405] width 627 height 358
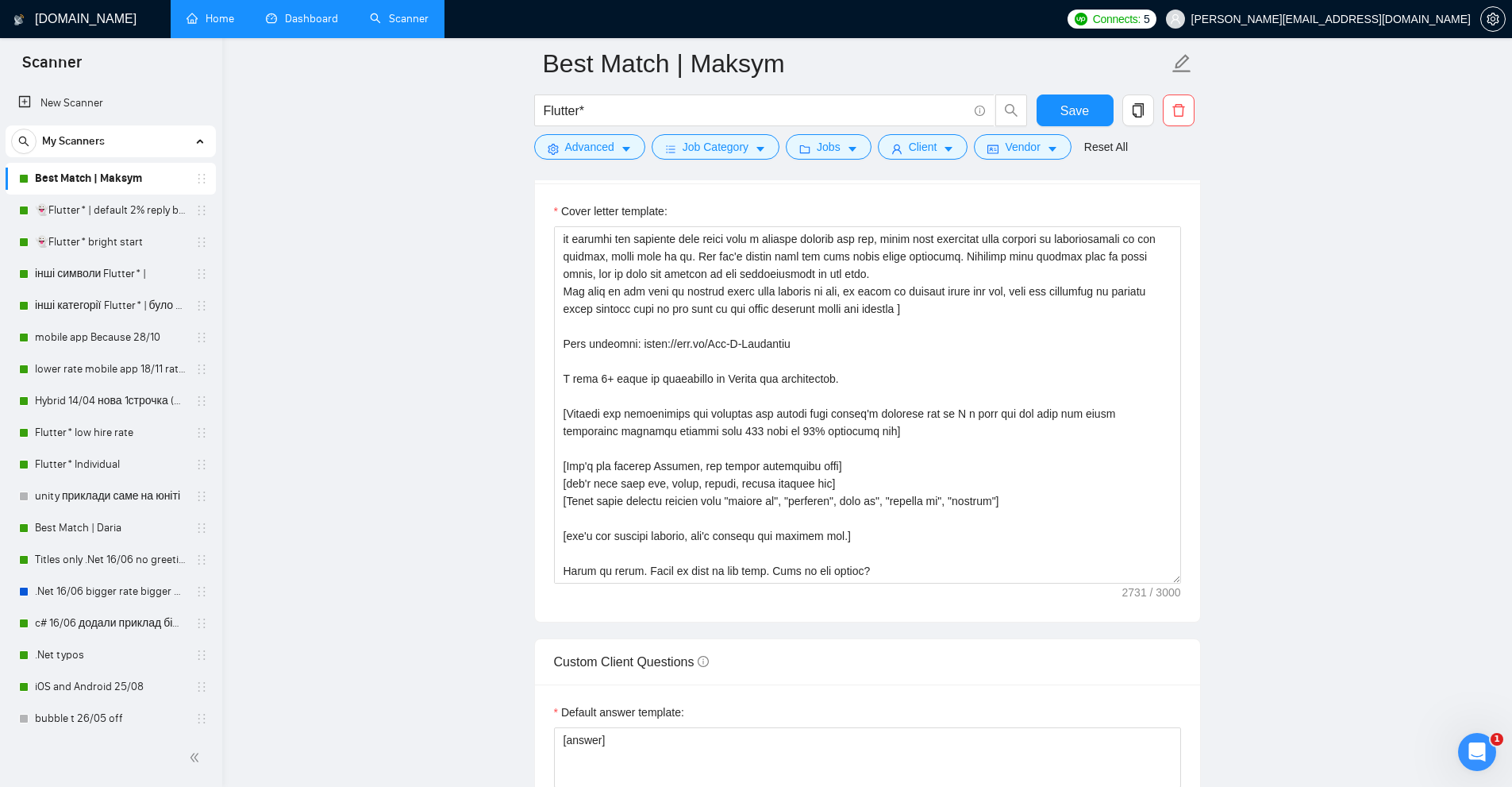
click at [1285, 315] on main "Best Match | Maksym Flutter* Save Advanced Job Category Jobs Client Vendor Rese…" at bounding box center [867, 594] width 1239 height 4556
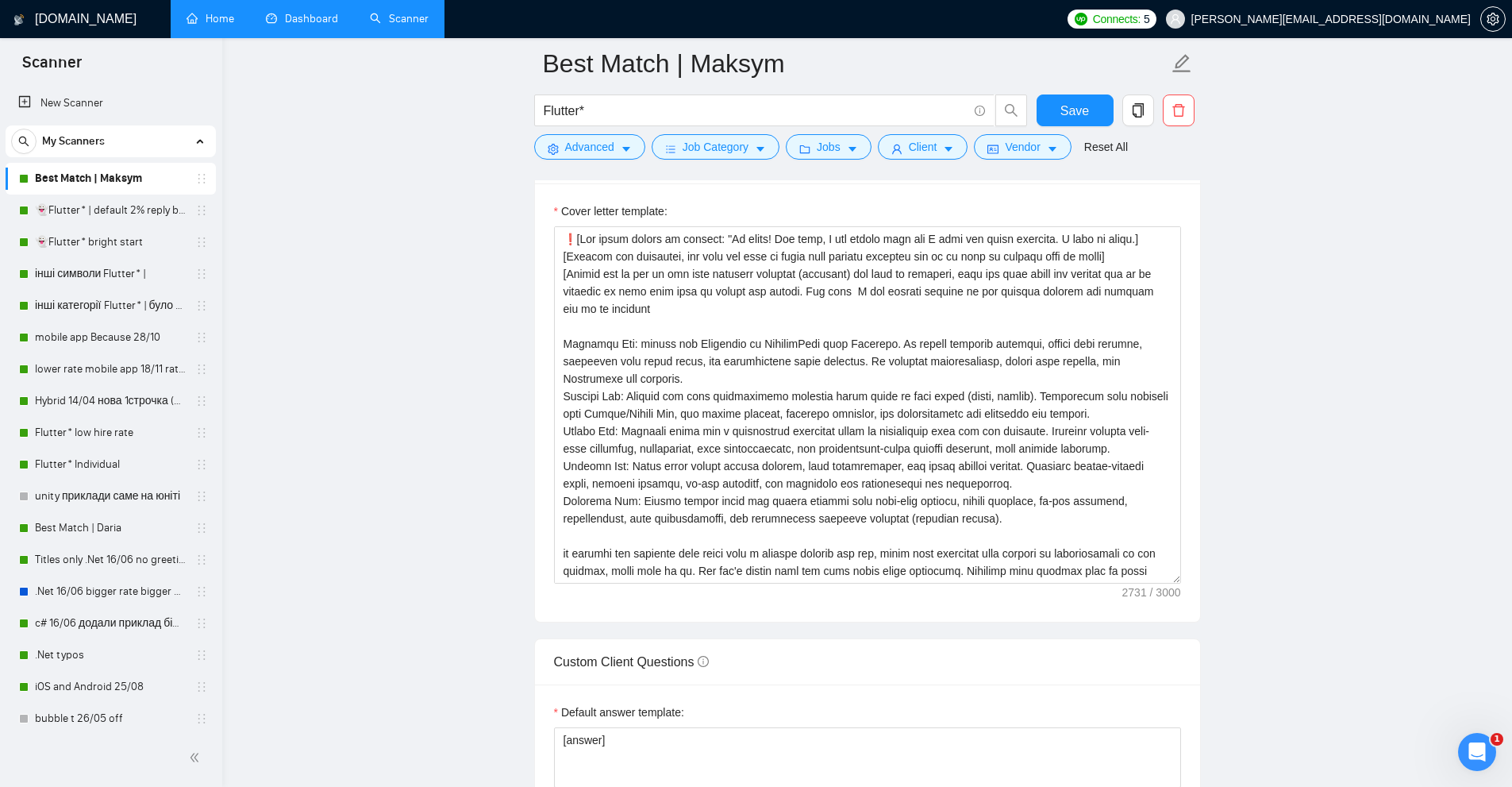
scroll to position [1429, 0]
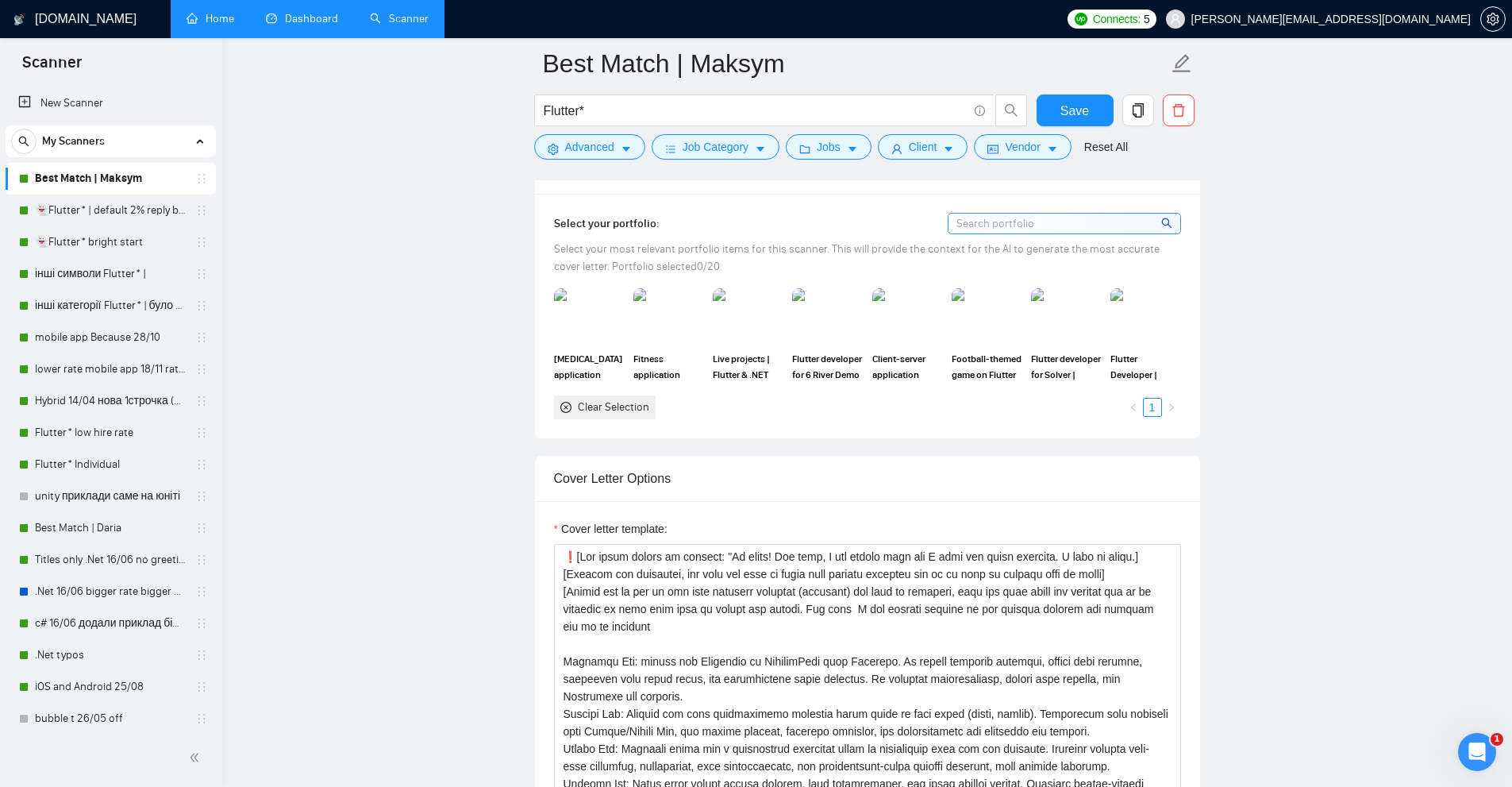
click at [302, 25] on link "Dashboard" at bounding box center [302, 19] width 72 height 14
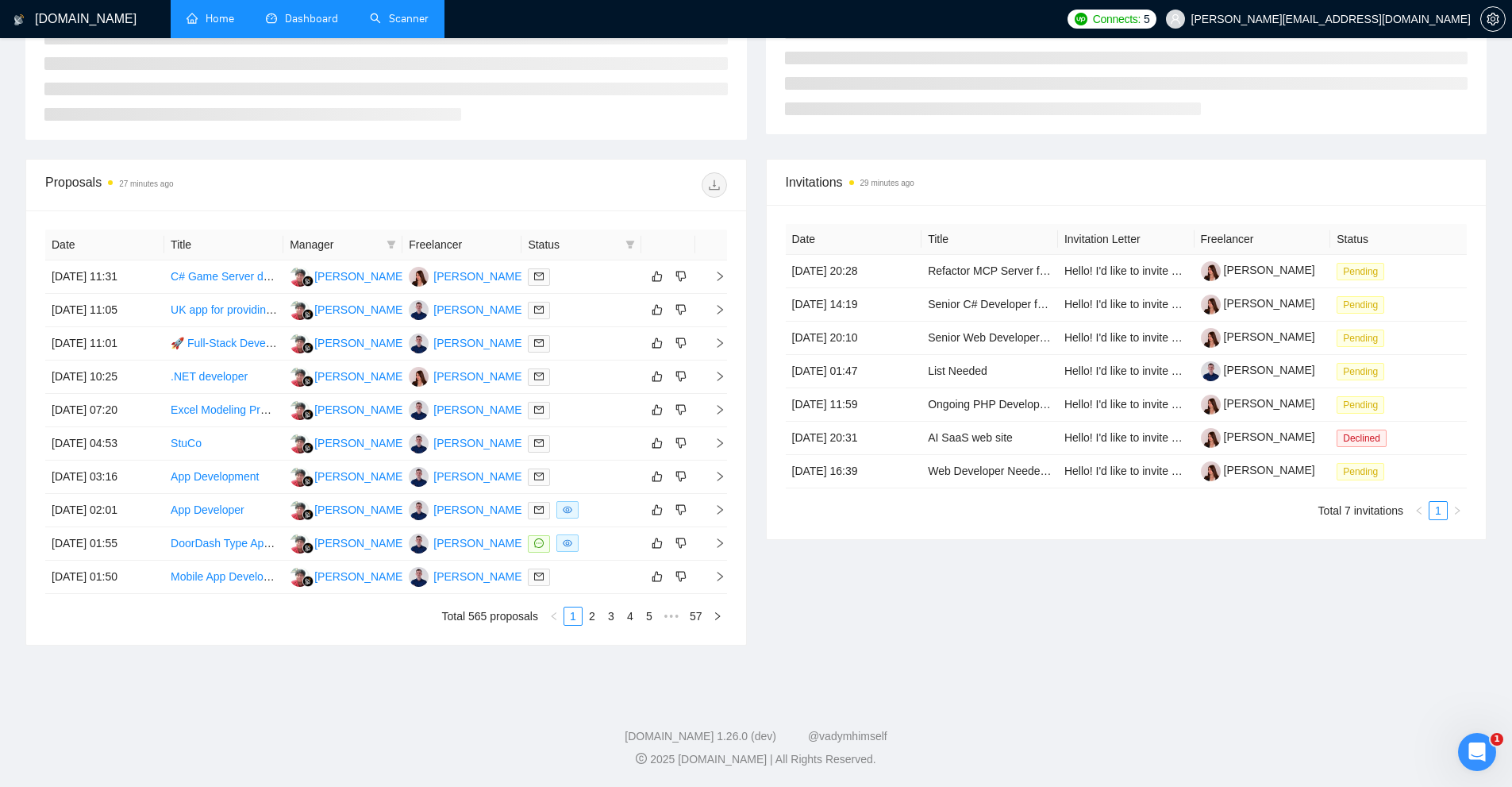
scroll to position [164, 0]
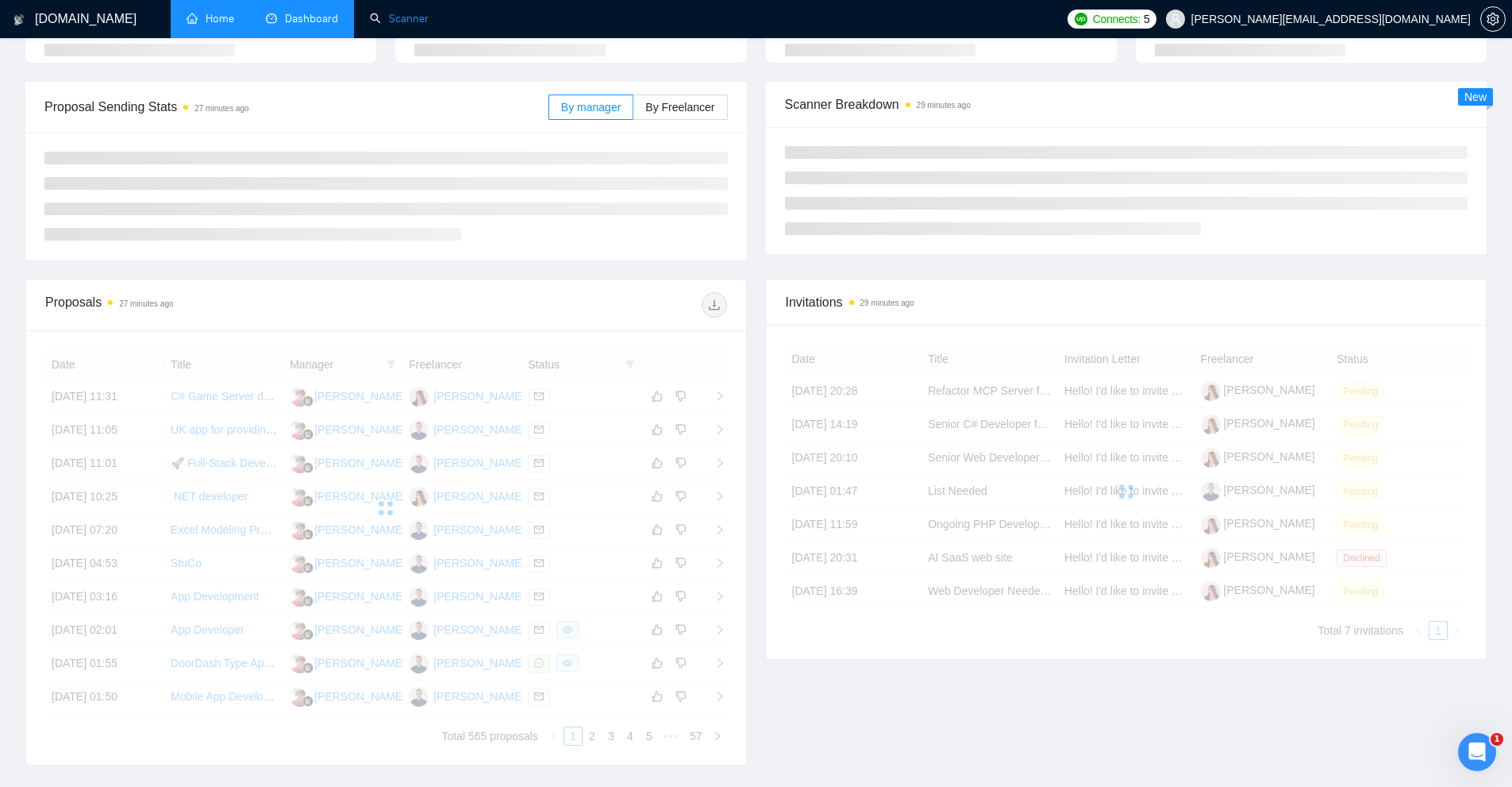
click at [409, 25] on link "Scanner" at bounding box center [400, 19] width 59 height 14
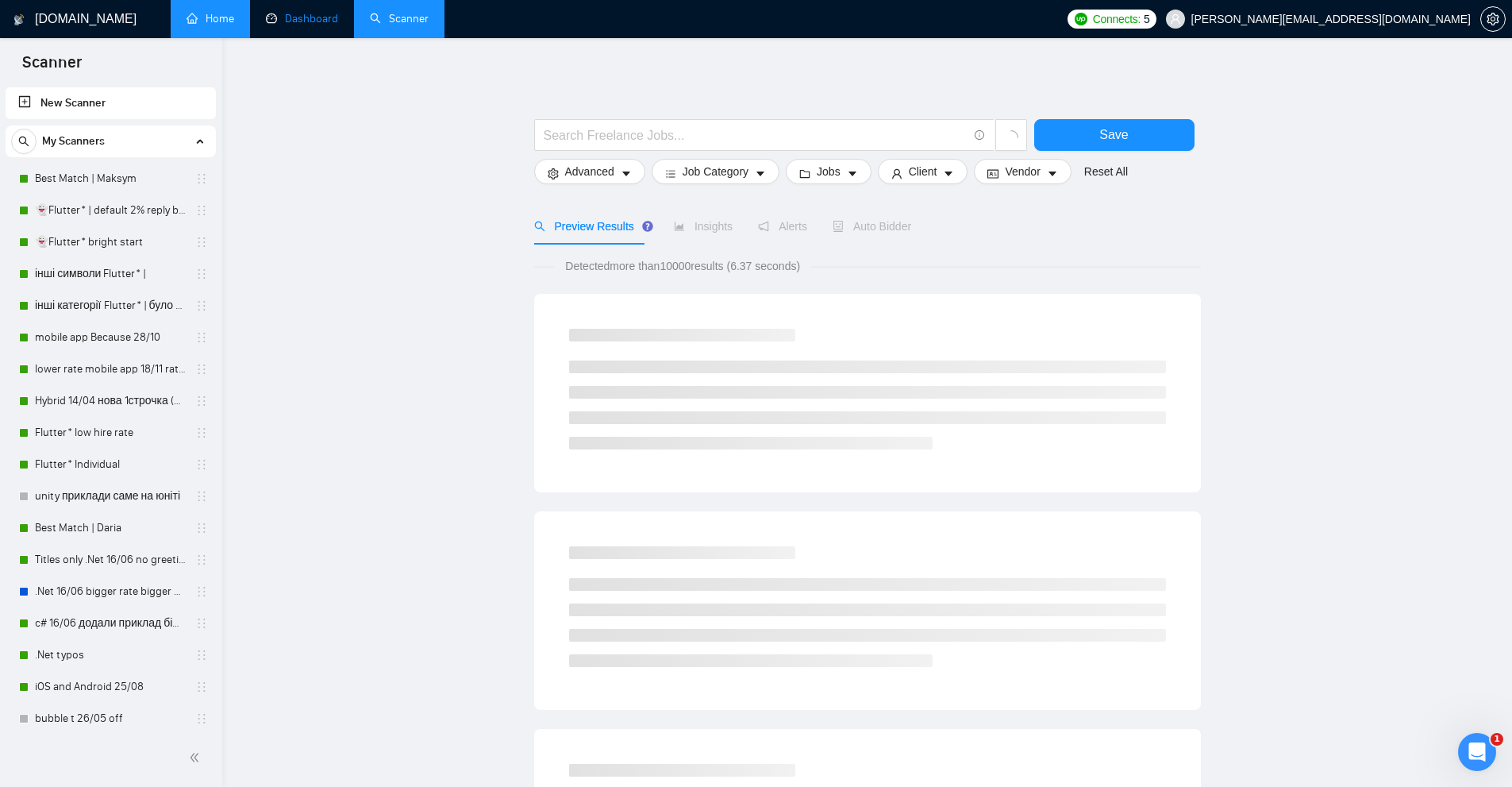
click at [313, 25] on link "Dashboard" at bounding box center [302, 19] width 72 height 14
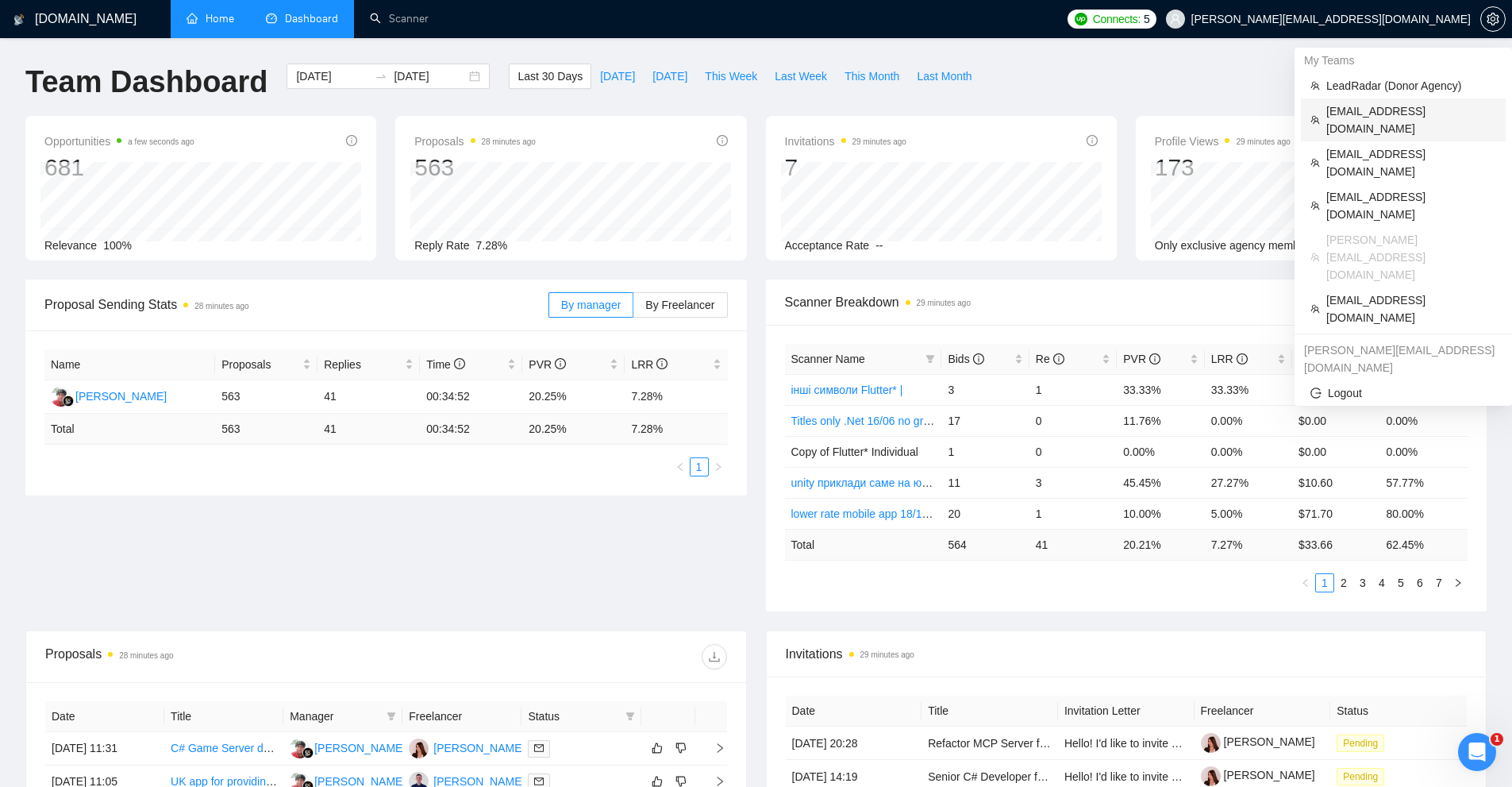
click at [1356, 109] on span "[EMAIL_ADDRESS][DOMAIN_NAME]" at bounding box center [1411, 120] width 170 height 35
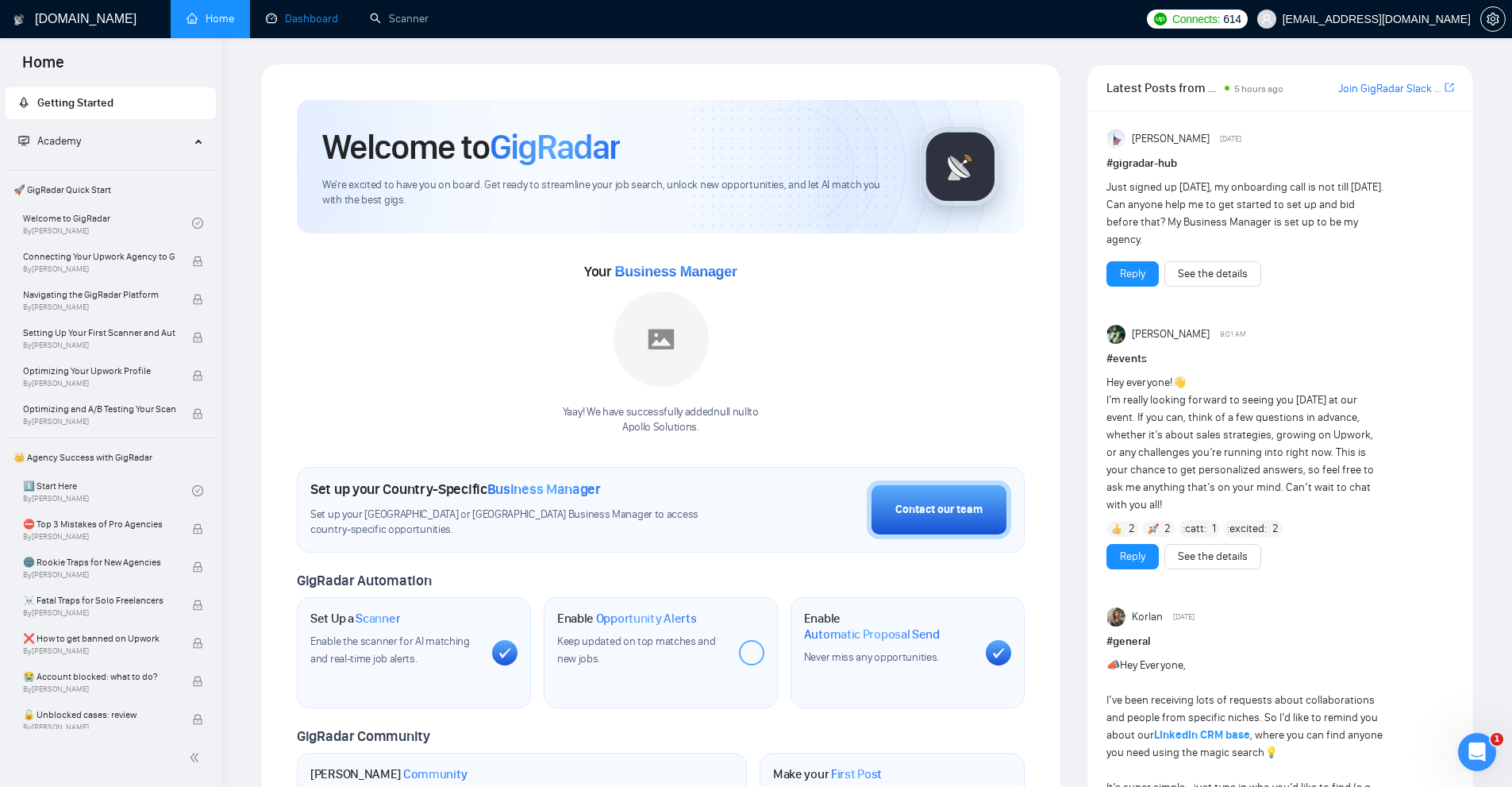
click at [338, 18] on link "Dashboard" at bounding box center [302, 19] width 72 height 14
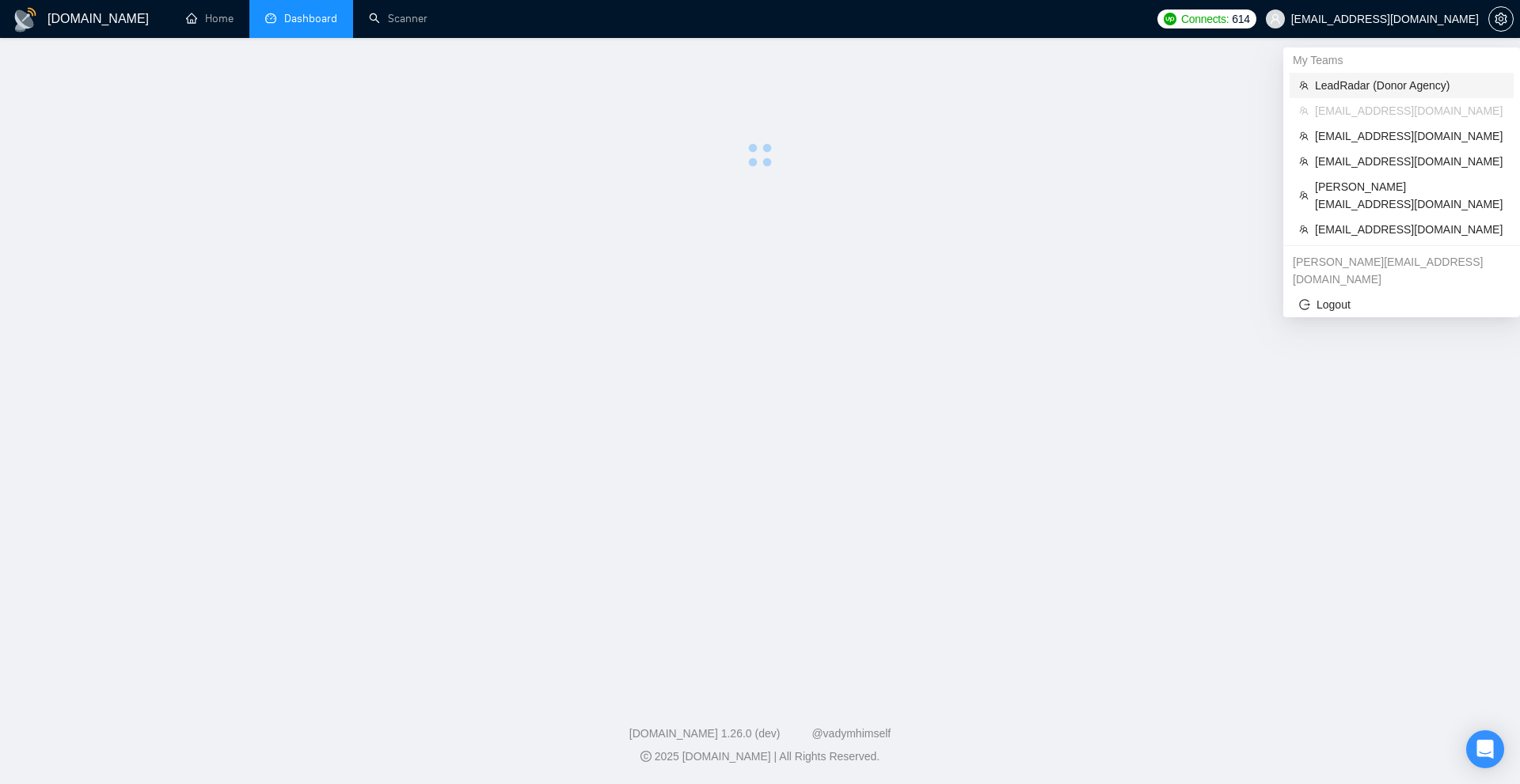
click at [1336, 78] on span "LeadRadar (Donor Agency)" at bounding box center [1409, 86] width 189 height 18
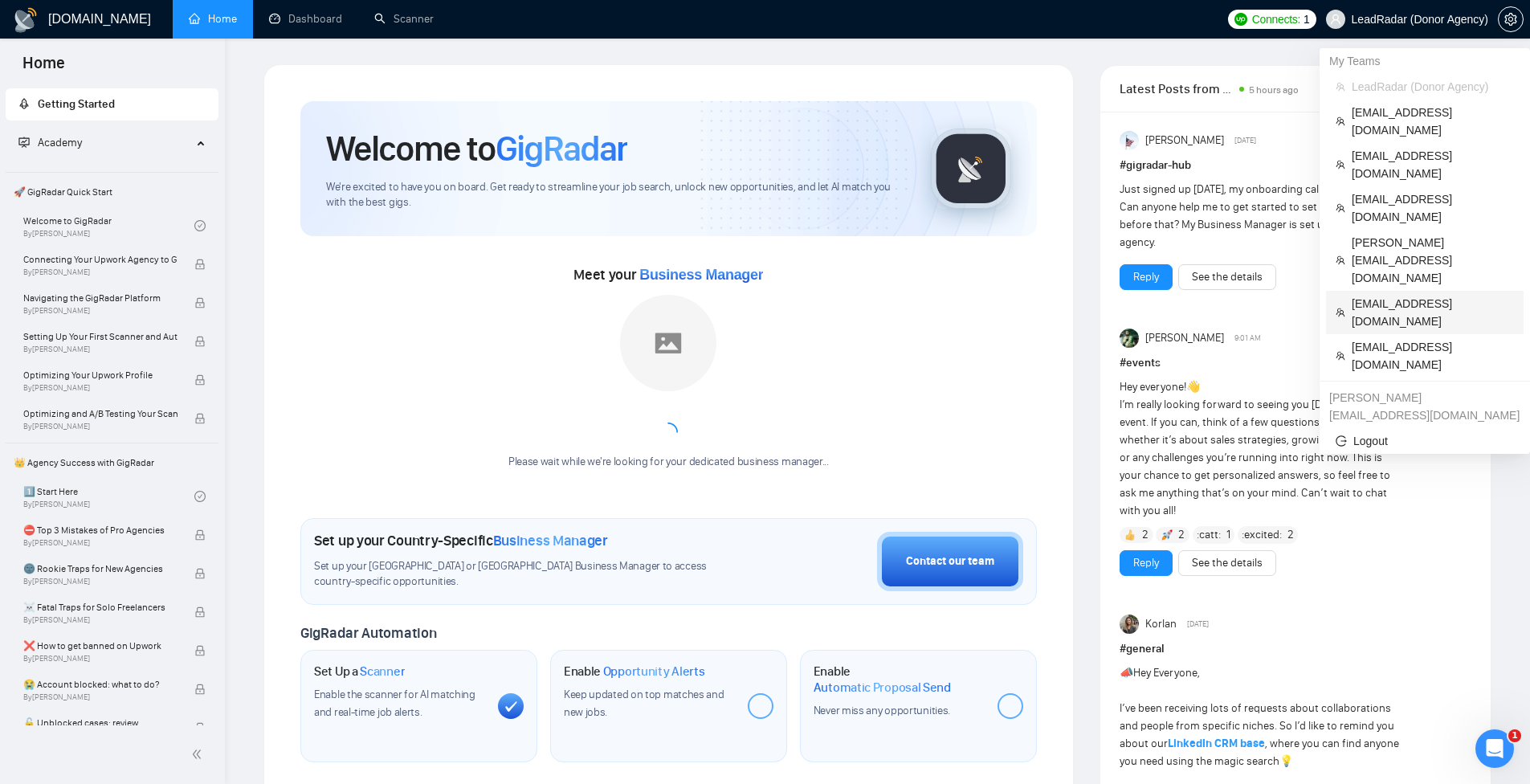
click at [1400, 295] on span "[EMAIL_ADDRESS][DOMAIN_NAME]" at bounding box center [1433, 312] width 162 height 36
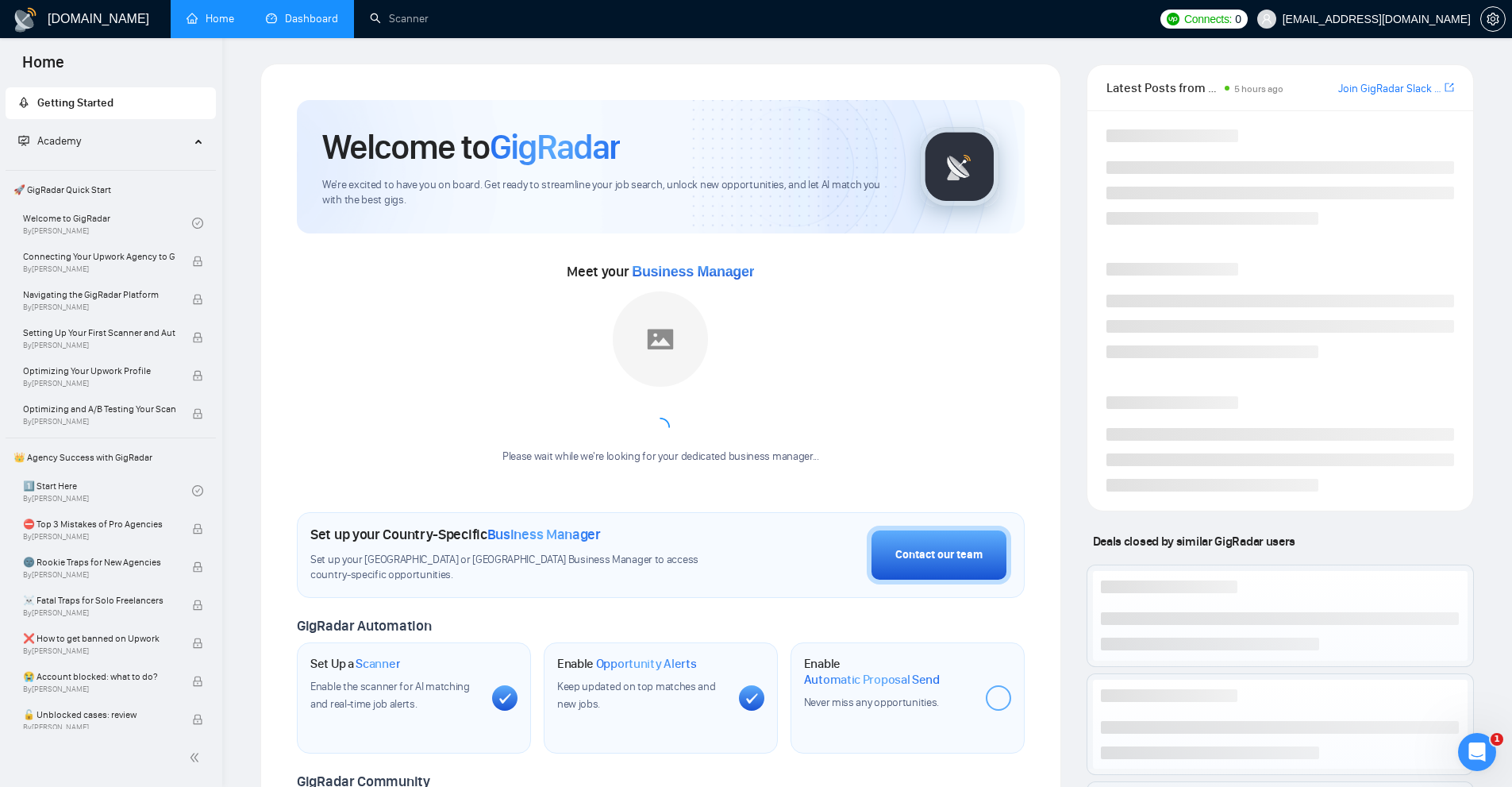
click at [336, 17] on link "Dashboard" at bounding box center [302, 19] width 72 height 14
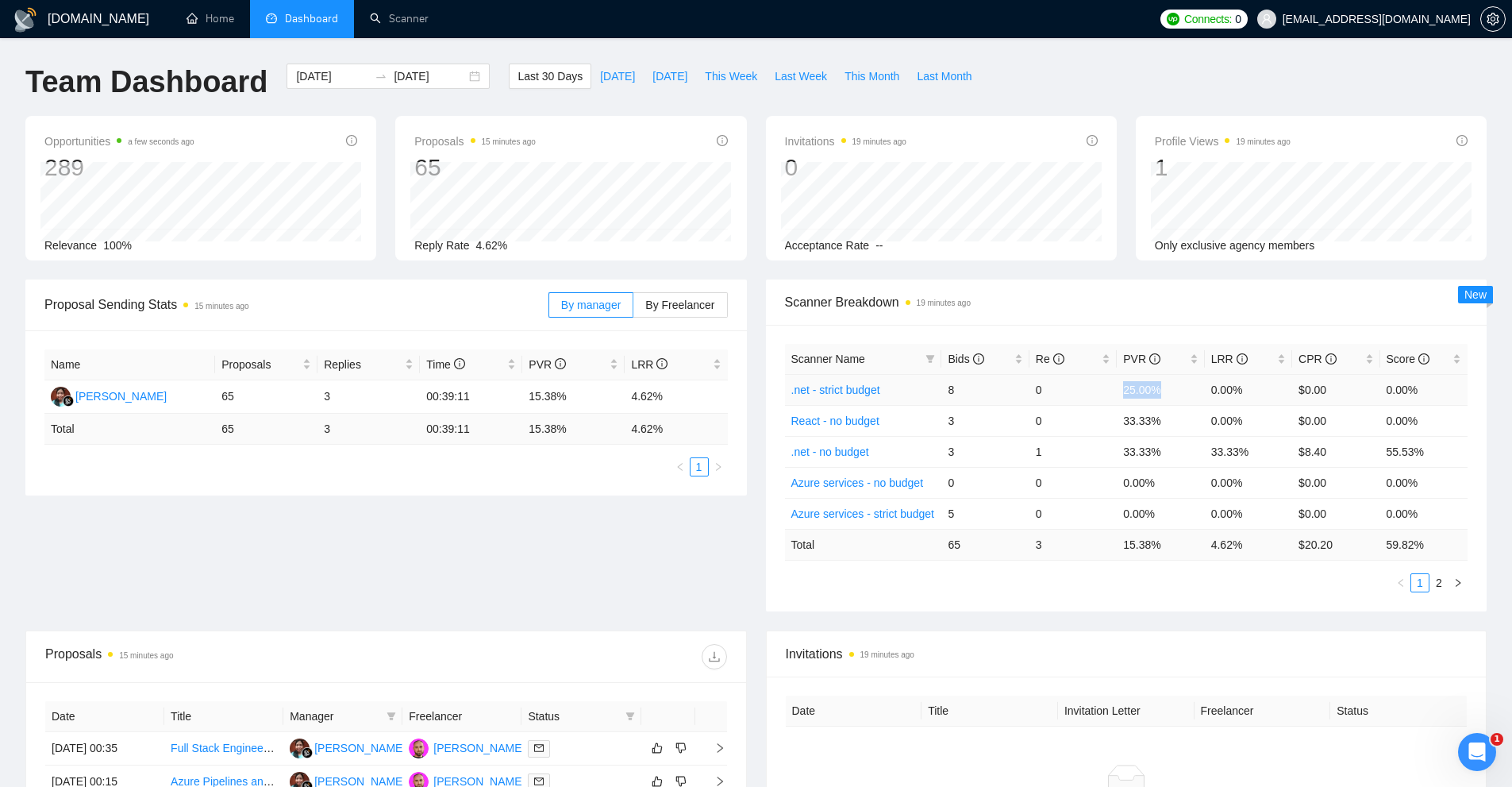
drag, startPoint x: 1126, startPoint y: 396, endPoint x: 1178, endPoint y: 395, distance: 52.0
click at [1178, 395] on tr ".net - strict budget 8 0 25.00% 0.00% $0.00 0.00%" at bounding box center [1126, 390] width 683 height 31
drag, startPoint x: 1170, startPoint y: 426, endPoint x: 1113, endPoint y: 423, distance: 57.1
click at [1113, 423] on tr "React - no budget 3 0 33.33% 0.00% $0.00 0.00%" at bounding box center [1126, 420] width 683 height 31
drag, startPoint x: 1121, startPoint y: 450, endPoint x: 1197, endPoint y: 456, distance: 76.2
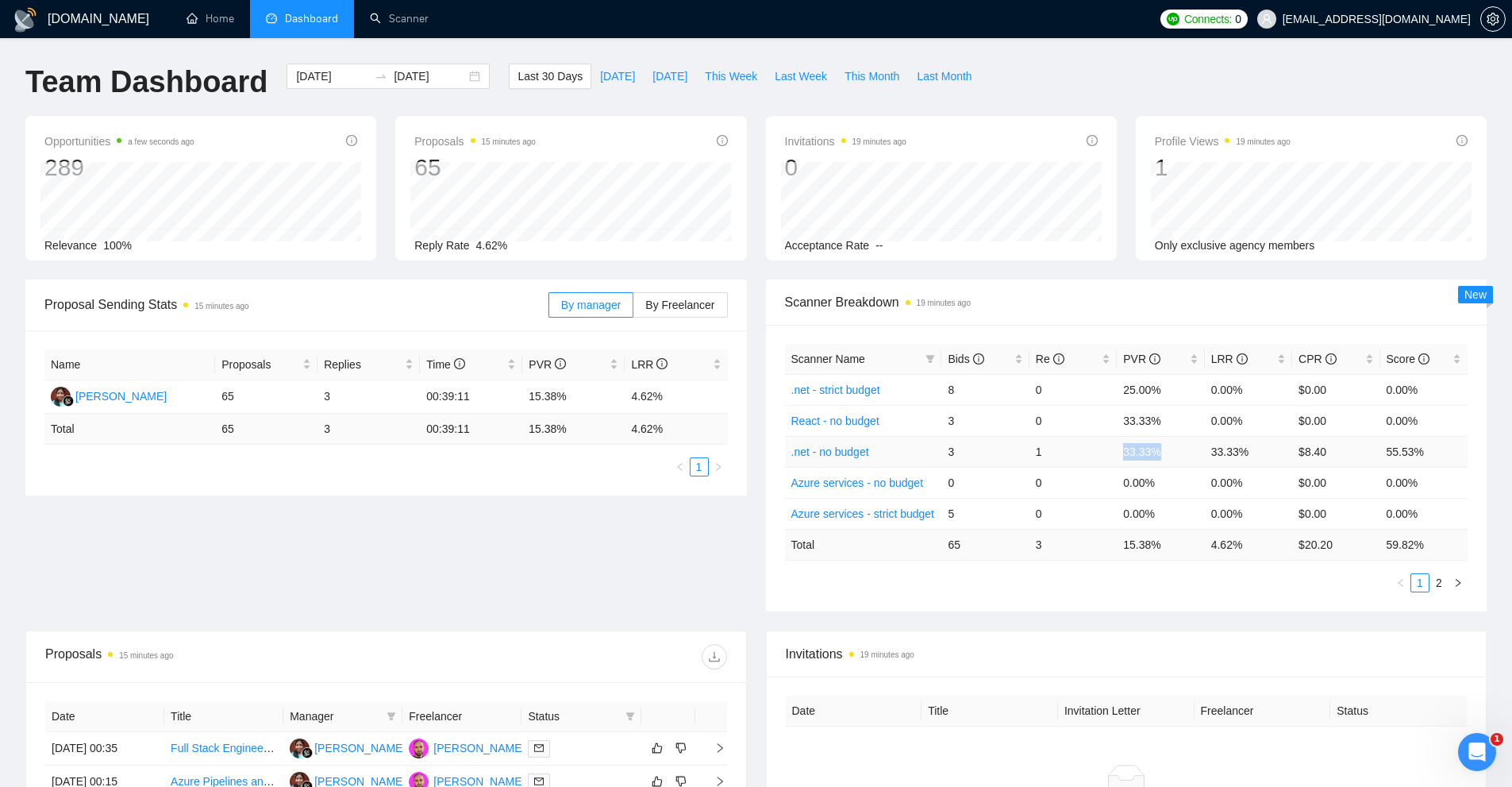
click at [1196, 456] on td "33.33%" at bounding box center [1160, 452] width 87 height 31
click at [1198, 456] on td "33.33%" at bounding box center [1160, 452] width 87 height 31
drag, startPoint x: 961, startPoint y: 547, endPoint x: 995, endPoint y: 547, distance: 34.0
click at [995, 547] on td "65" at bounding box center [984, 545] width 87 height 31
